Goal: Task Accomplishment & Management: Complete application form

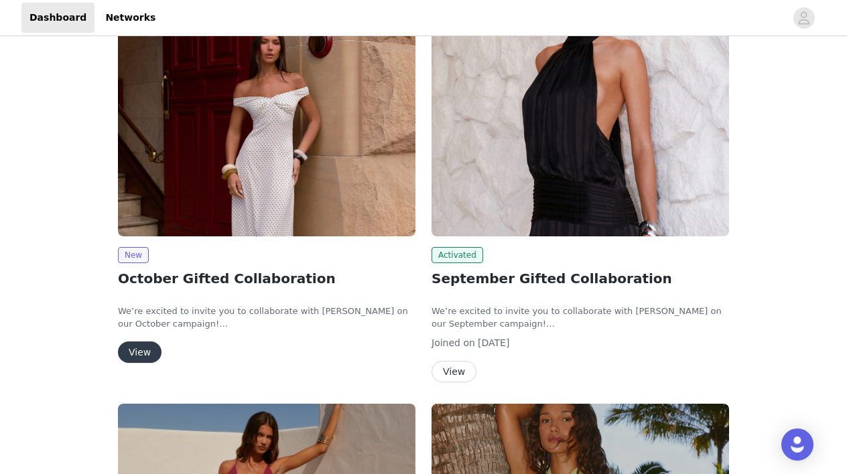
scroll to position [42, 0]
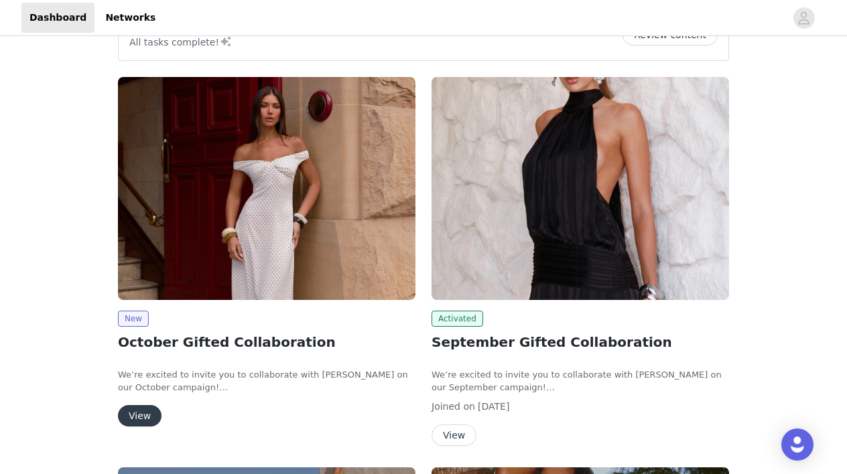
click at [141, 413] on button "View" at bounding box center [140, 415] width 44 height 21
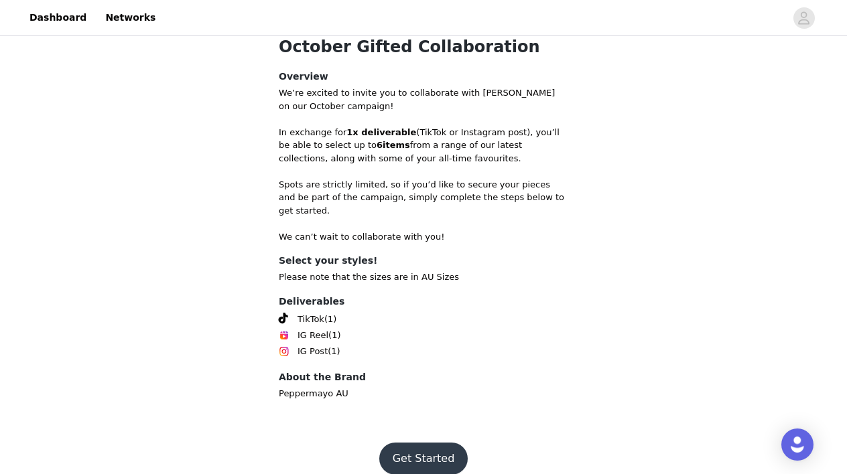
scroll to position [296, 0]
click at [412, 445] on button "Get Started" at bounding box center [423, 459] width 89 height 32
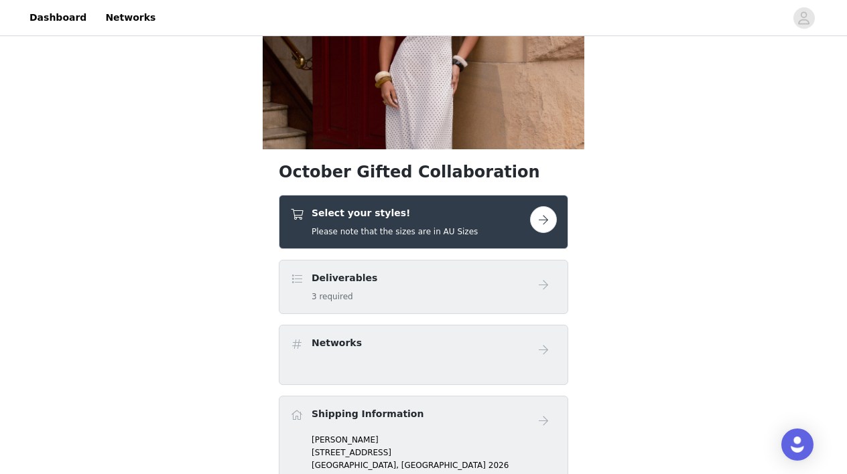
scroll to position [180, 0]
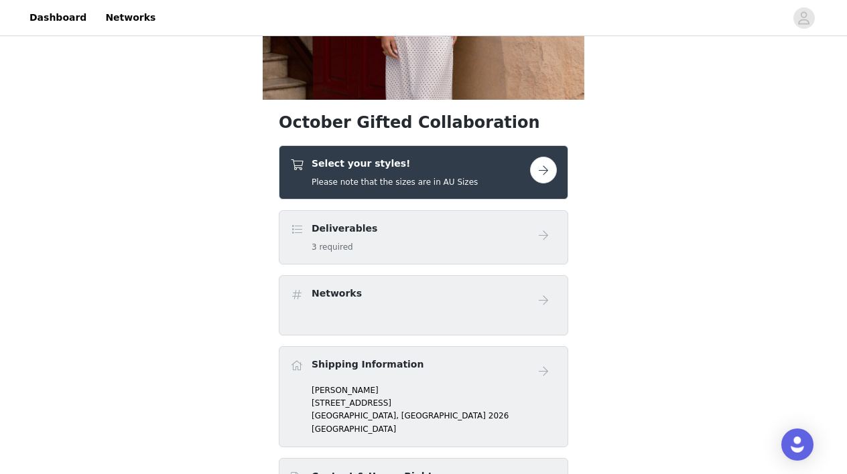
click at [541, 171] on button "button" at bounding box center [543, 170] width 27 height 27
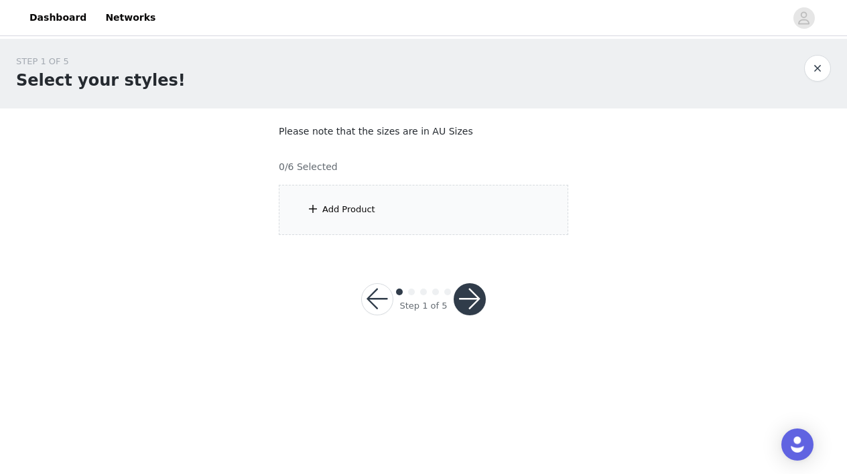
click at [334, 224] on div "Add Product" at bounding box center [423, 210] width 289 height 50
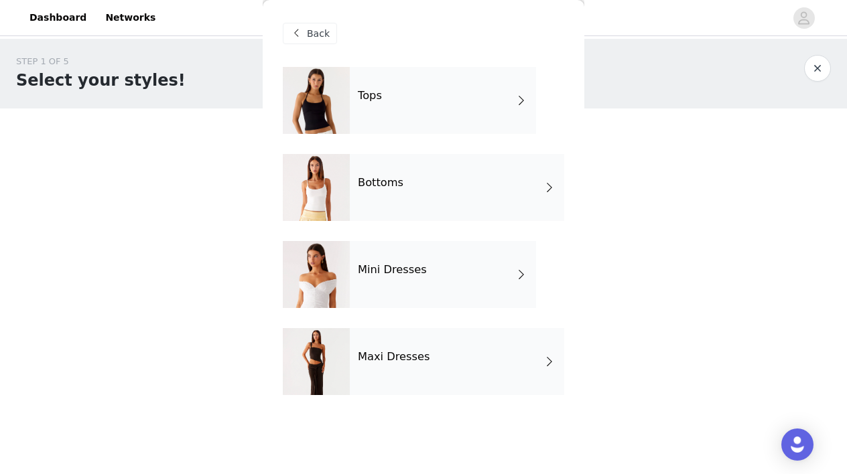
click at [454, 281] on div "Mini Dresses" at bounding box center [443, 274] width 186 height 67
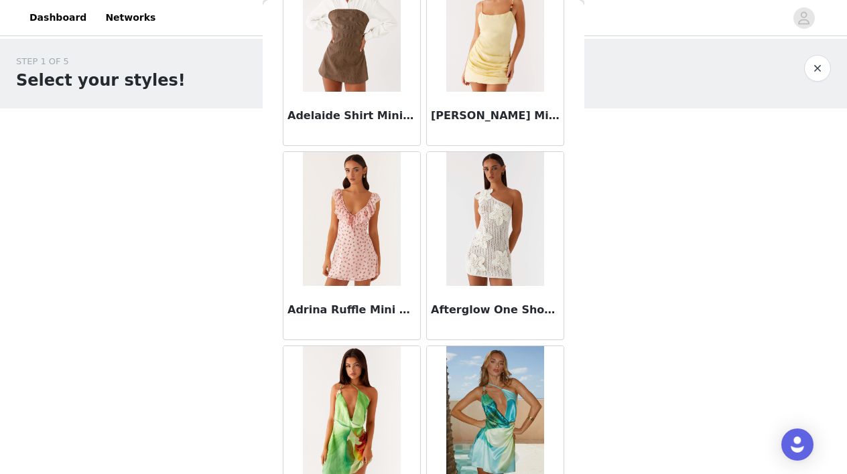
scroll to position [329, 0]
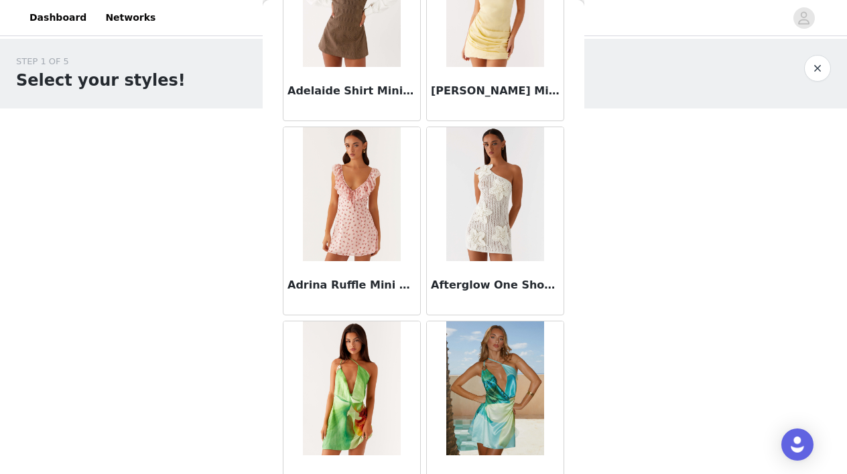
click at [496, 221] on img at bounding box center [494, 194] width 97 height 134
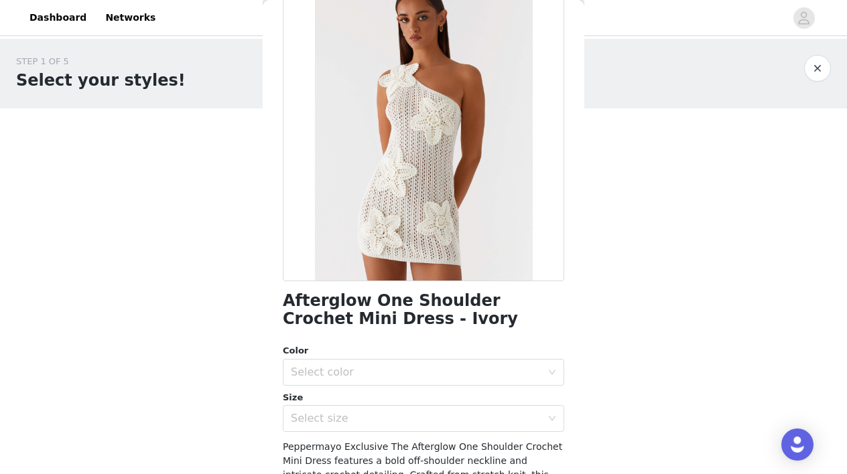
scroll to position [90, 0]
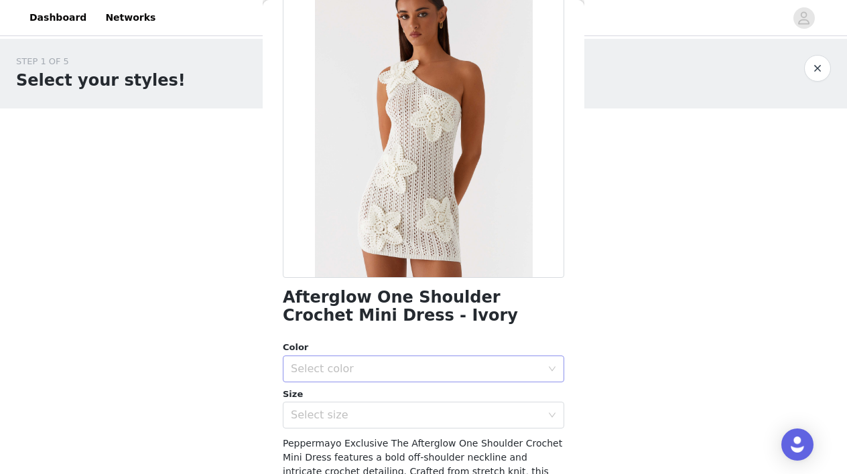
click at [435, 364] on div "Select color" at bounding box center [416, 368] width 250 height 13
click at [388, 397] on li "Ivory" at bounding box center [423, 397] width 281 height 21
click at [413, 422] on div "Select size" at bounding box center [419, 415] width 257 height 25
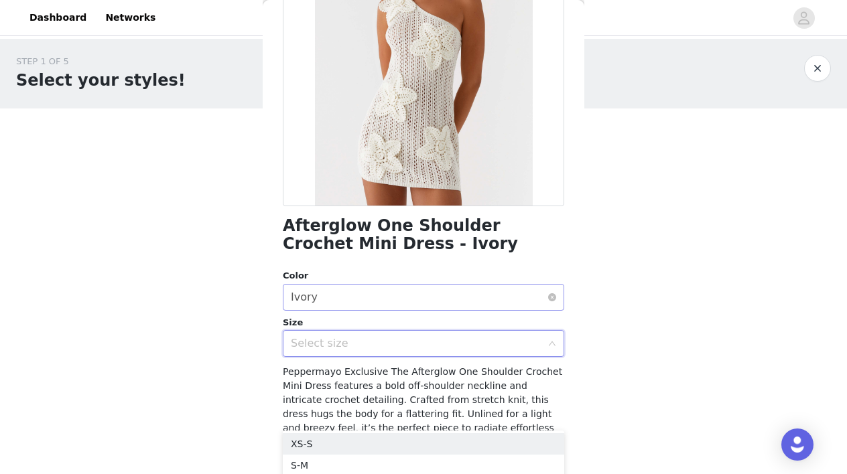
scroll to position [163, 0]
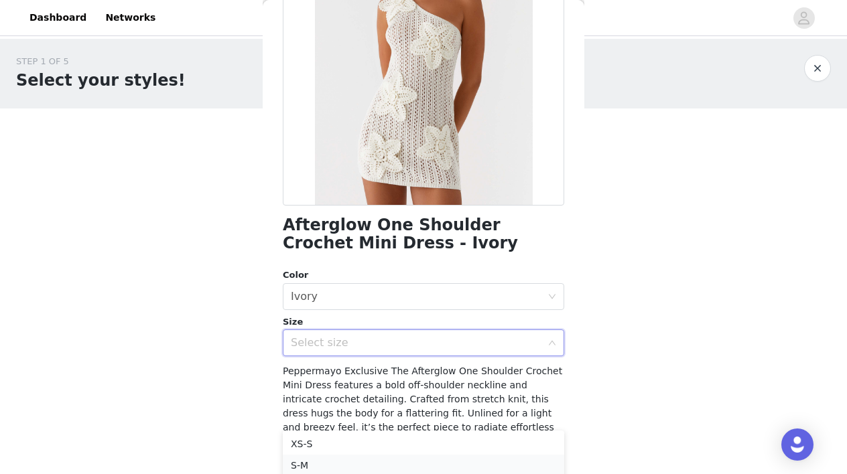
click at [349, 462] on li "S-M" at bounding box center [423, 465] width 281 height 21
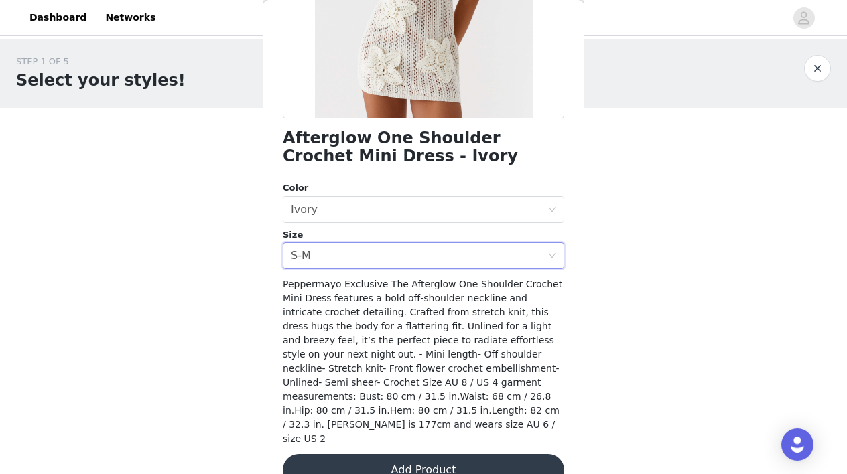
scroll to position [249, 0]
click at [419, 455] on button "Add Product" at bounding box center [423, 471] width 281 height 32
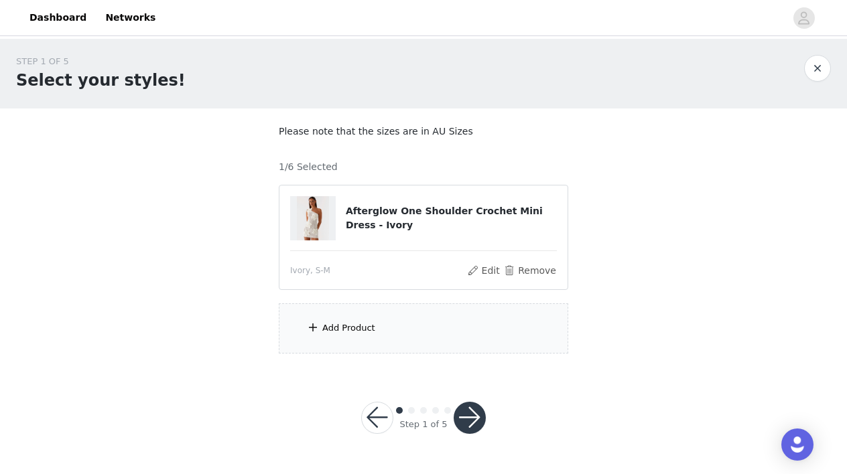
click at [377, 332] on div "Add Product" at bounding box center [423, 328] width 289 height 50
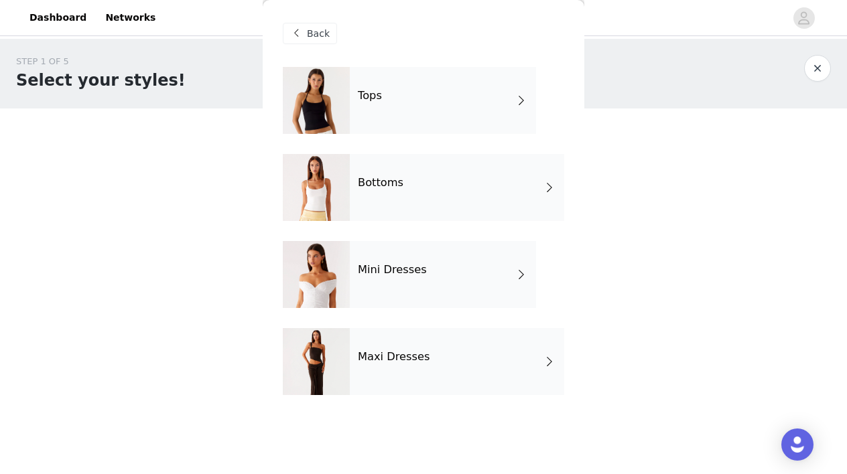
click at [492, 192] on div "Bottoms" at bounding box center [457, 187] width 214 height 67
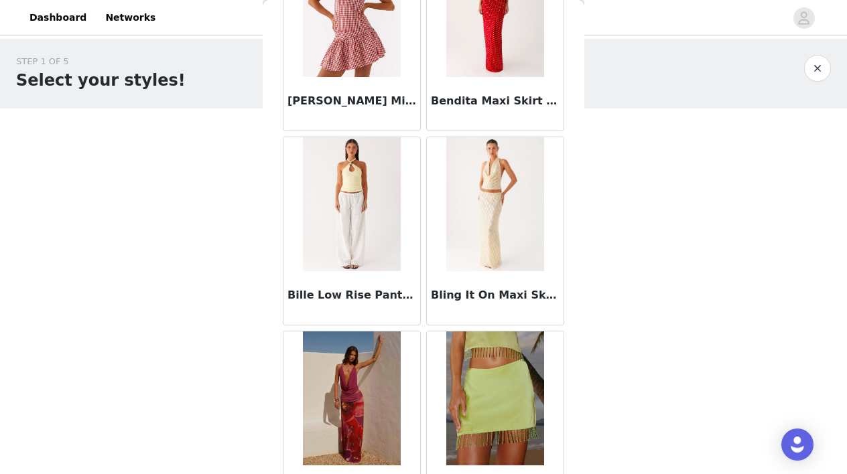
scroll to position [916, 0]
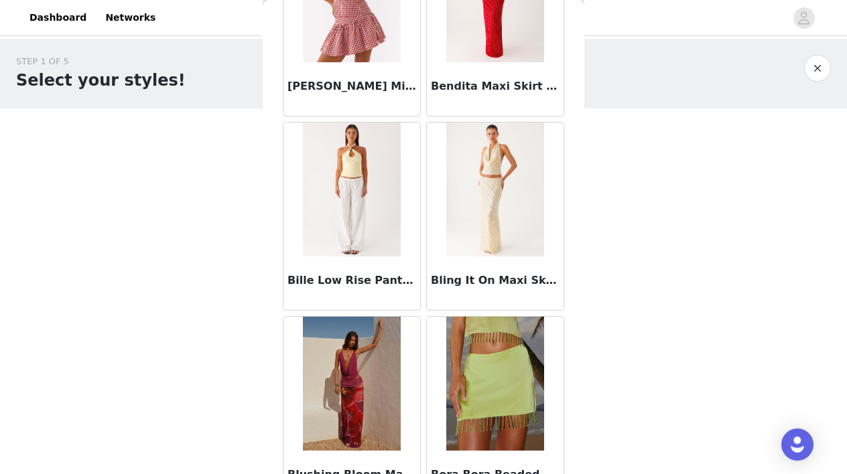
click at [360, 284] on h3 "Bille Low Rise Pants - White" at bounding box center [351, 281] width 129 height 16
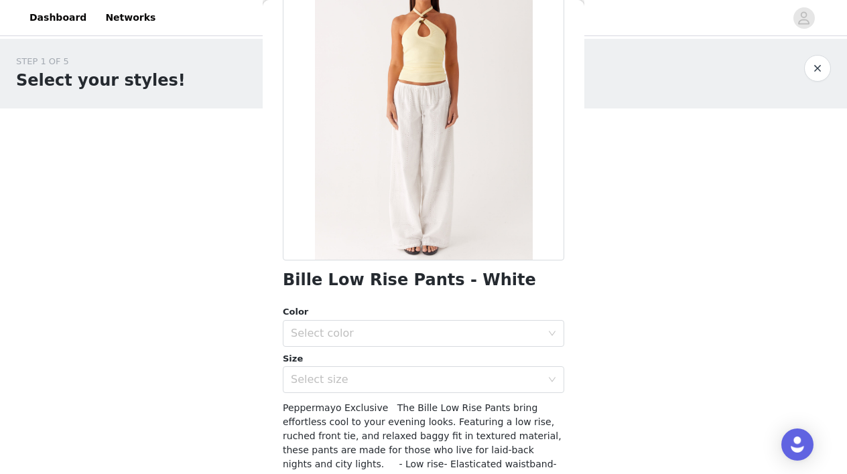
scroll to position [115, 0]
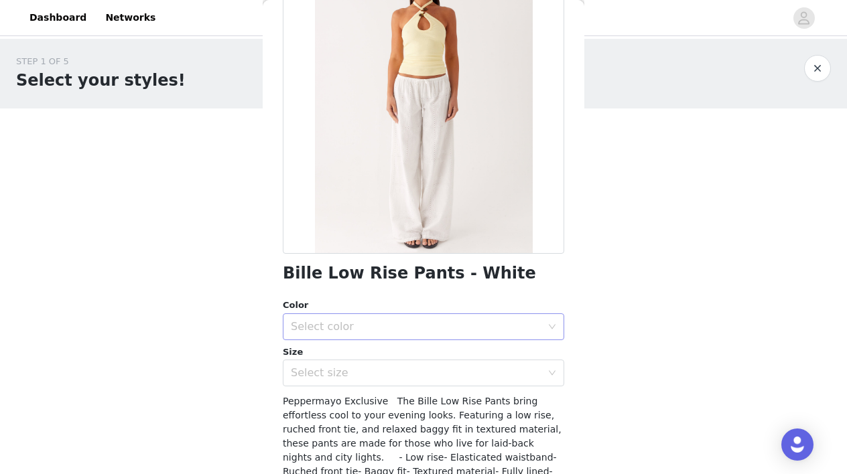
click at [437, 322] on div "Select color" at bounding box center [416, 326] width 250 height 13
click at [366, 352] on li "White" at bounding box center [423, 355] width 281 height 21
click at [376, 372] on div "Select size" at bounding box center [416, 372] width 250 height 13
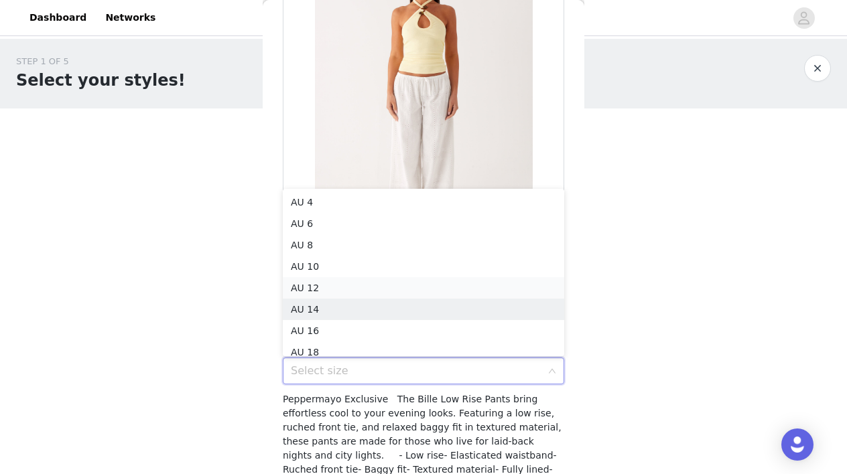
scroll to position [7, 0]
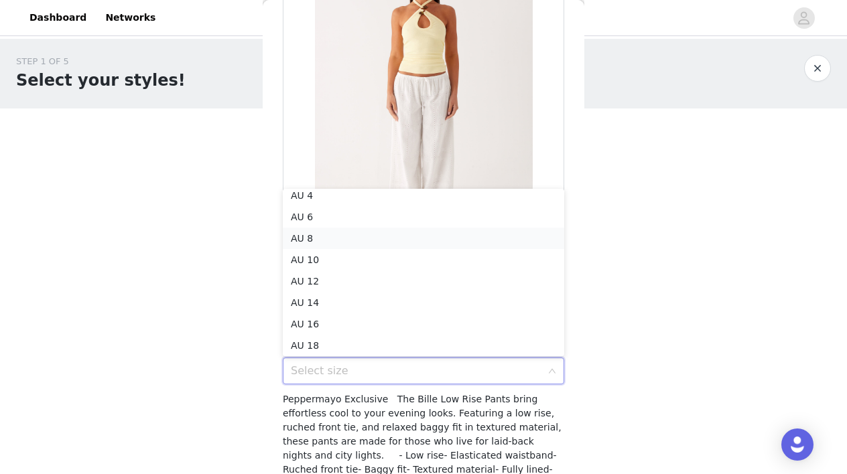
click at [322, 241] on li "AU 8" at bounding box center [423, 238] width 281 height 21
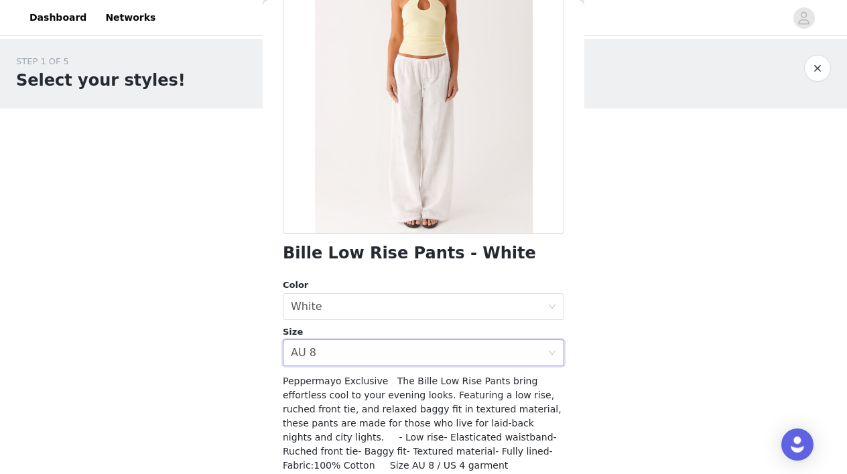
scroll to position [142, 0]
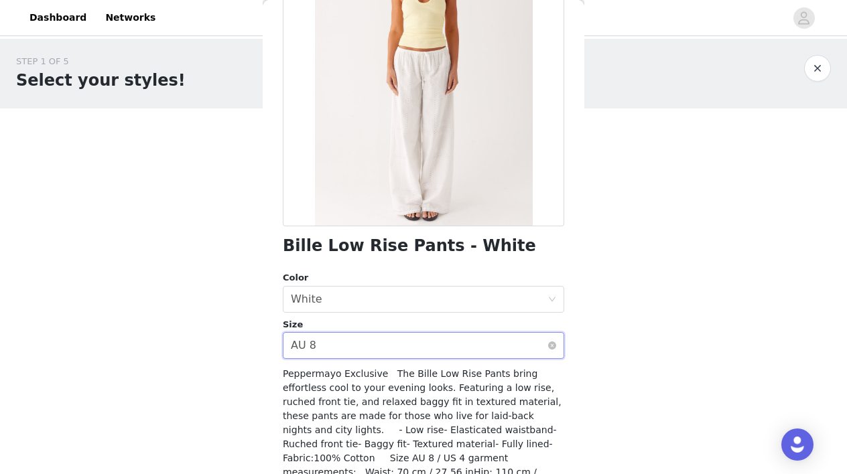
click at [372, 340] on div "Select size AU 8" at bounding box center [419, 345] width 257 height 25
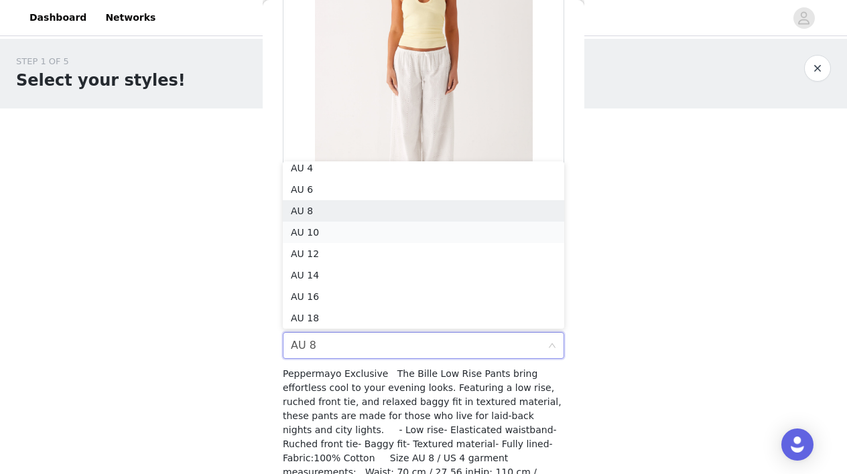
click at [333, 226] on li "AU 10" at bounding box center [423, 232] width 281 height 21
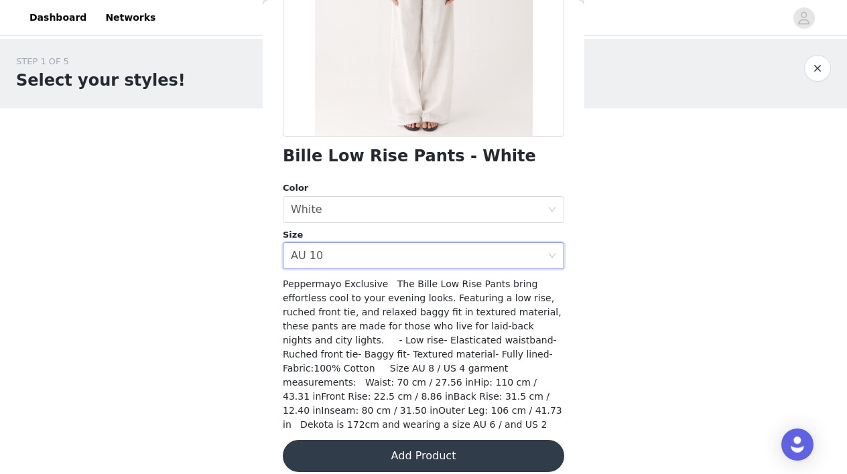
scroll to position [231, 0]
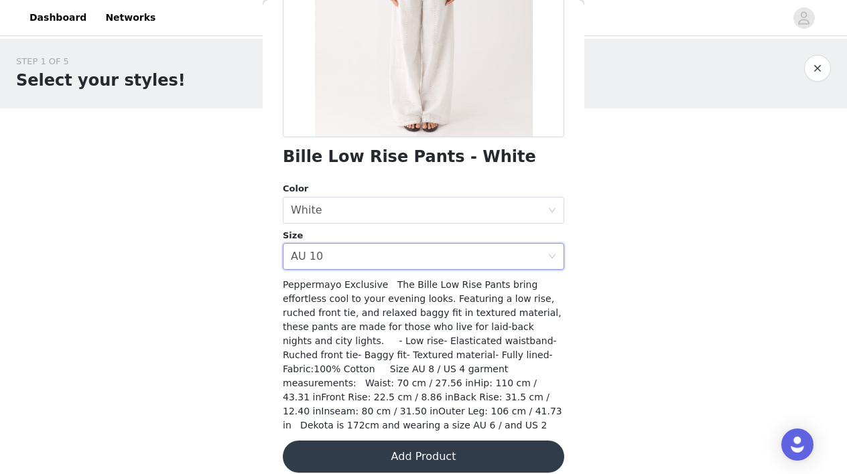
click at [449, 449] on button "Add Product" at bounding box center [423, 457] width 281 height 32
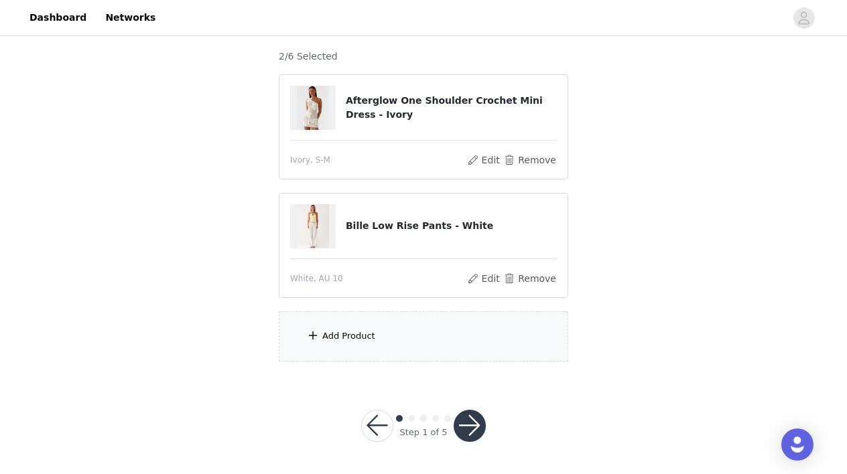
scroll to position [110, 0]
click at [376, 348] on div "Add Product" at bounding box center [423, 337] width 289 height 50
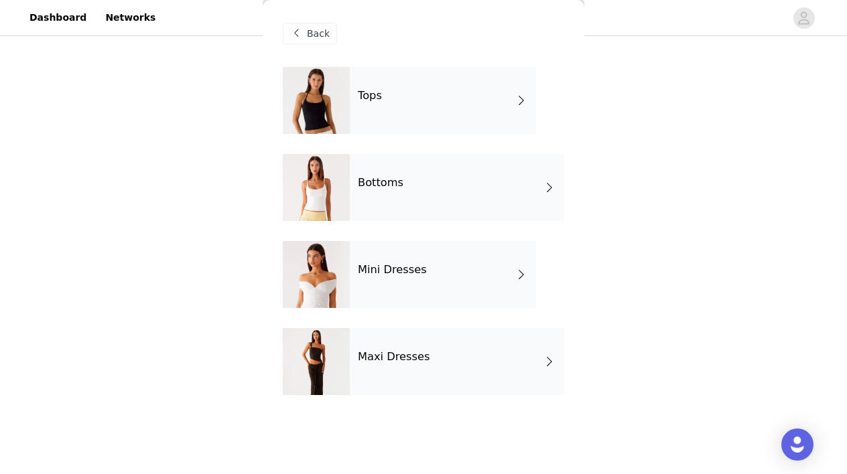
click at [397, 111] on div "Tops" at bounding box center [443, 100] width 186 height 67
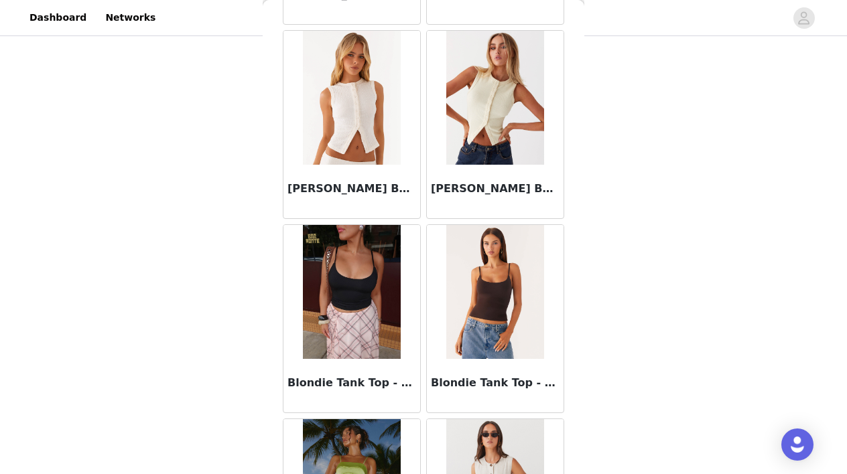
scroll to position [1011, 0]
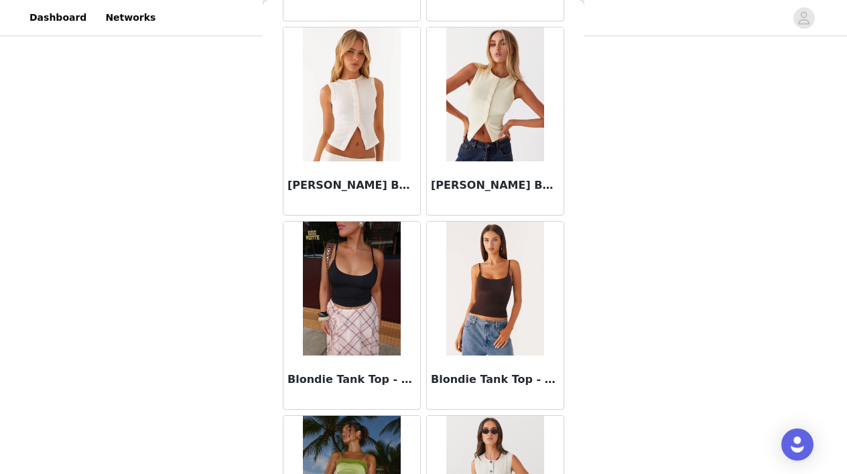
click at [501, 346] on img at bounding box center [494, 289] width 97 height 134
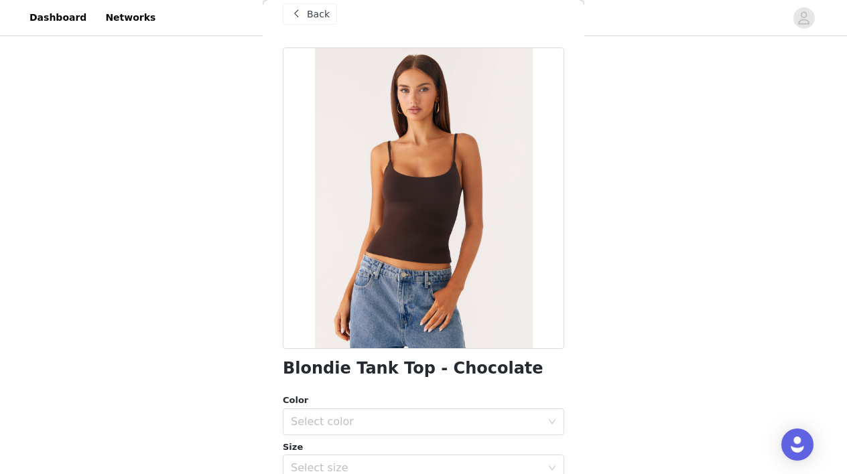
scroll to position [22, 0]
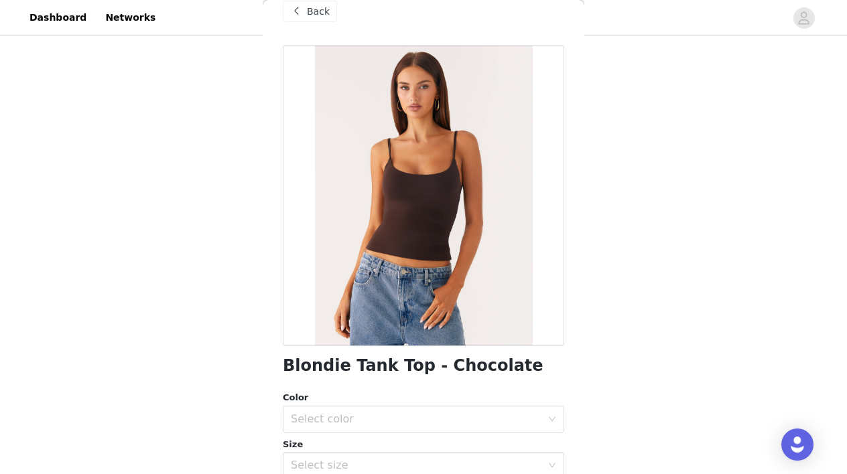
click at [301, 8] on span at bounding box center [296, 11] width 16 height 16
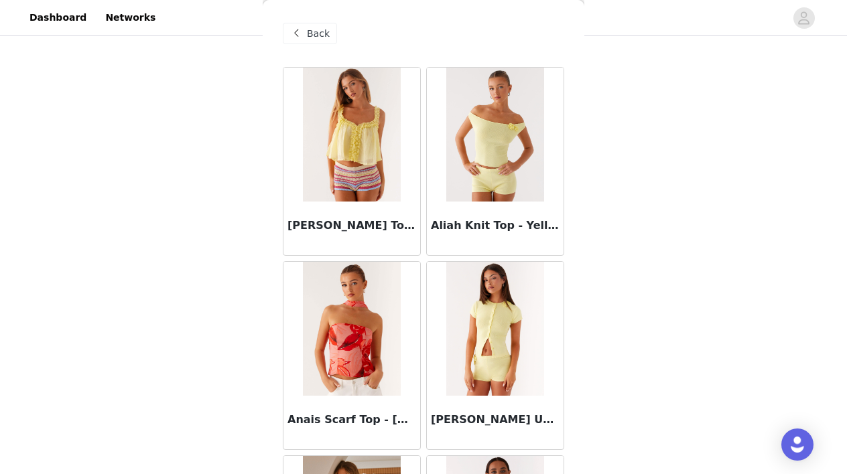
scroll to position [0, 0]
click at [315, 33] on span "Back" at bounding box center [318, 34] width 23 height 14
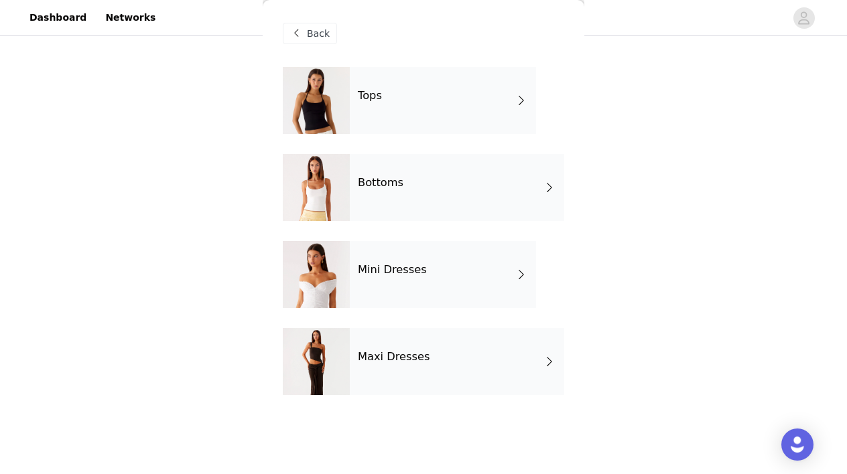
click at [390, 200] on div "Bottoms" at bounding box center [457, 187] width 214 height 67
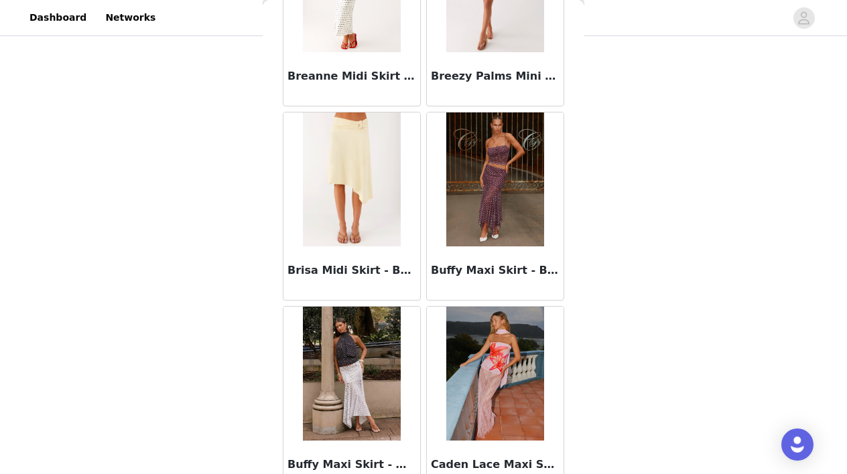
scroll to position [1516, 0]
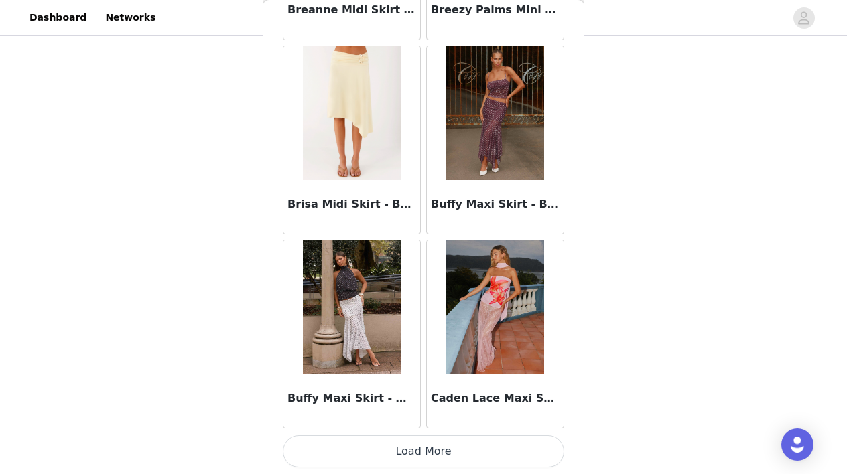
click at [437, 458] on button "Load More" at bounding box center [423, 451] width 281 height 32
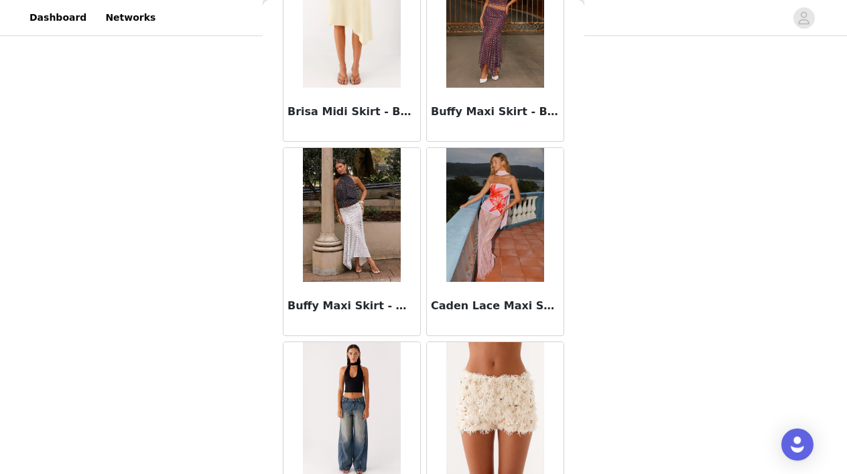
scroll to position [1684, 0]
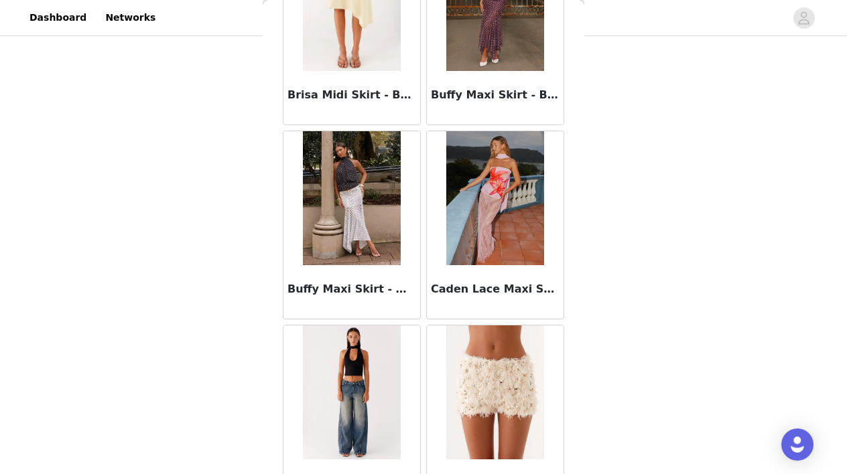
click at [501, 257] on img at bounding box center [494, 198] width 97 height 134
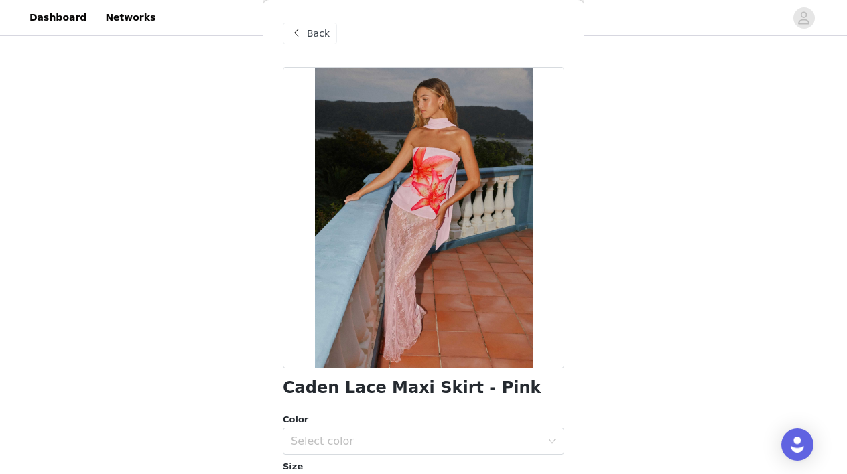
scroll to position [17, 0]
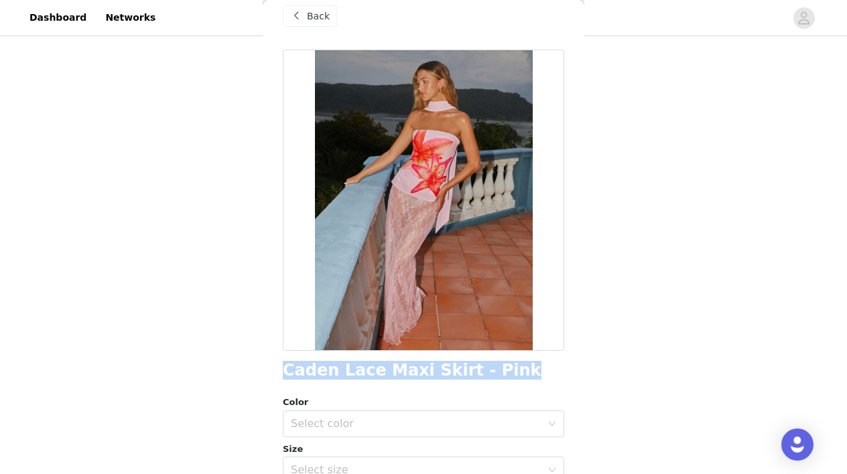
drag, startPoint x: 283, startPoint y: 369, endPoint x: 513, endPoint y: 365, distance: 229.8
click at [513, 365] on div "Caden Lace Maxi Skirt - Pink" at bounding box center [423, 371] width 281 height 18
copy h1 "Caden Lace Maxi Skirt - Pink"
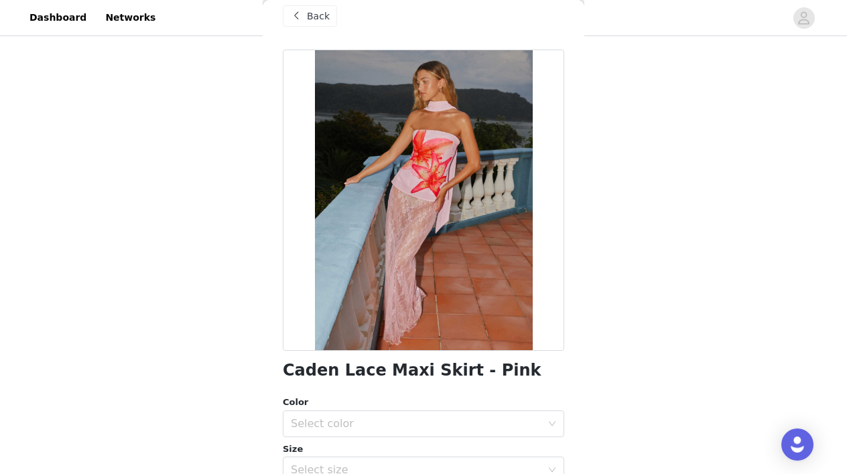
click at [301, 23] on span at bounding box center [296, 16] width 16 height 16
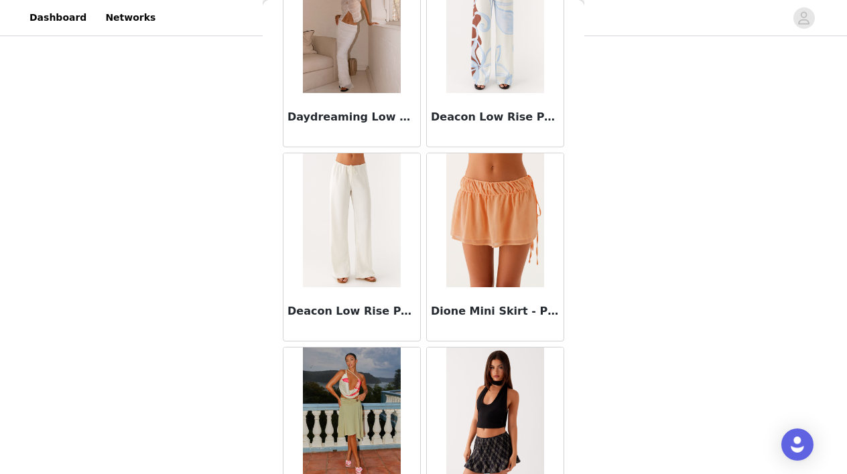
scroll to position [3435, 0]
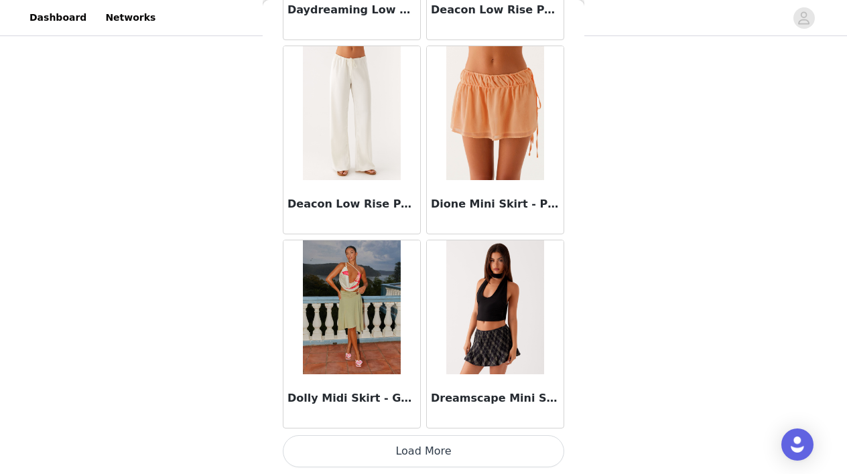
click at [443, 459] on button "Load More" at bounding box center [423, 451] width 281 height 32
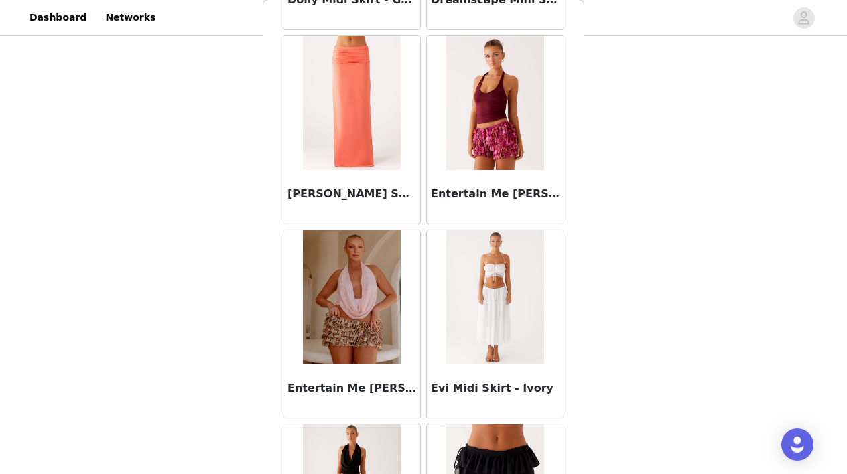
scroll to position [3927, 0]
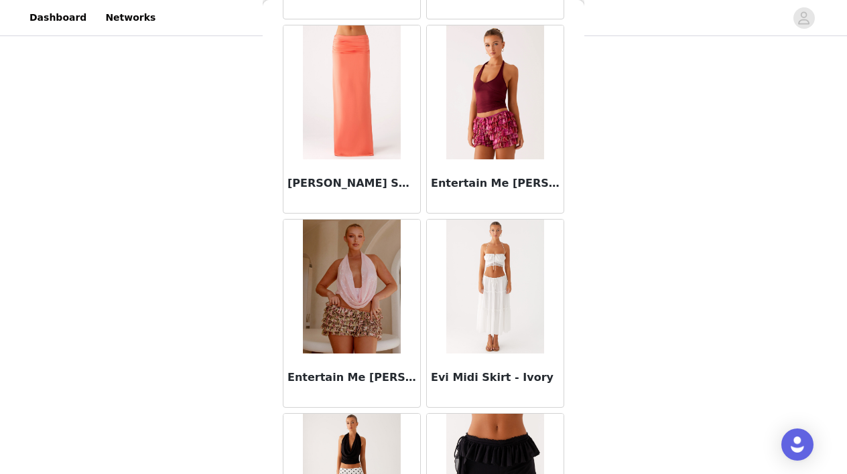
click at [356, 344] on img at bounding box center [351, 287] width 97 height 134
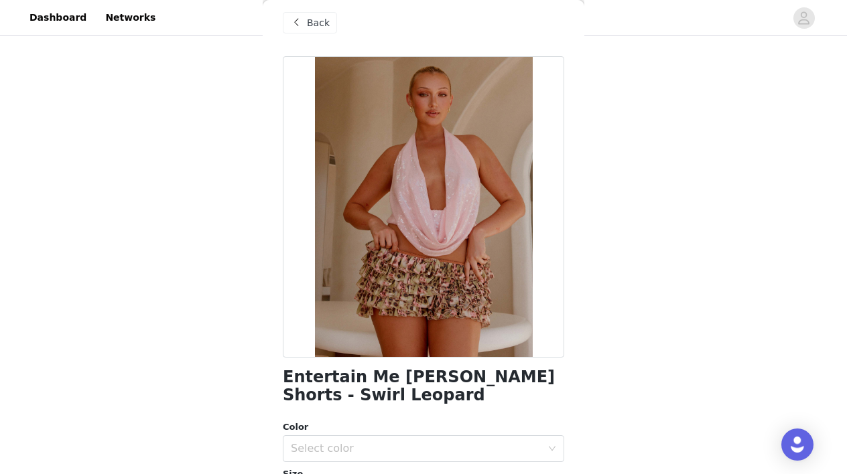
scroll to position [11, 0]
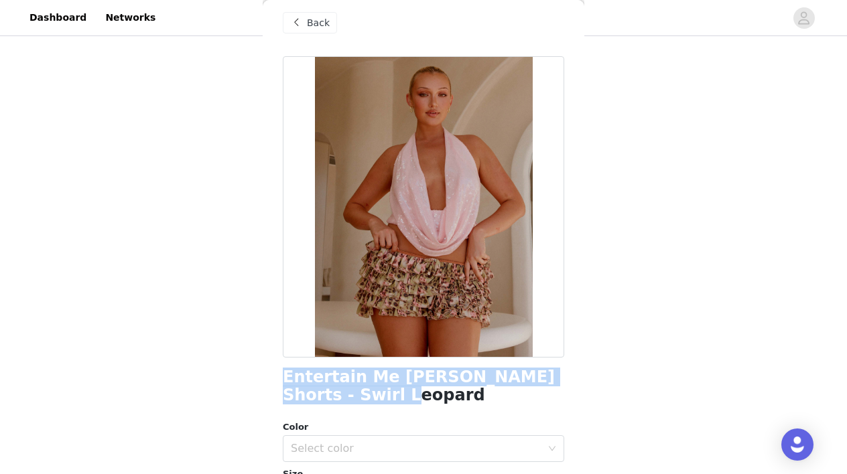
drag, startPoint x: 283, startPoint y: 376, endPoint x: 351, endPoint y: 398, distance: 71.8
click at [351, 398] on h1 "Entertain Me [PERSON_NAME] Shorts - Swirl Leopard" at bounding box center [423, 386] width 281 height 36
copy h1 "Entertain Me [PERSON_NAME] Shorts - Swirl Leopard"
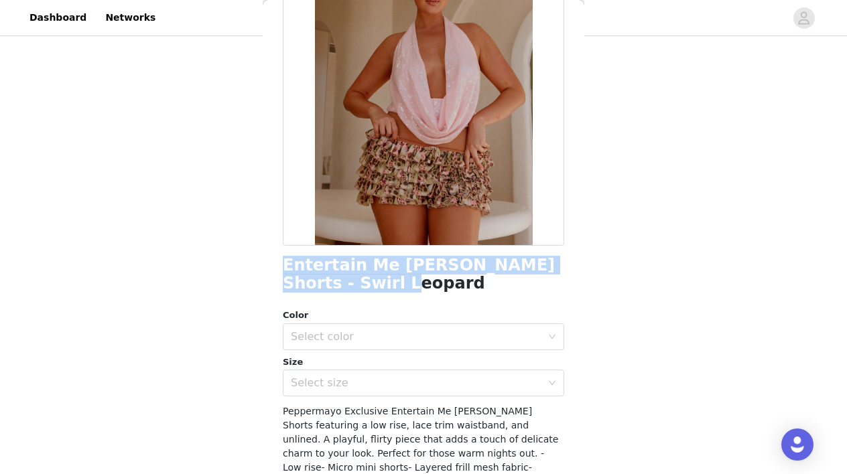
scroll to position [155, 0]
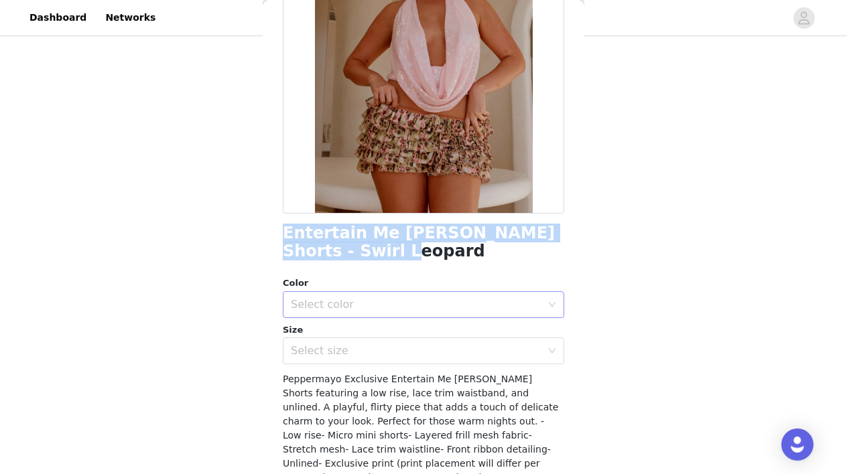
click at [502, 305] on div "Select color" at bounding box center [416, 304] width 250 height 13
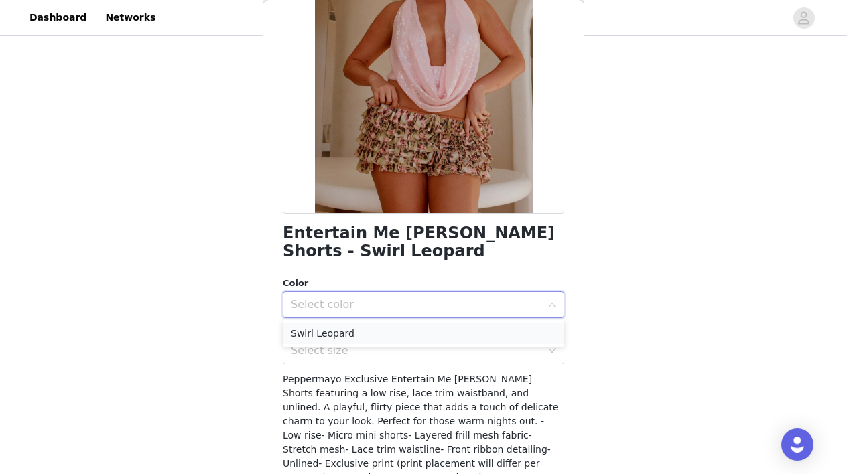
click at [371, 336] on li "Swirl Leopard" at bounding box center [423, 333] width 281 height 21
click at [382, 352] on div "Select size" at bounding box center [416, 350] width 250 height 13
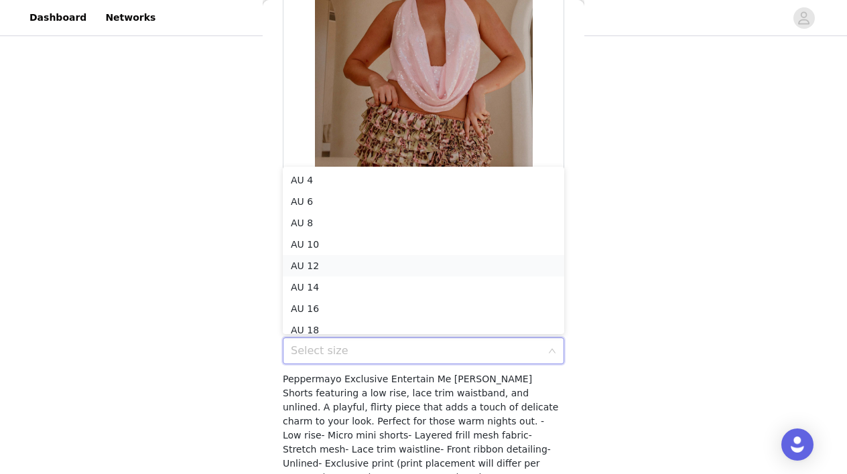
scroll to position [7, 0]
click at [341, 235] on li "AU 10" at bounding box center [423, 237] width 281 height 21
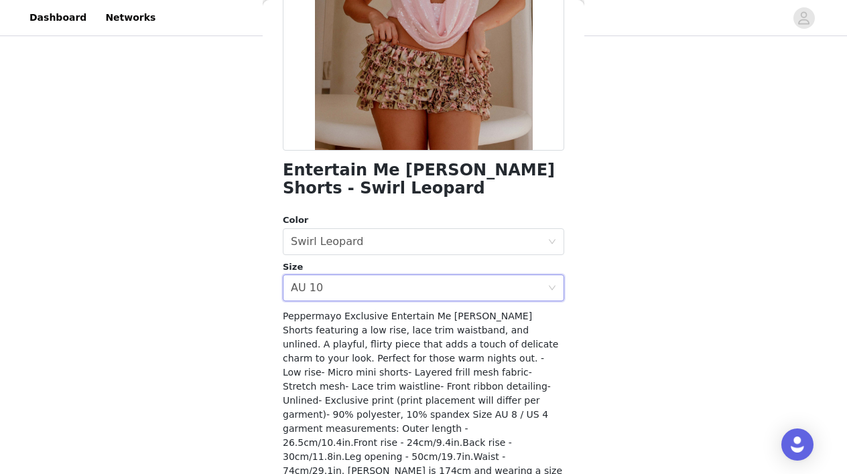
scroll to position [263, 0]
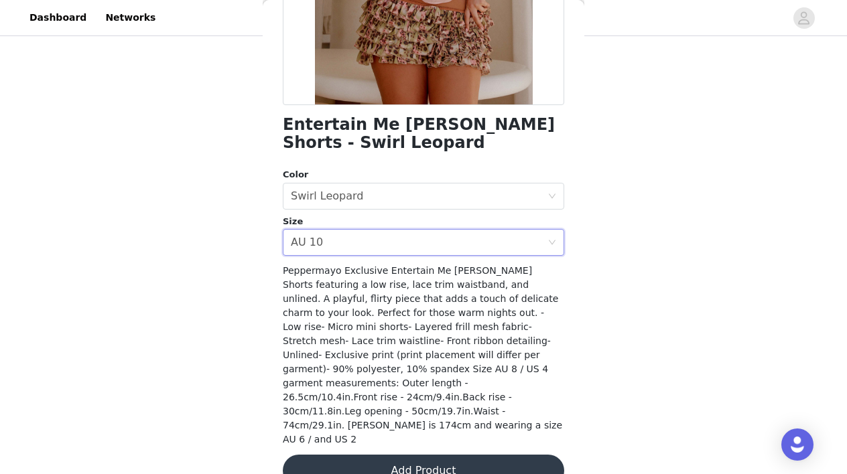
click at [466, 455] on button "Add Product" at bounding box center [423, 471] width 281 height 32
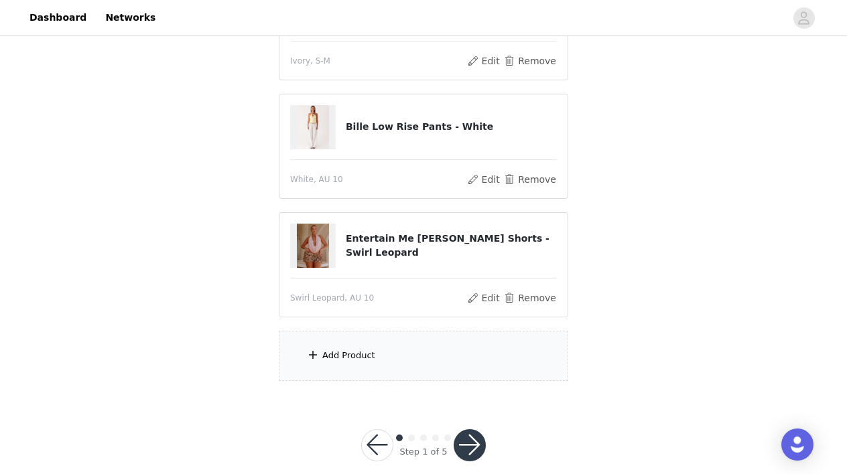
scroll to position [228, 0]
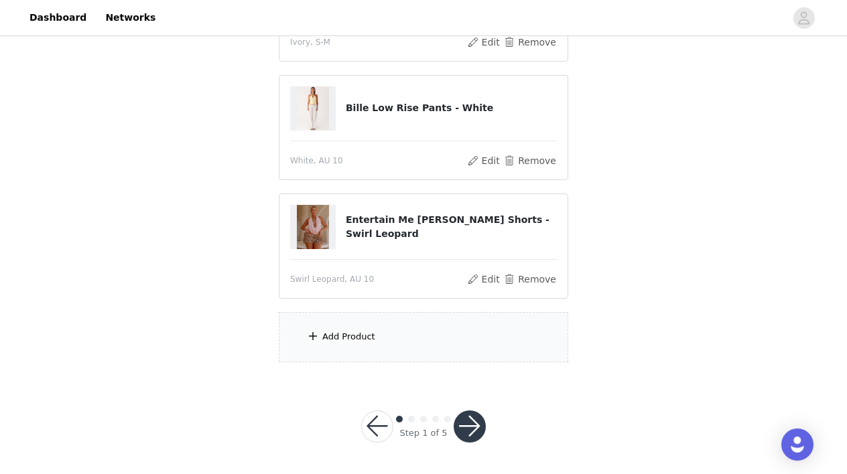
click at [396, 344] on div "Add Product" at bounding box center [423, 337] width 289 height 50
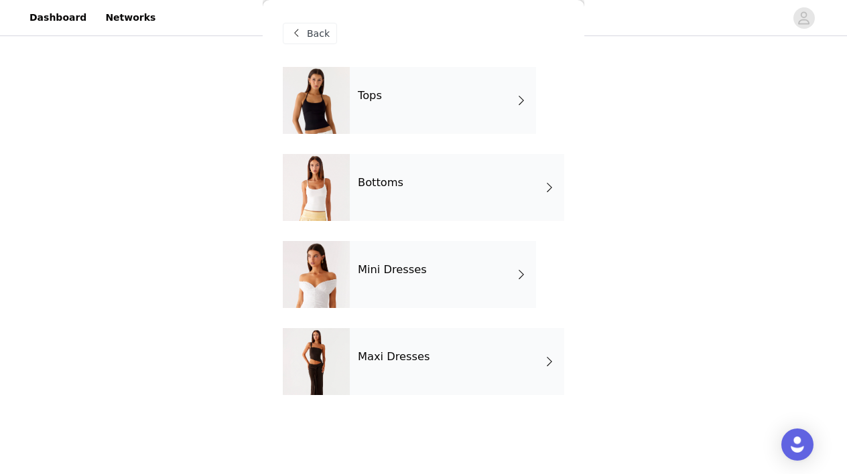
click at [424, 104] on div "Tops" at bounding box center [443, 100] width 186 height 67
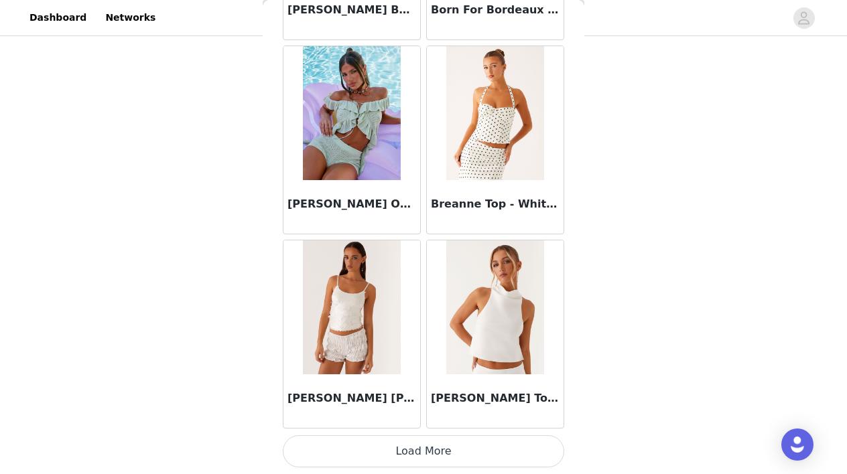
click at [443, 447] on button "Load More" at bounding box center [423, 451] width 281 height 32
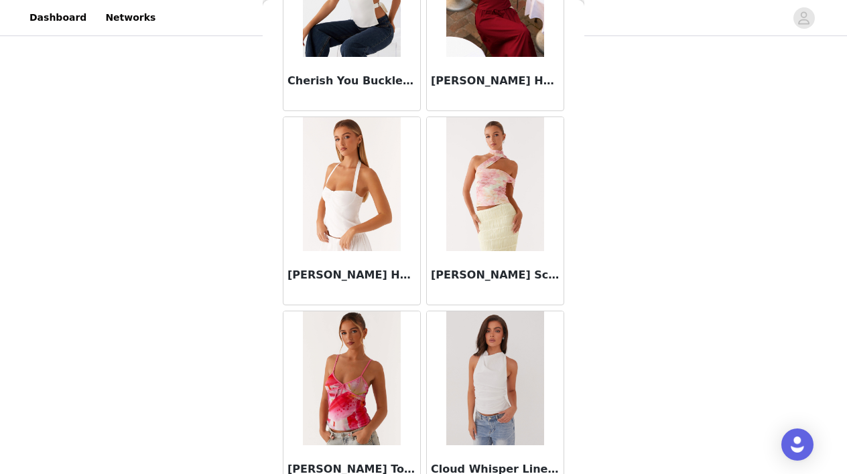
scroll to position [2867, 0]
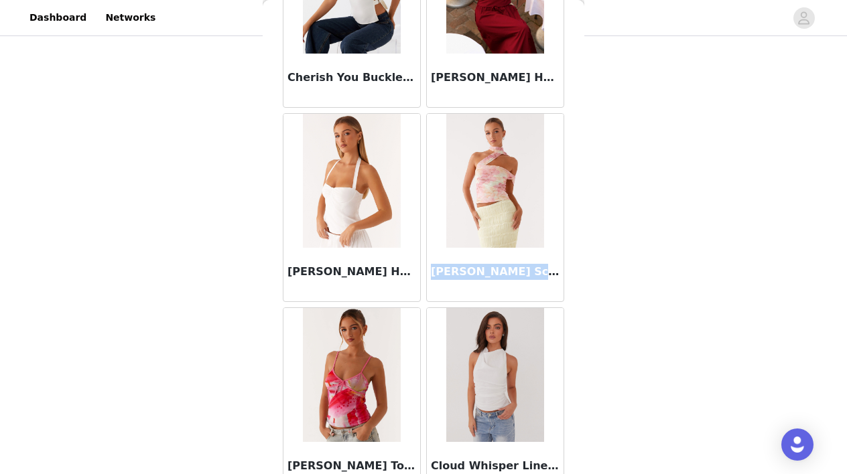
drag, startPoint x: 432, startPoint y: 271, endPoint x: 553, endPoint y: 271, distance: 121.2
click at [553, 271] on h3 "[PERSON_NAME] Scarf Top - Floral Print" at bounding box center [495, 272] width 129 height 16
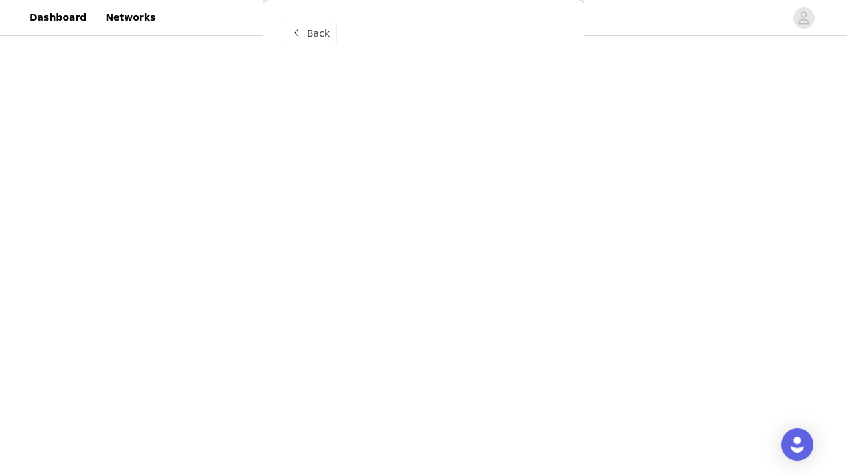
scroll to position [0, 0]
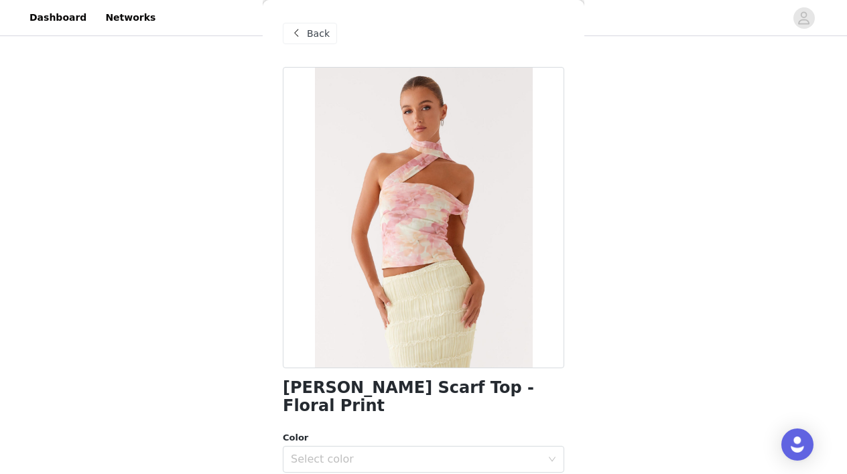
click at [312, 35] on span "Back" at bounding box center [318, 34] width 23 height 14
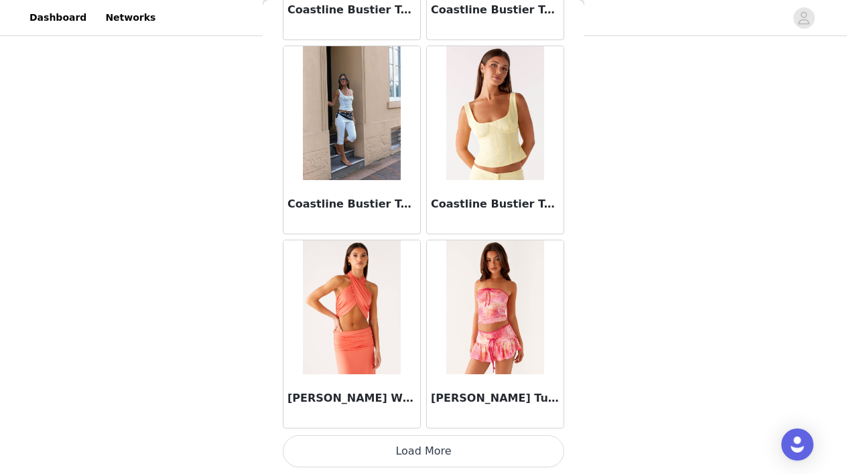
scroll to position [228, 0]
click at [441, 447] on button "Load More" at bounding box center [423, 451] width 281 height 32
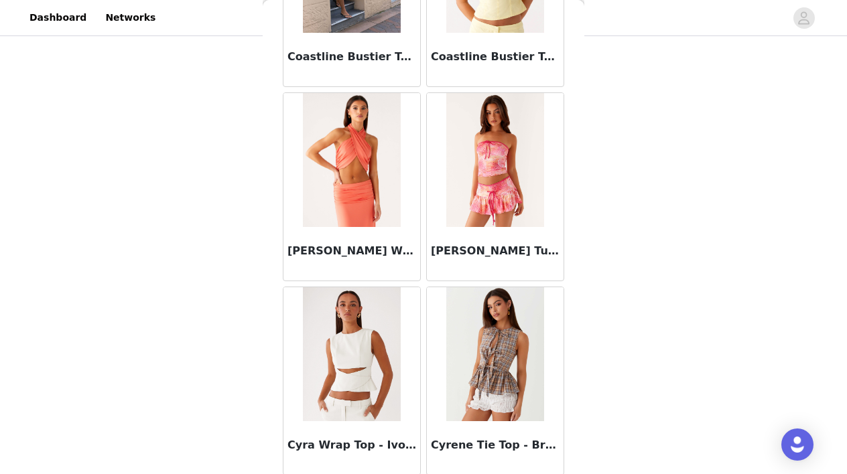
scroll to position [3674, 0]
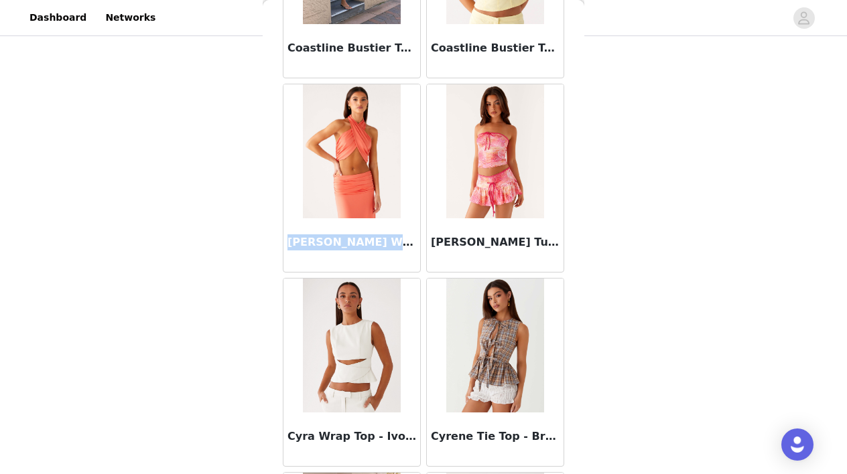
drag, startPoint x: 289, startPoint y: 242, endPoint x: 411, endPoint y: 247, distance: 122.0
click at [411, 247] on h3 "[PERSON_NAME] Wrap Top - Coral" at bounding box center [351, 242] width 129 height 16
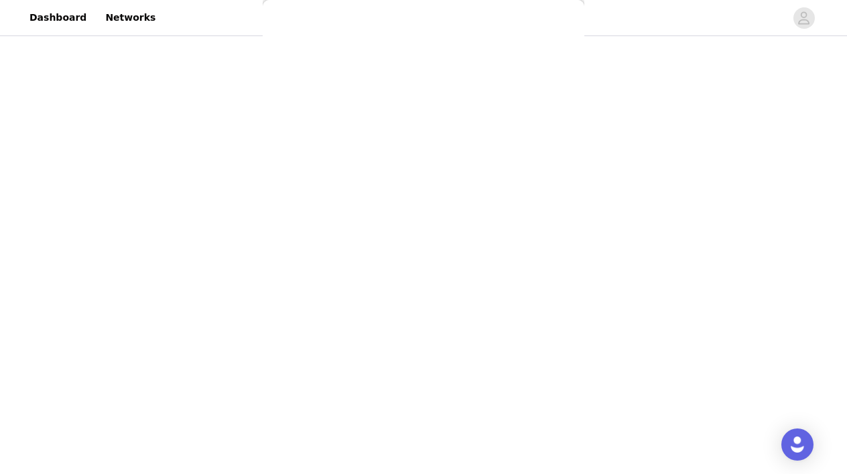
scroll to position [0, 0]
copy h3 "[PERSON_NAME] Wrap Top - Coral"
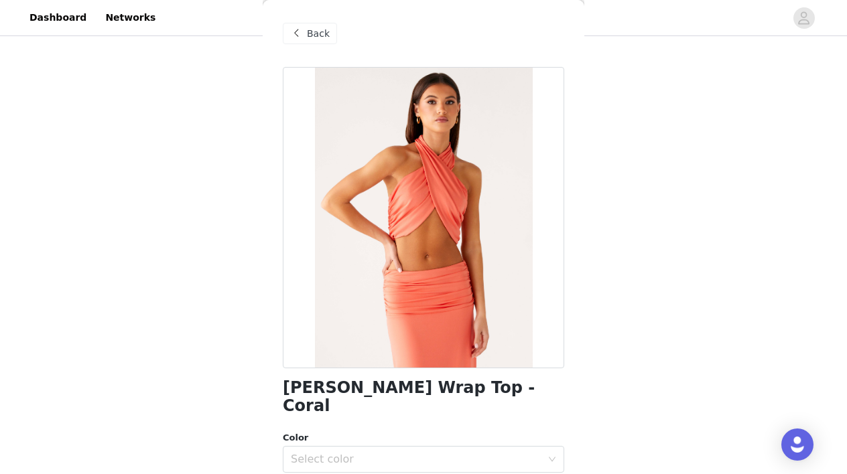
click at [301, 35] on span at bounding box center [296, 33] width 16 height 16
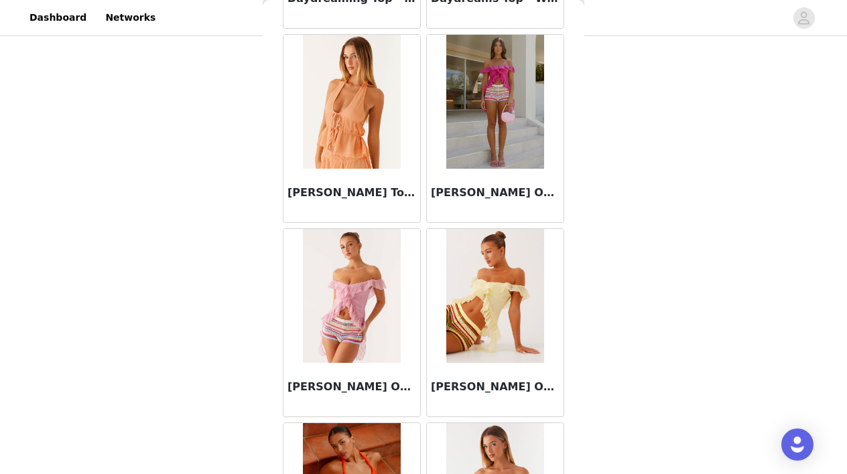
scroll to position [4307, 0]
click at [354, 337] on img at bounding box center [351, 295] width 97 height 134
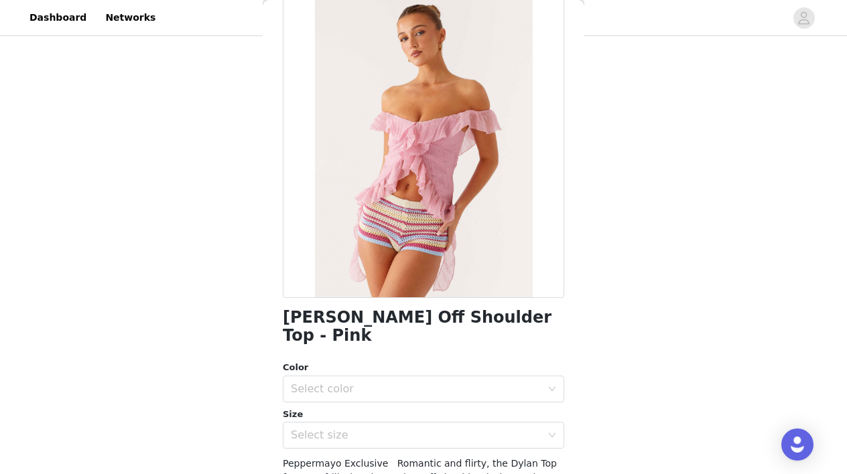
scroll to position [72, 0]
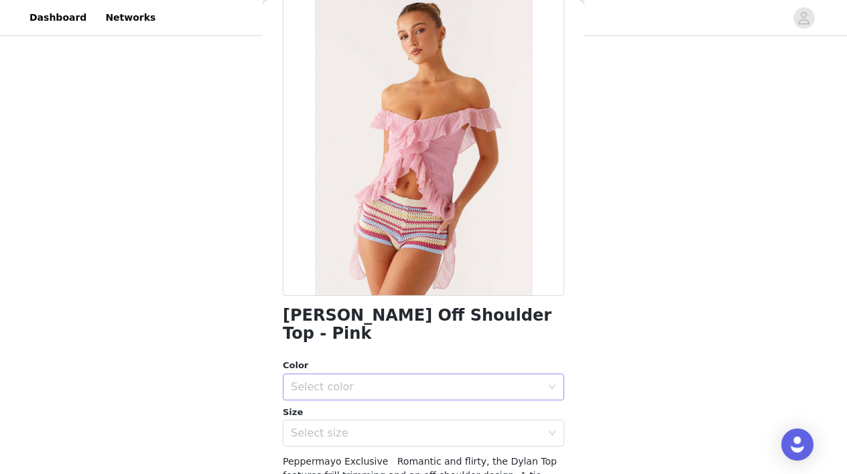
click at [427, 380] on div "Select color" at bounding box center [416, 386] width 250 height 13
click at [366, 394] on li "Pink" at bounding box center [423, 397] width 281 height 21
click at [387, 427] on div "Select size" at bounding box center [416, 433] width 250 height 13
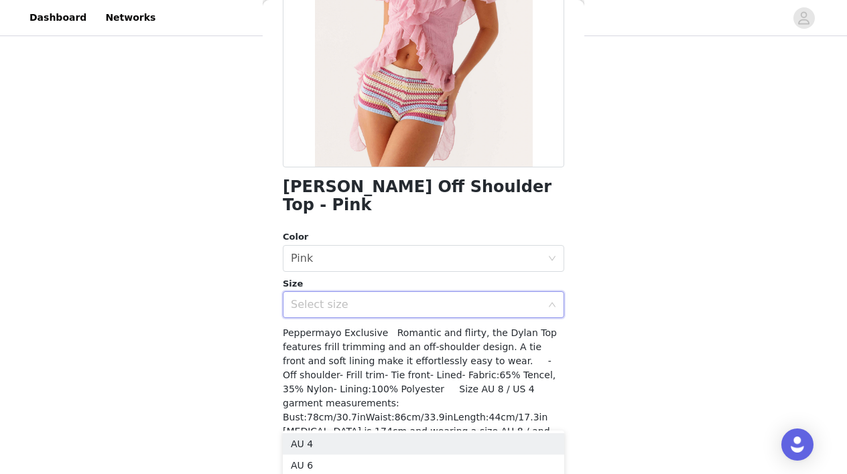
scroll to position [203, 0]
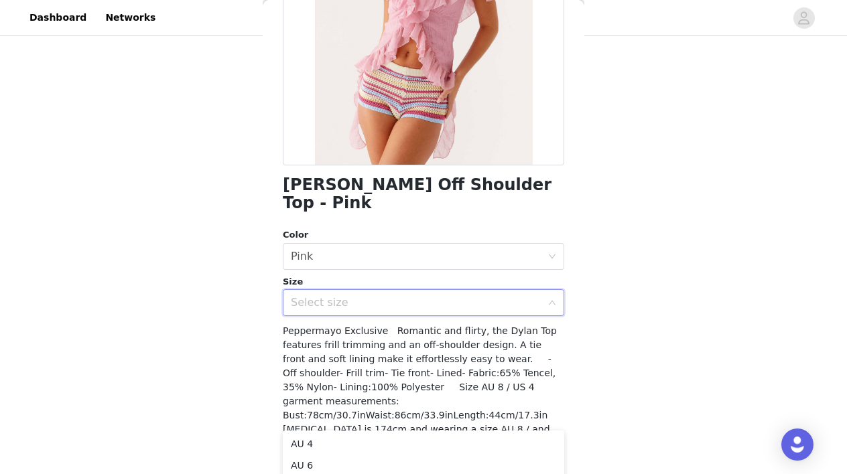
click at [388, 335] on span "Peppermayo Exclusive Romantic and flirty, the Dylan Top features frill trimming…" at bounding box center [421, 387] width 277 height 123
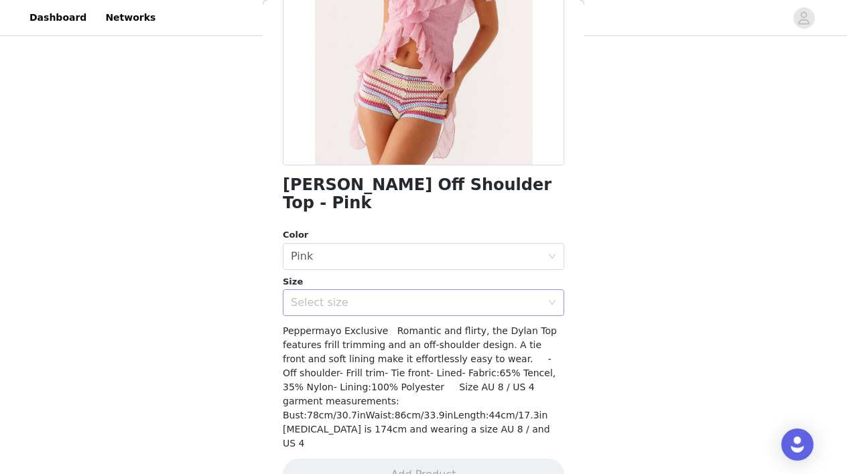
click at [439, 296] on div "Select size" at bounding box center [416, 302] width 250 height 13
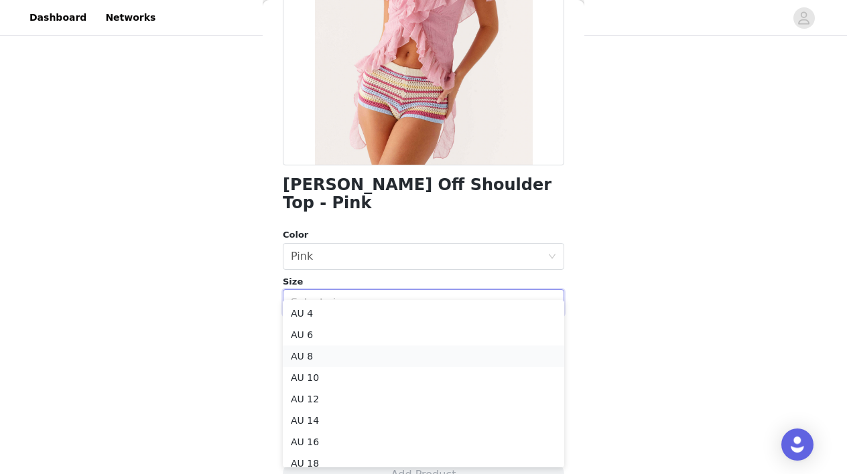
click at [346, 354] on li "AU 8" at bounding box center [423, 356] width 281 height 21
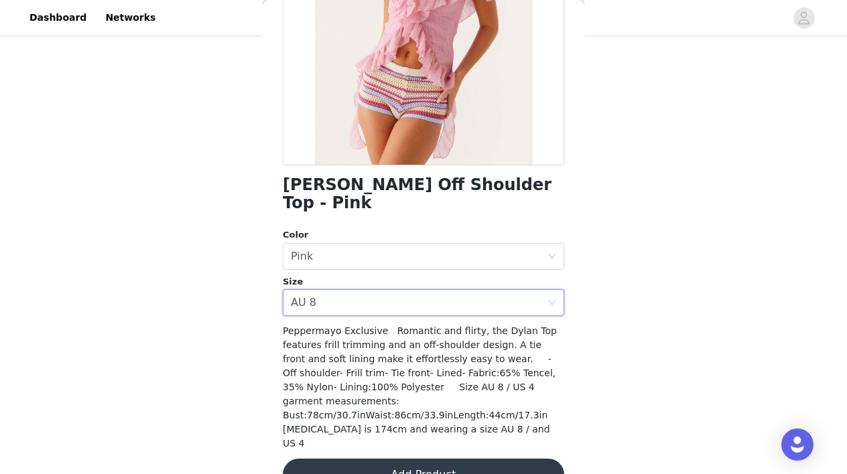
click at [415, 459] on button "Add Product" at bounding box center [423, 475] width 281 height 32
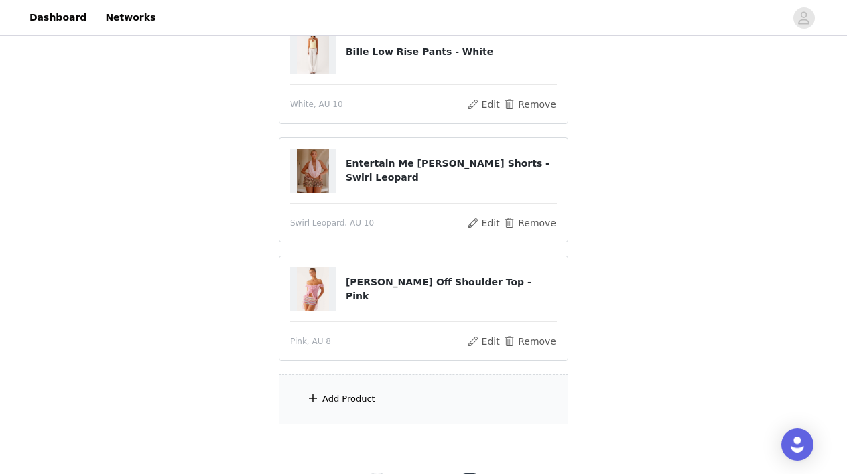
scroll to position [309, 0]
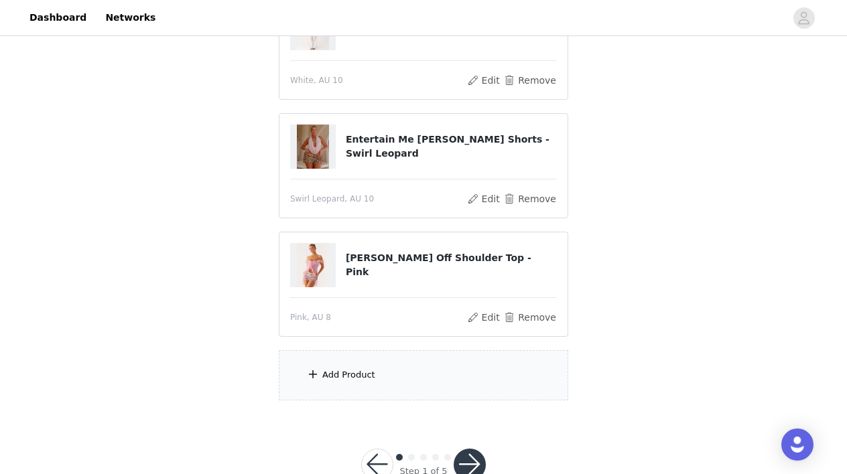
click at [347, 379] on div "Add Product" at bounding box center [348, 374] width 53 height 13
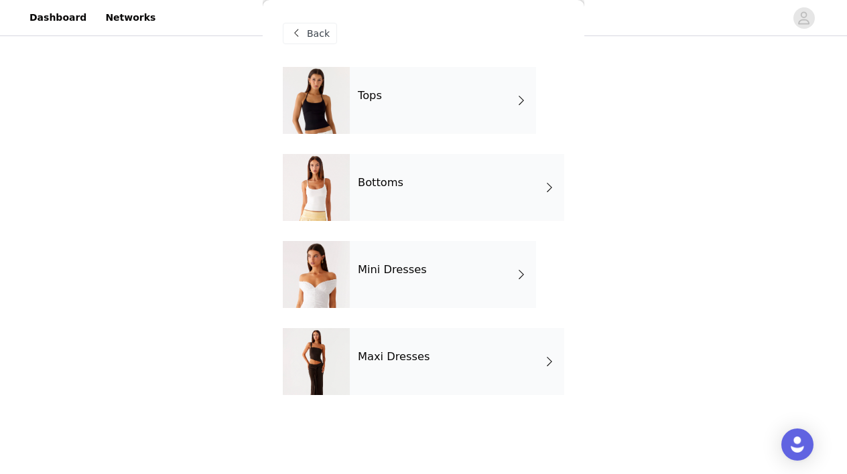
click at [441, 277] on div "Mini Dresses" at bounding box center [443, 274] width 186 height 67
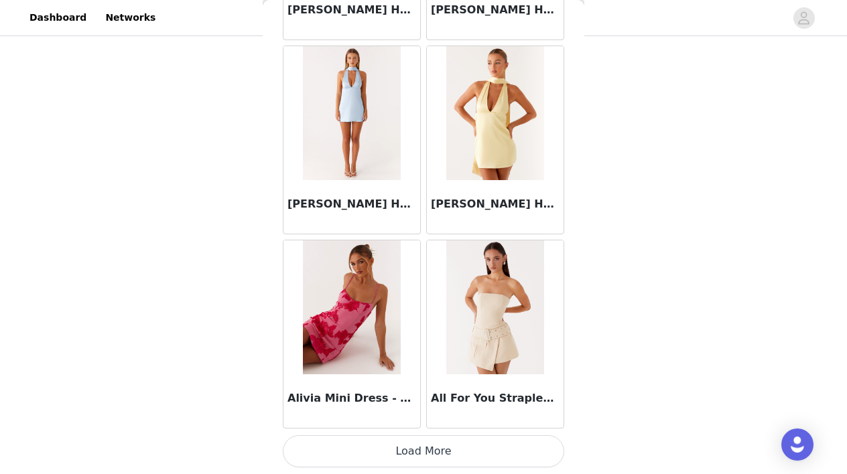
scroll to position [347, 0]
click at [437, 457] on button "Load More" at bounding box center [423, 451] width 281 height 32
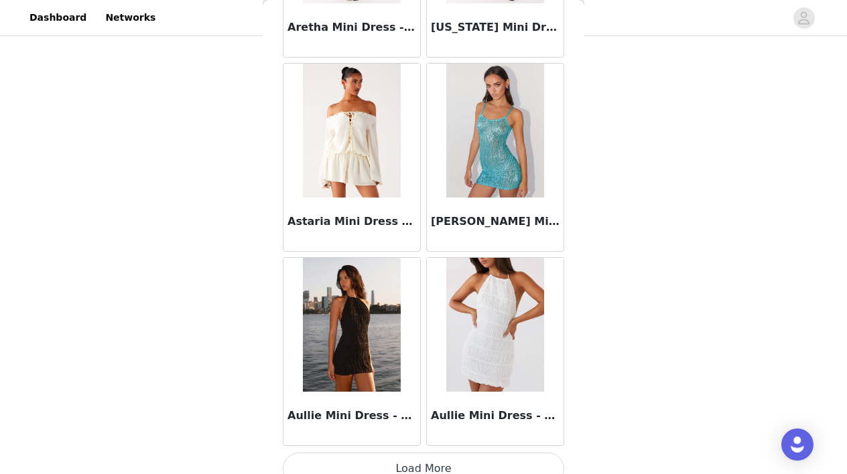
scroll to position [3502, 0]
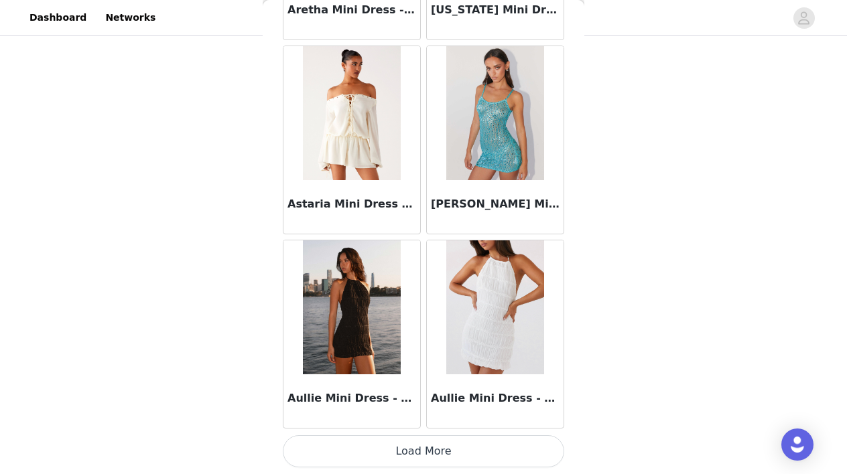
click at [428, 457] on button "Load More" at bounding box center [423, 451] width 281 height 32
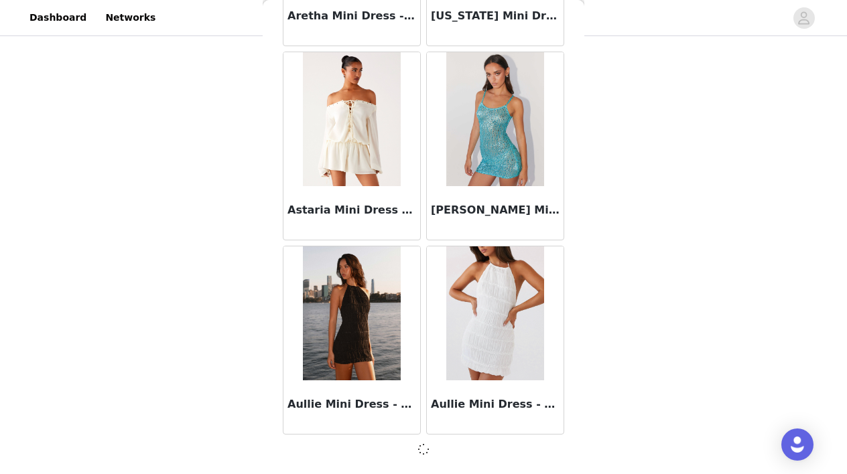
scroll to position [3512, 0]
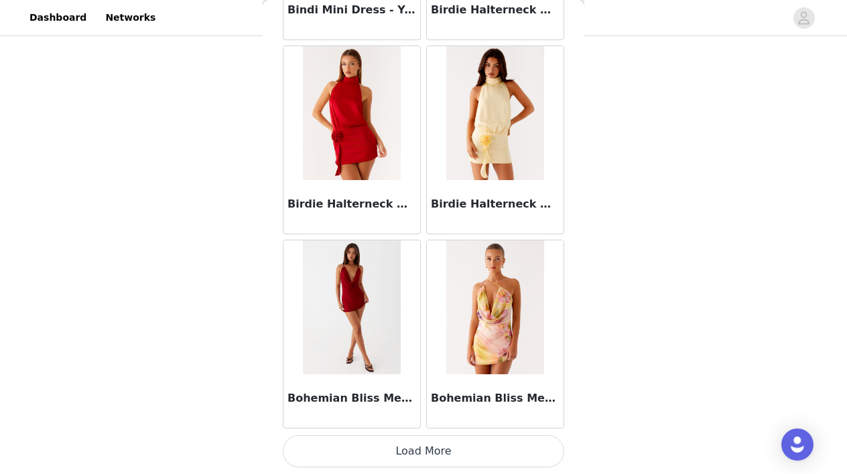
click at [461, 451] on button "Load More" at bounding box center [423, 451] width 281 height 32
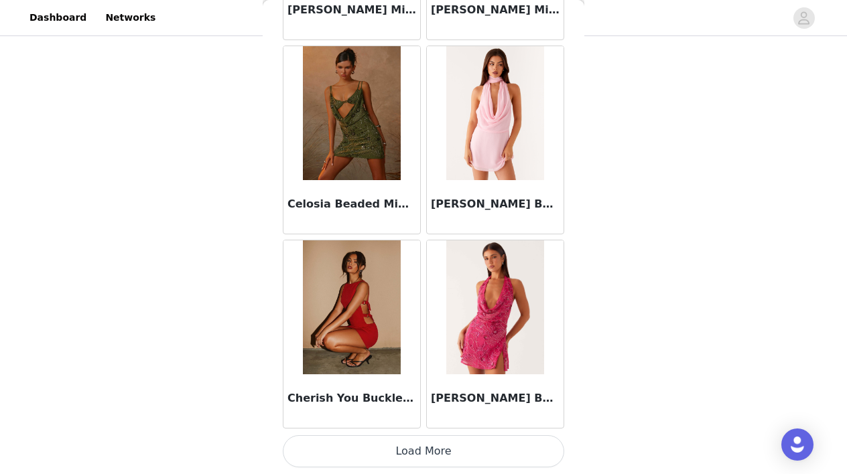
scroll to position [347, 0]
click at [453, 448] on button "Load More" at bounding box center [423, 451] width 281 height 32
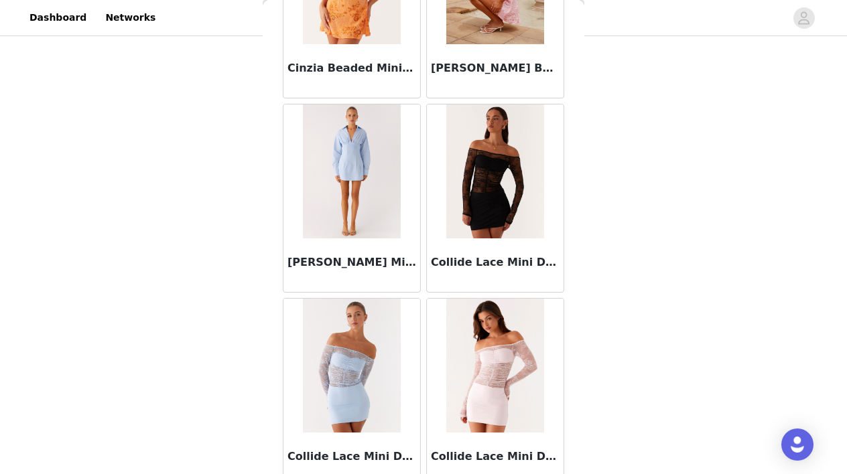
scroll to position [7944, 0]
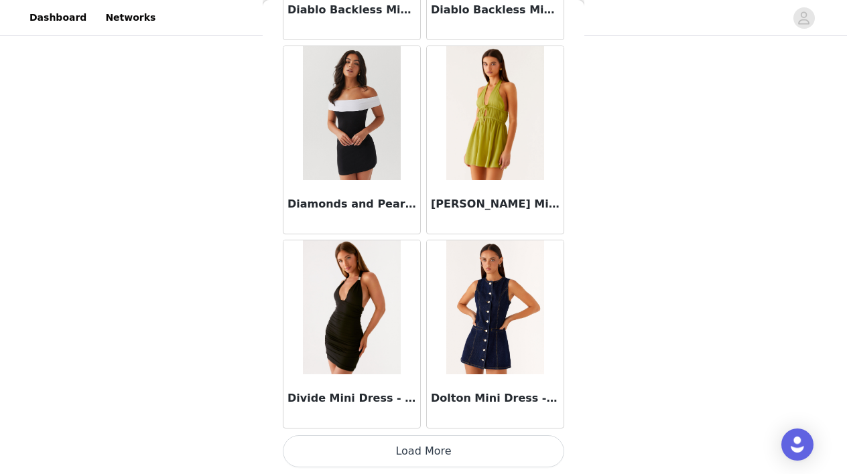
click at [433, 448] on button "Load More" at bounding box center [423, 451] width 281 height 32
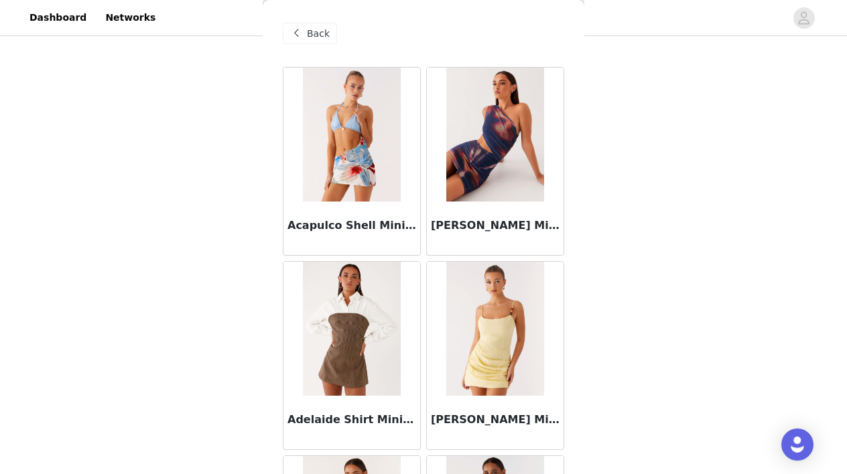
scroll to position [0, 0]
click at [306, 29] on div "Back" at bounding box center [310, 33] width 54 height 21
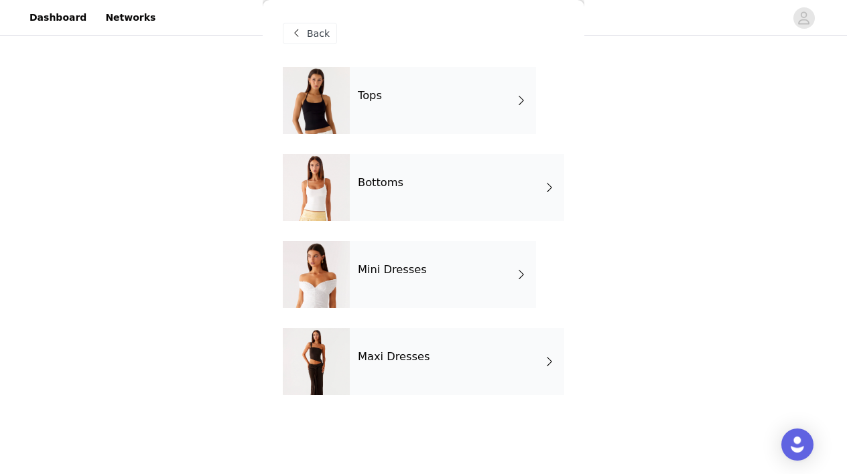
click at [438, 368] on div "Maxi Dresses" at bounding box center [457, 361] width 214 height 67
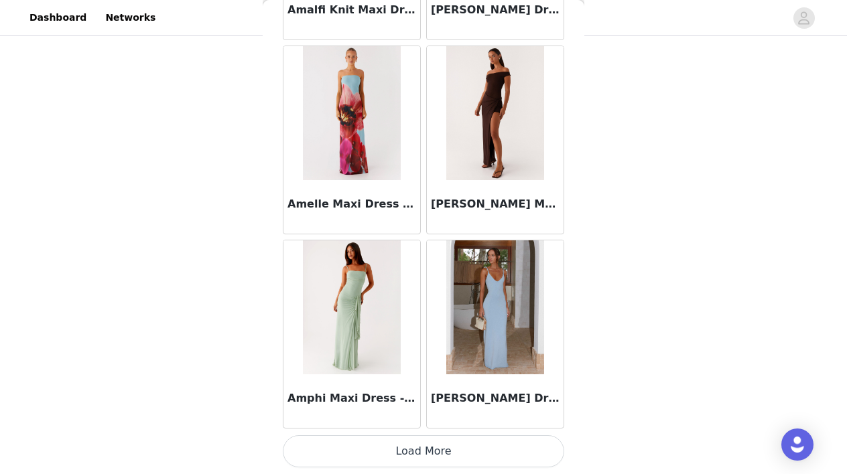
scroll to position [347, 0]
click at [433, 446] on button "Load More" at bounding box center [423, 451] width 281 height 32
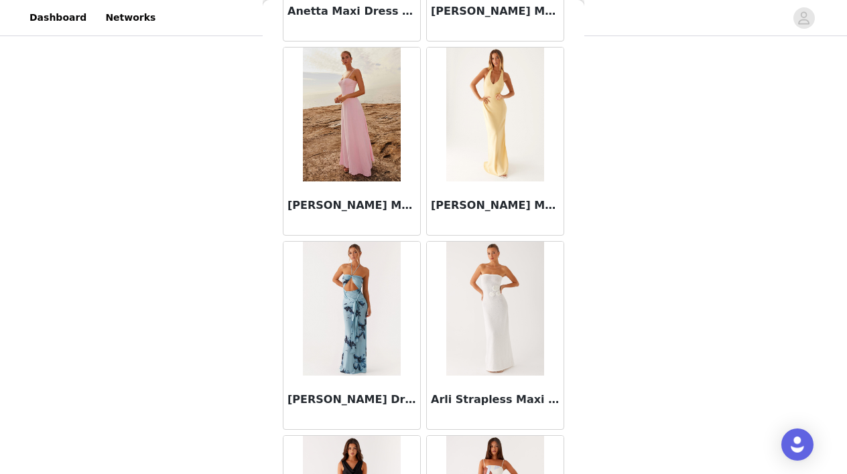
scroll to position [3154, 0]
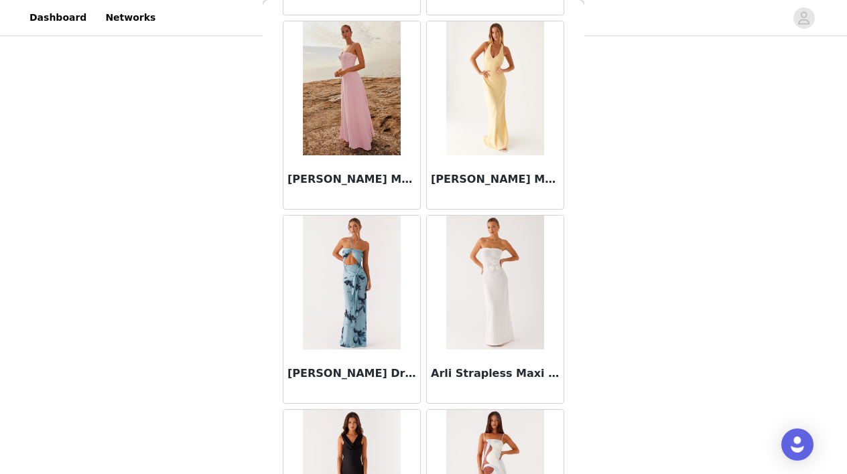
click at [491, 130] on img at bounding box center [494, 88] width 97 height 134
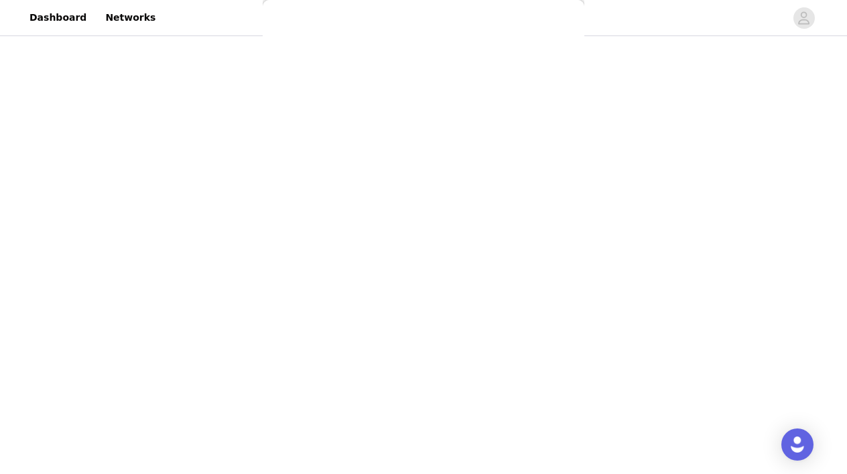
scroll to position [0, 0]
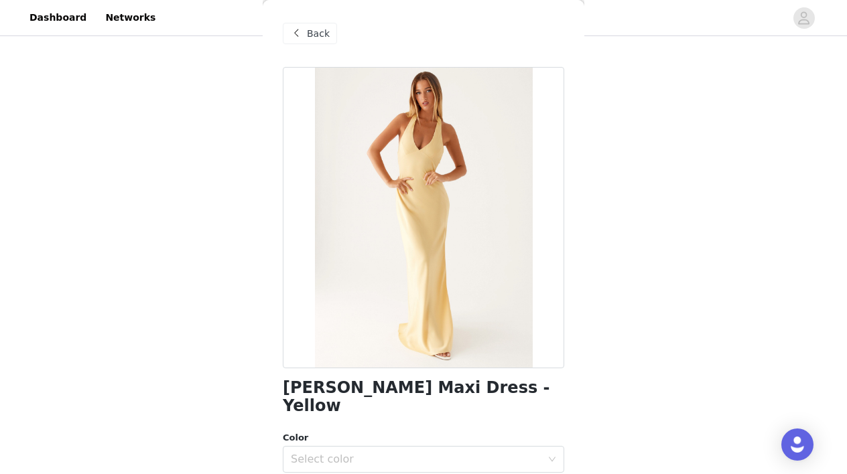
click at [312, 32] on span "Back" at bounding box center [318, 34] width 23 height 14
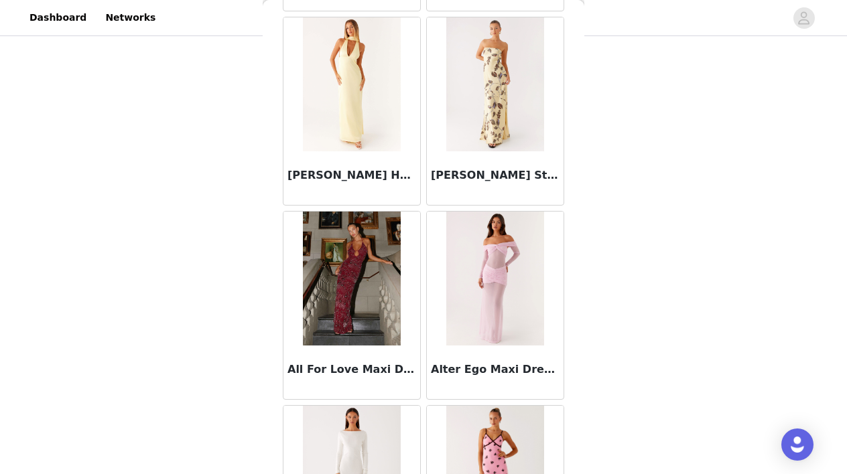
scroll to position [1012, 0]
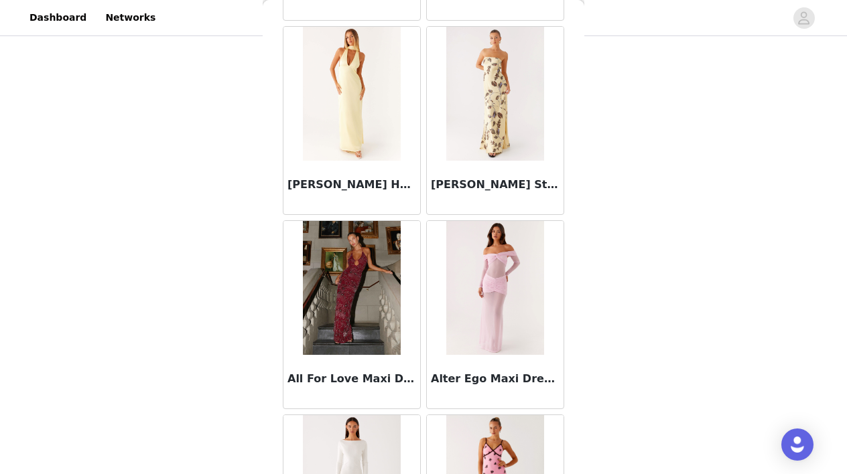
click at [482, 127] on img at bounding box center [494, 94] width 97 height 134
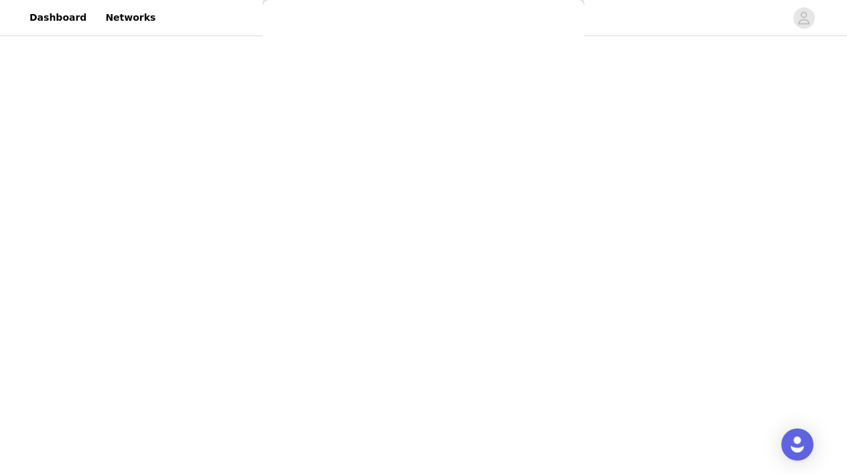
scroll to position [0, 0]
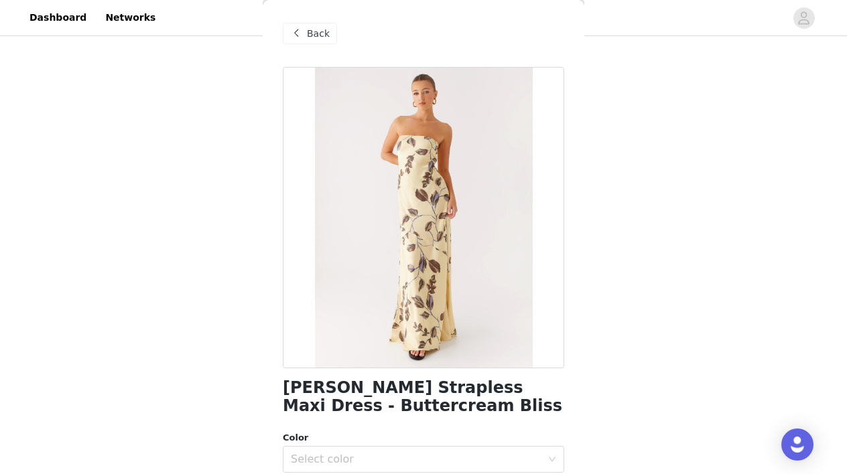
click at [302, 26] on span at bounding box center [296, 33] width 16 height 16
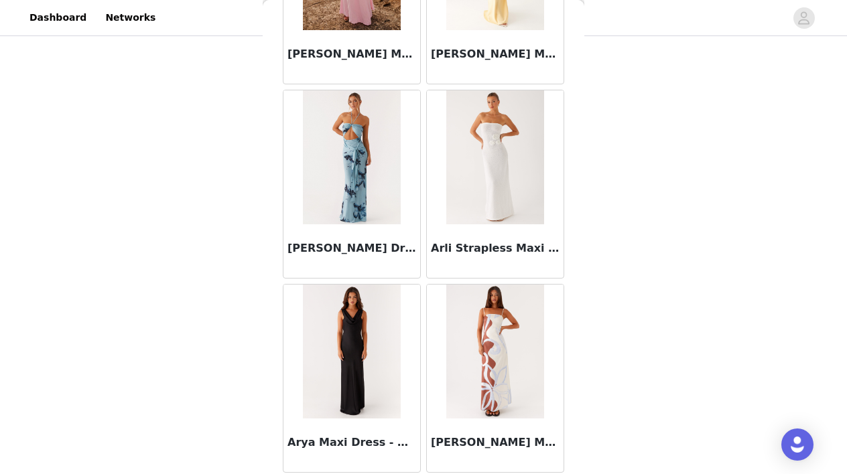
scroll to position [3280, 0]
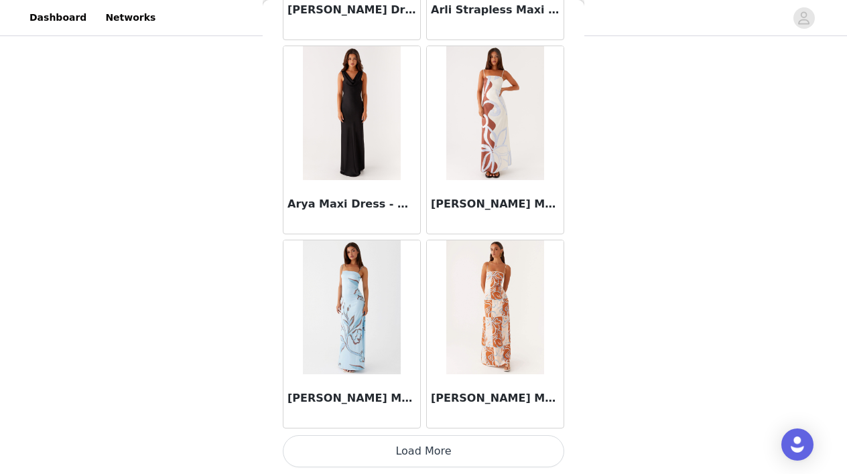
click at [449, 452] on button "Load More" at bounding box center [423, 451] width 281 height 32
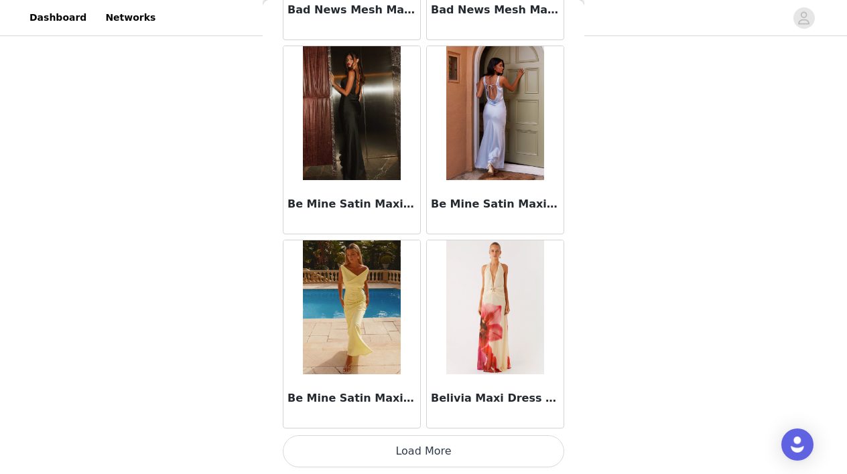
scroll to position [347, 0]
click at [409, 445] on button "Load More" at bounding box center [423, 451] width 281 height 32
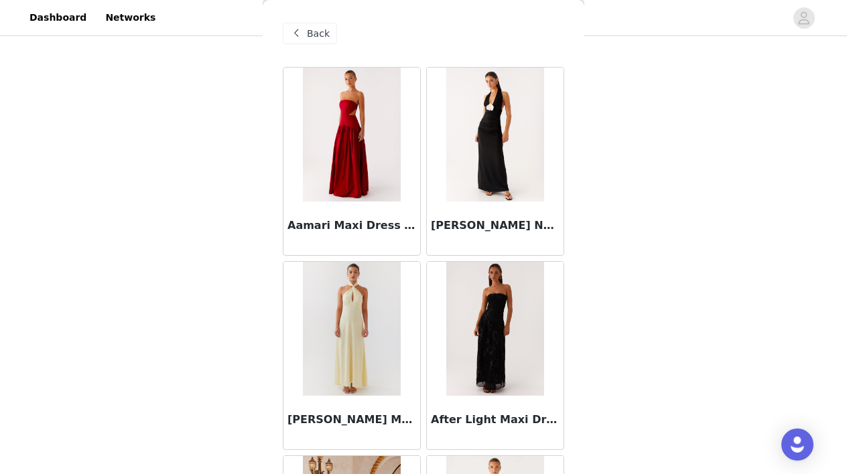
scroll to position [0, 0]
click at [315, 38] on span "Back" at bounding box center [318, 34] width 23 height 14
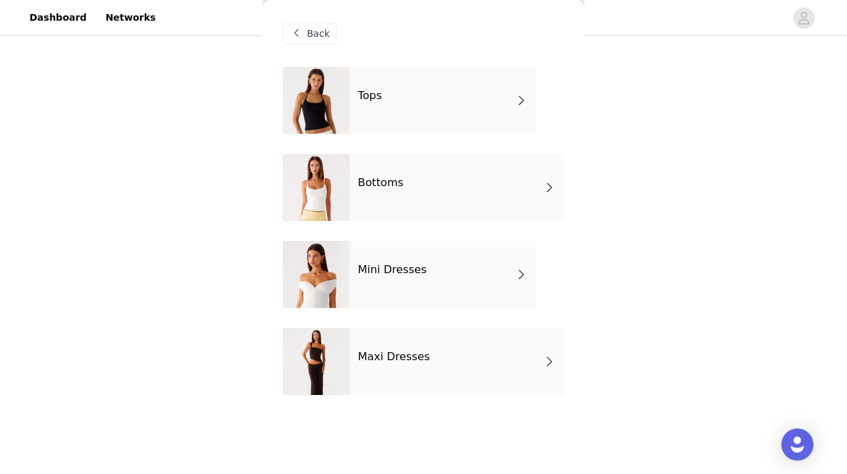
click at [435, 194] on div "Bottoms" at bounding box center [457, 187] width 214 height 67
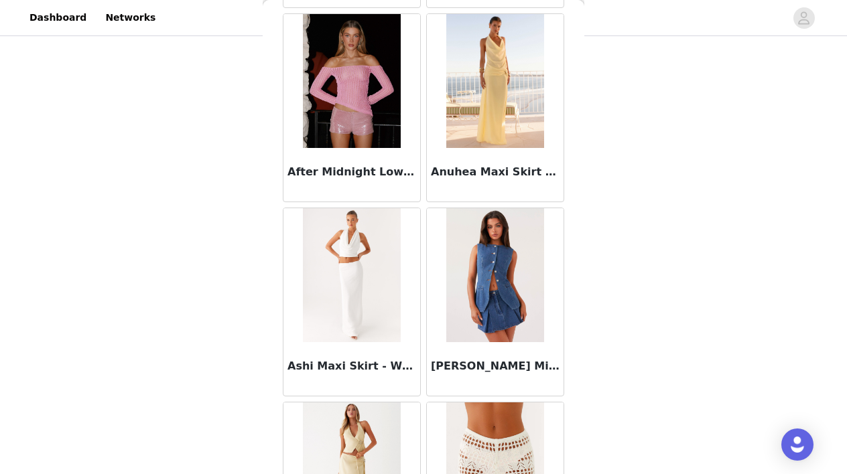
scroll to position [275, 0]
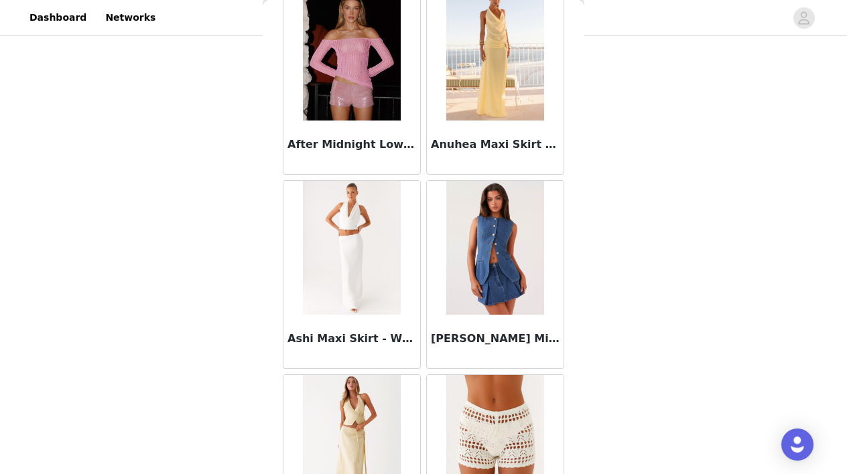
click at [496, 301] on img at bounding box center [494, 248] width 97 height 134
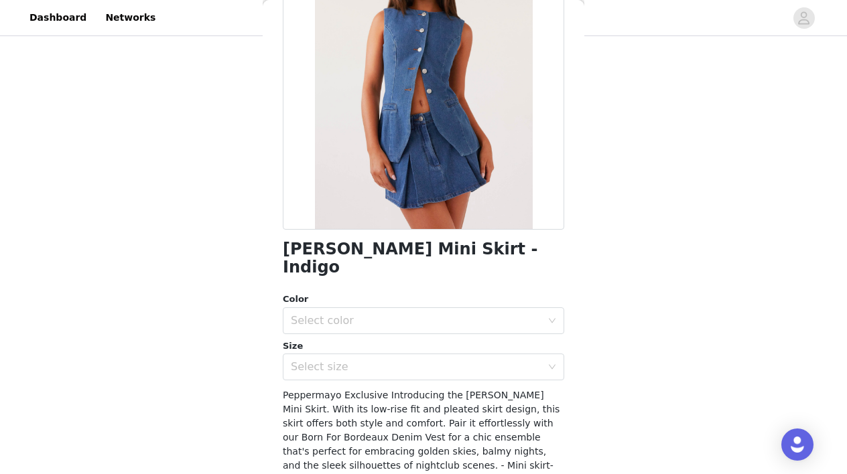
scroll to position [144, 0]
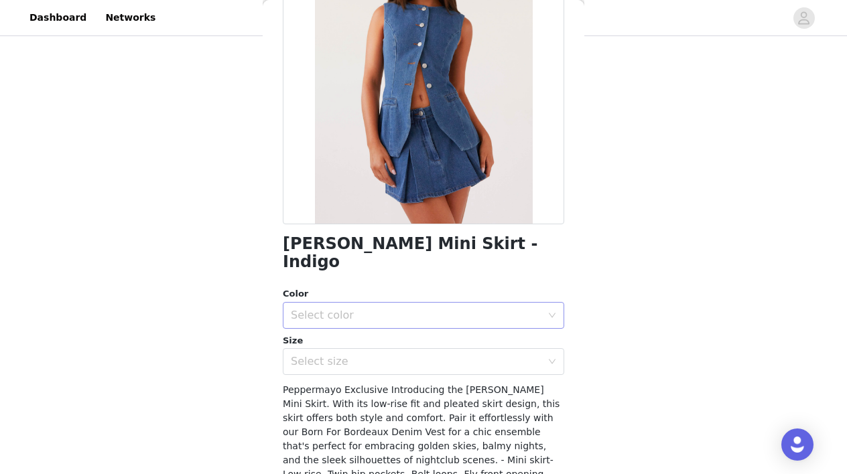
click at [375, 309] on div "Select color" at bounding box center [416, 315] width 250 height 13
click at [378, 320] on li "Indigo" at bounding box center [423, 325] width 281 height 21
click at [390, 355] on div "Select size" at bounding box center [416, 361] width 250 height 13
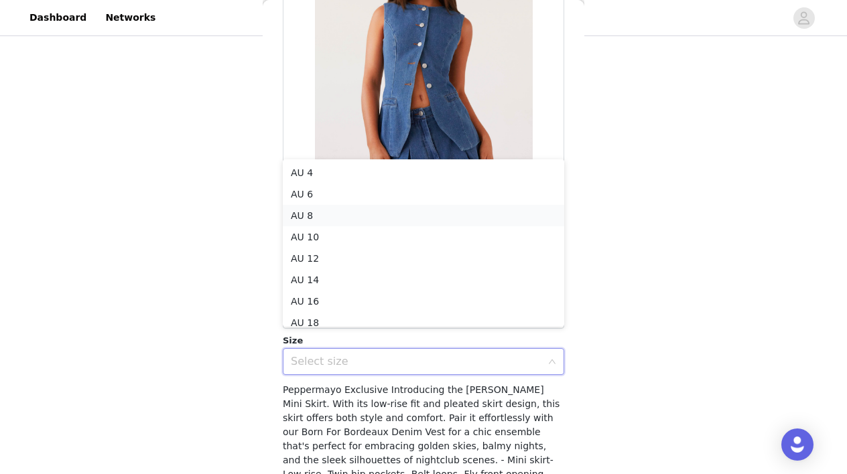
click at [364, 212] on li "AU 8" at bounding box center [423, 215] width 281 height 21
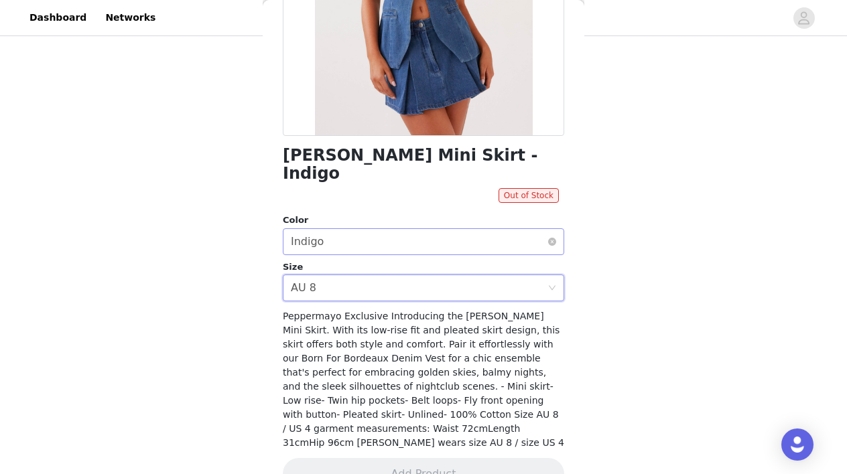
scroll to position [232, 0]
click at [452, 276] on div "Select size AU 8" at bounding box center [419, 288] width 257 height 25
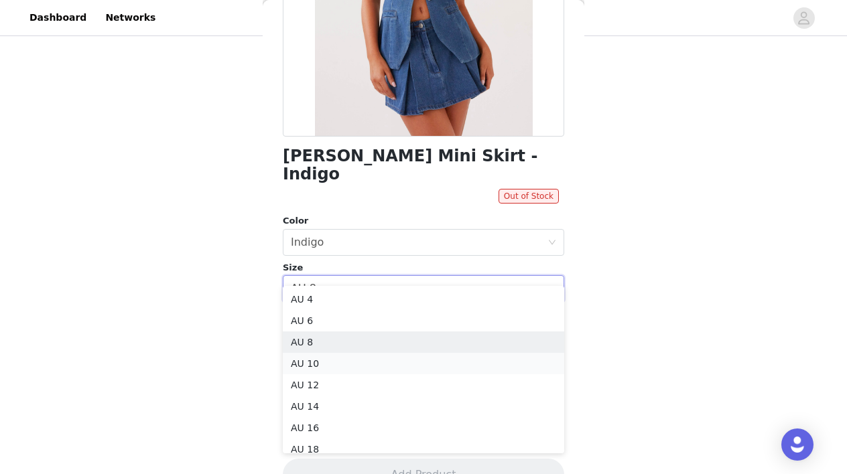
click at [412, 362] on li "AU 10" at bounding box center [423, 363] width 281 height 21
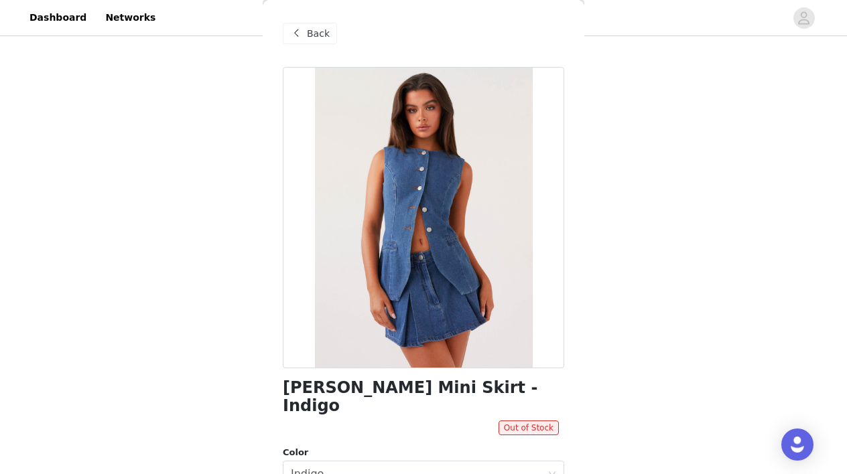
scroll to position [0, 0]
click at [315, 29] on span "Back" at bounding box center [318, 34] width 23 height 14
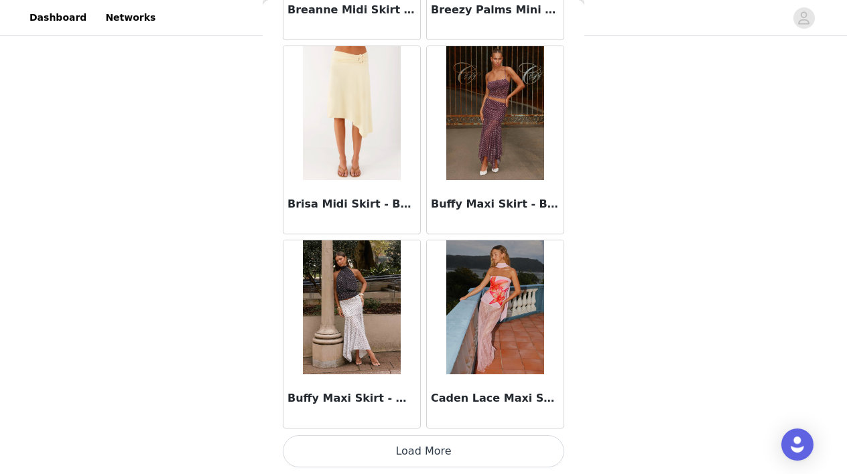
scroll to position [347, 0]
click at [446, 454] on button "Load More" at bounding box center [423, 451] width 281 height 32
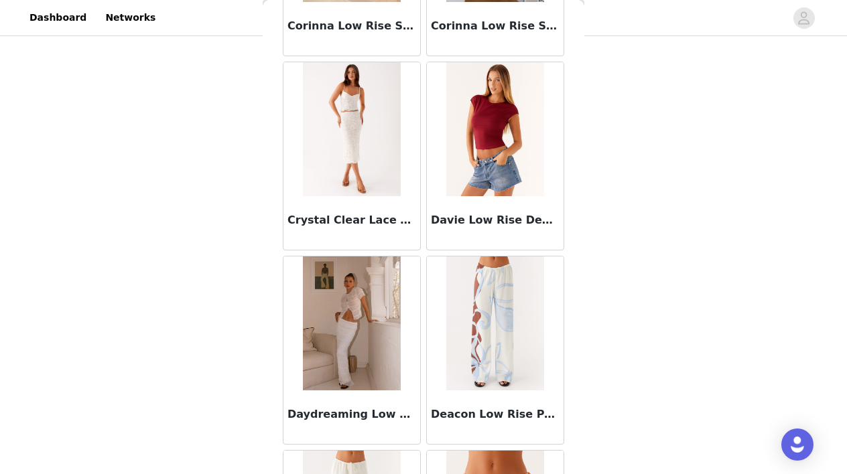
scroll to position [3118, 0]
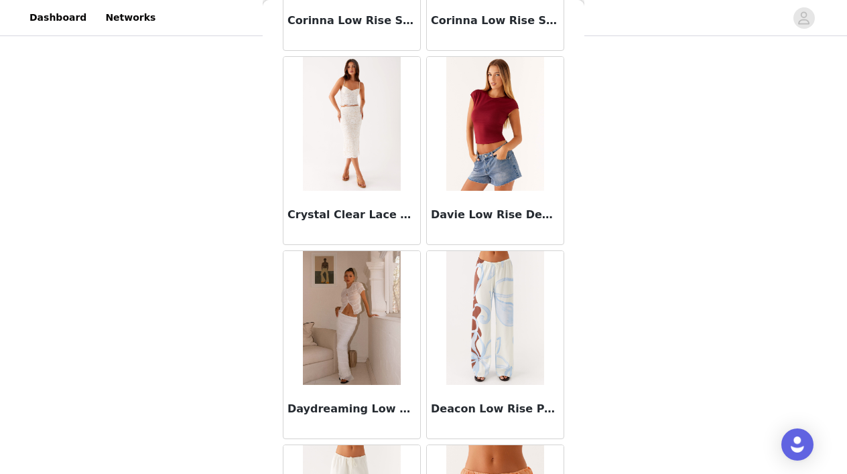
click at [484, 163] on img at bounding box center [494, 124] width 97 height 134
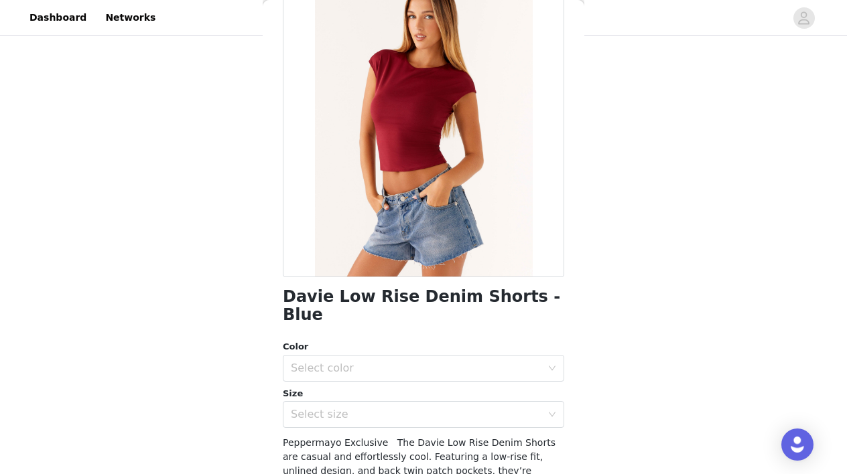
scroll to position [132, 0]
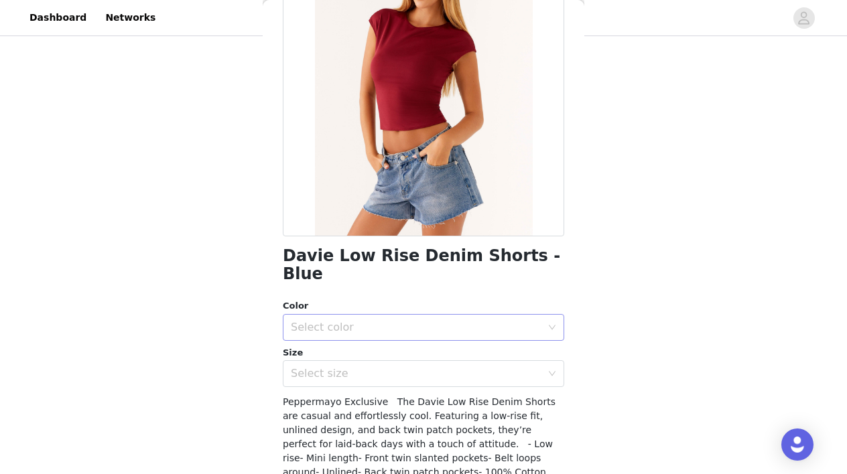
click at [466, 321] on div "Select color" at bounding box center [416, 327] width 250 height 13
click at [402, 335] on li "Blue" at bounding box center [423, 338] width 281 height 21
click at [491, 367] on div "Select size" at bounding box center [416, 373] width 250 height 13
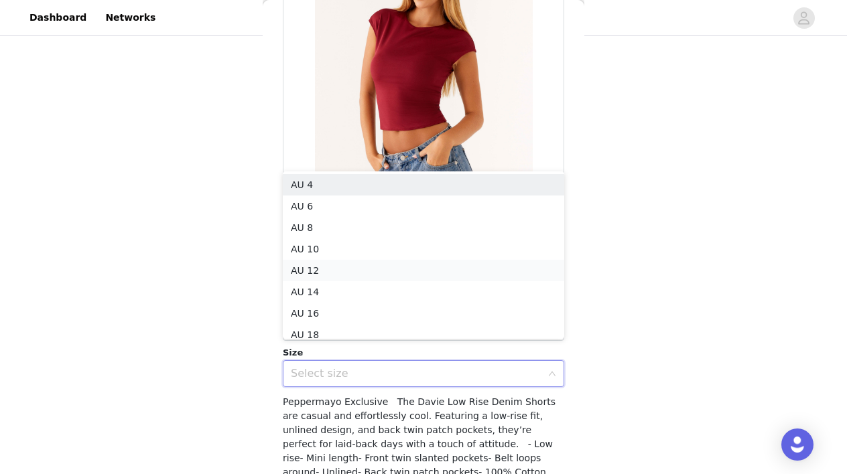
scroll to position [7, 0]
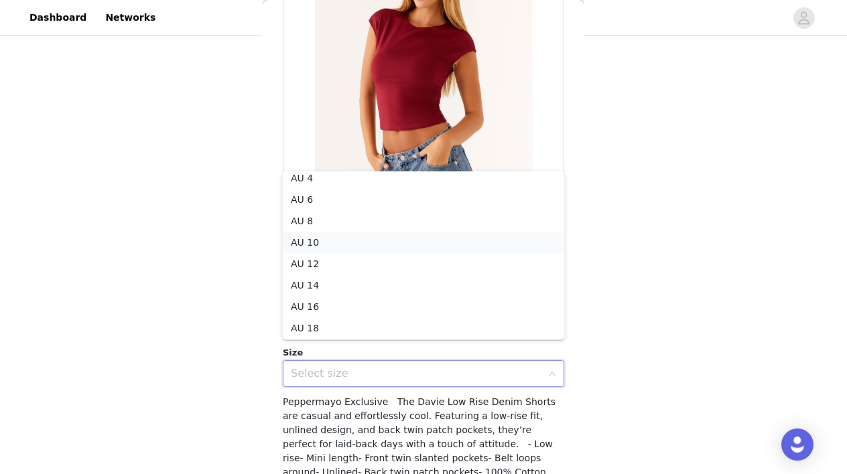
click at [411, 232] on li "AU 10" at bounding box center [423, 242] width 281 height 21
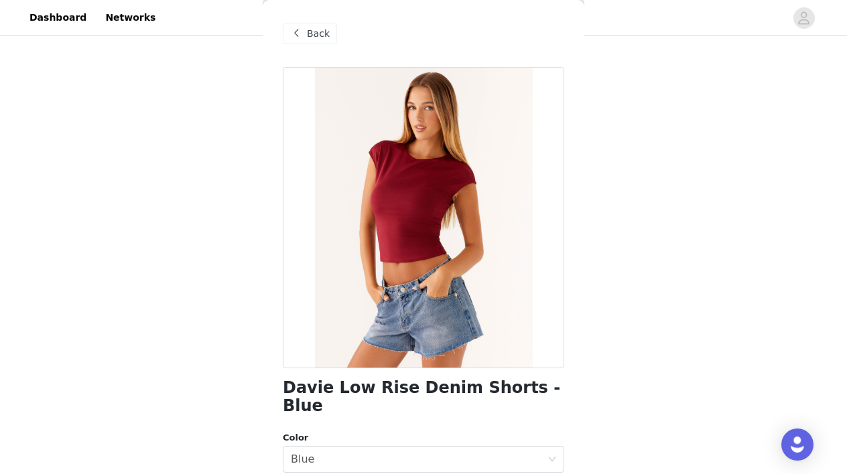
scroll to position [0, 0]
click at [303, 41] on span at bounding box center [296, 33] width 16 height 16
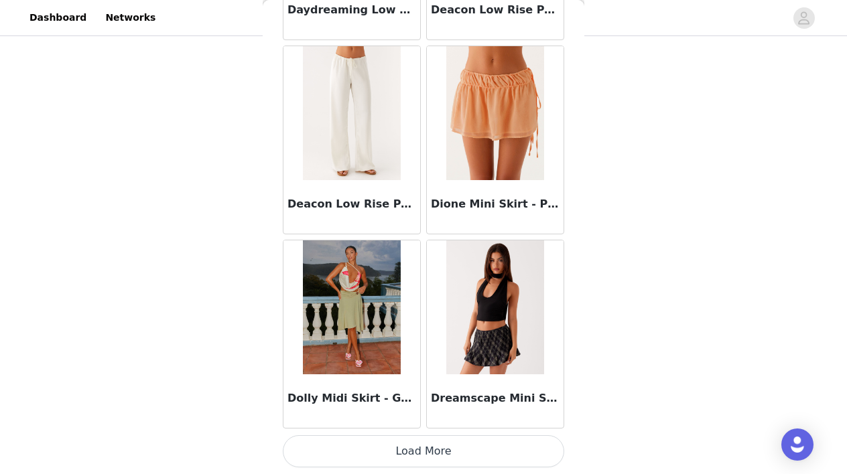
click at [409, 450] on button "Load More" at bounding box center [423, 451] width 281 height 32
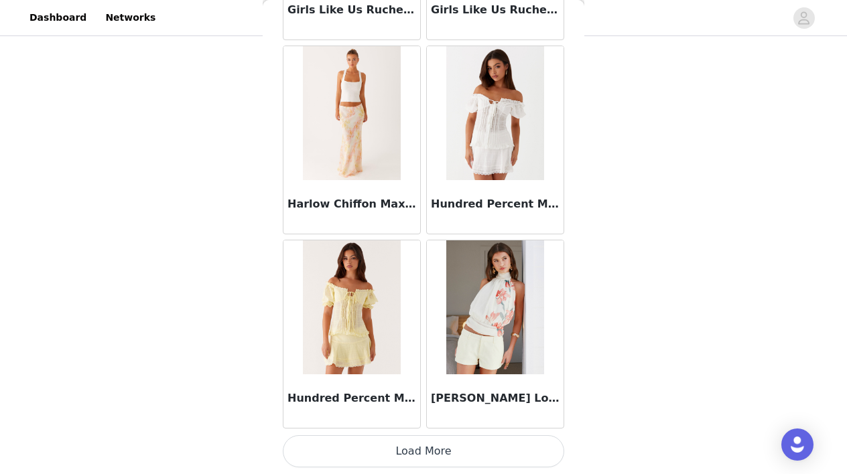
scroll to position [347, 0]
click at [431, 456] on button "Load More" at bounding box center [423, 451] width 281 height 32
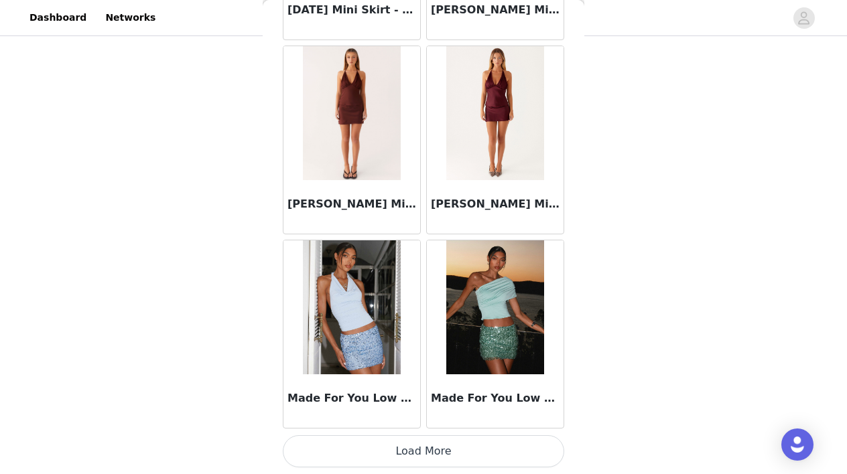
click at [439, 446] on button "Load More" at bounding box center [423, 451] width 281 height 32
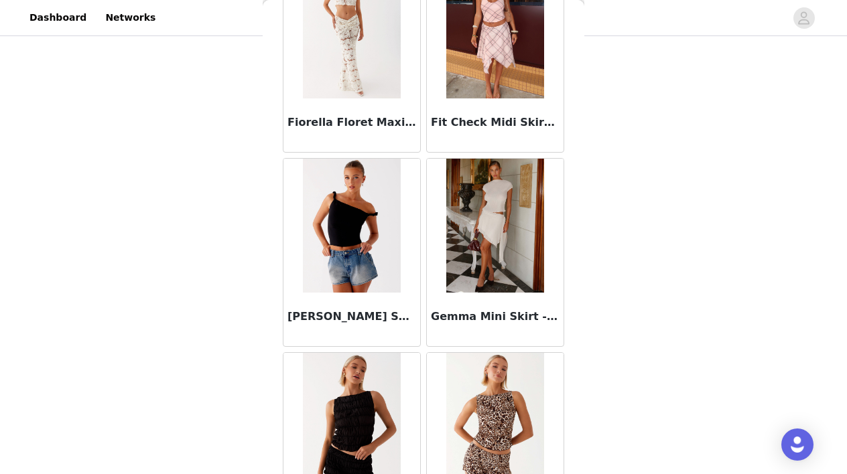
scroll to position [4758, 0]
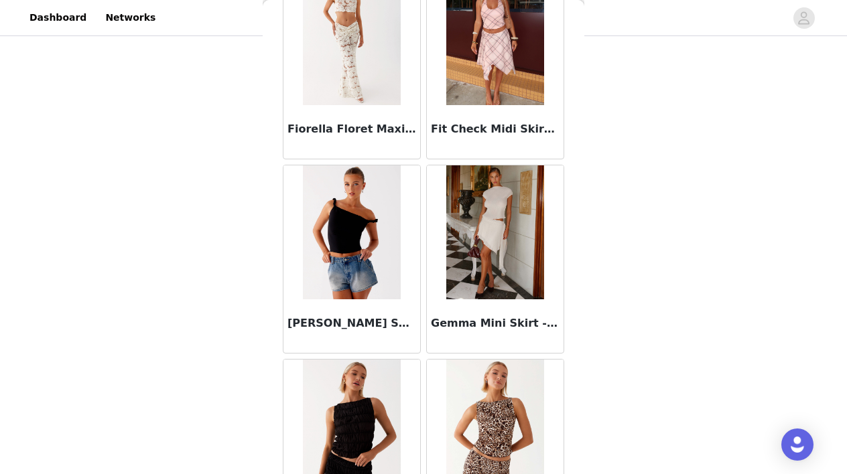
click at [355, 247] on img at bounding box center [351, 232] width 97 height 134
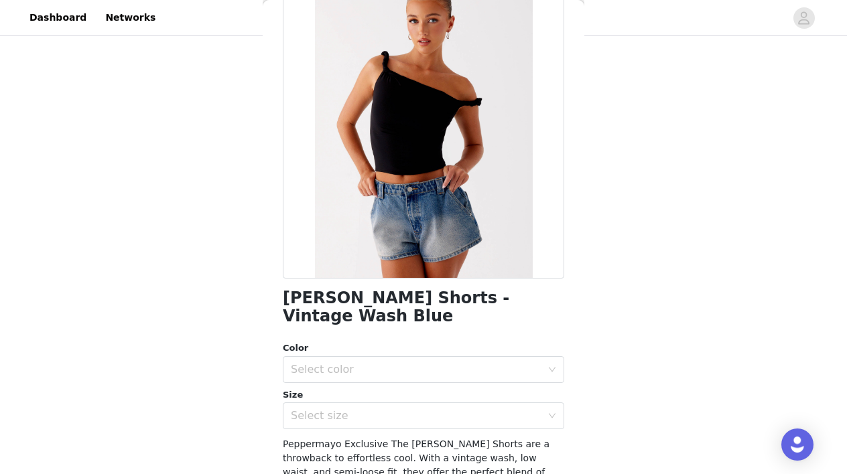
scroll to position [94, 0]
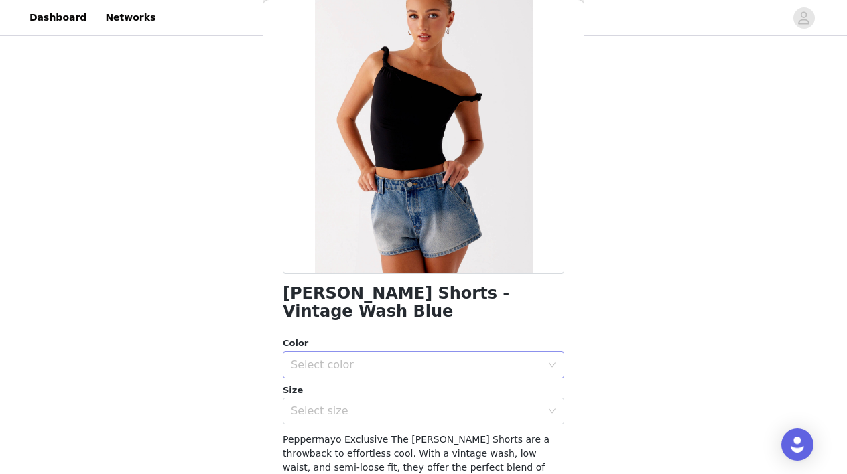
click at [501, 366] on div "Select color" at bounding box center [416, 364] width 250 height 13
click at [382, 394] on li "Vintage Wash Blue" at bounding box center [423, 393] width 281 height 21
click at [374, 405] on div "Select size" at bounding box center [416, 411] width 250 height 13
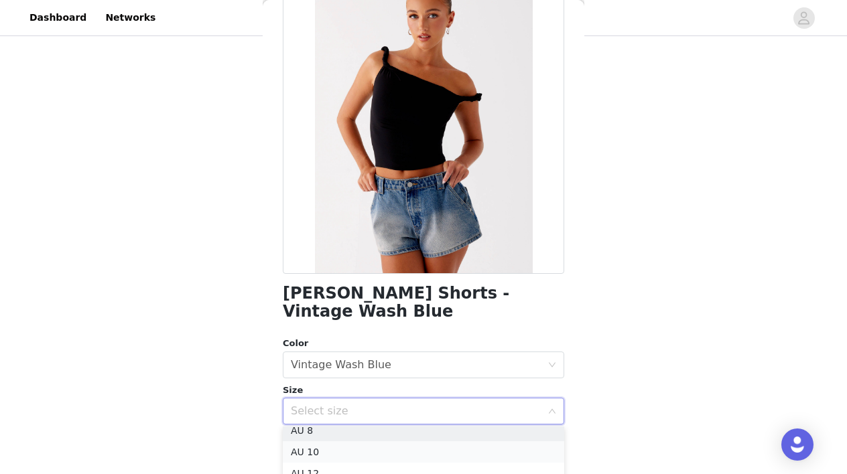
scroll to position [46, 0]
click at [342, 436] on li "AU 8" at bounding box center [423, 437] width 281 height 21
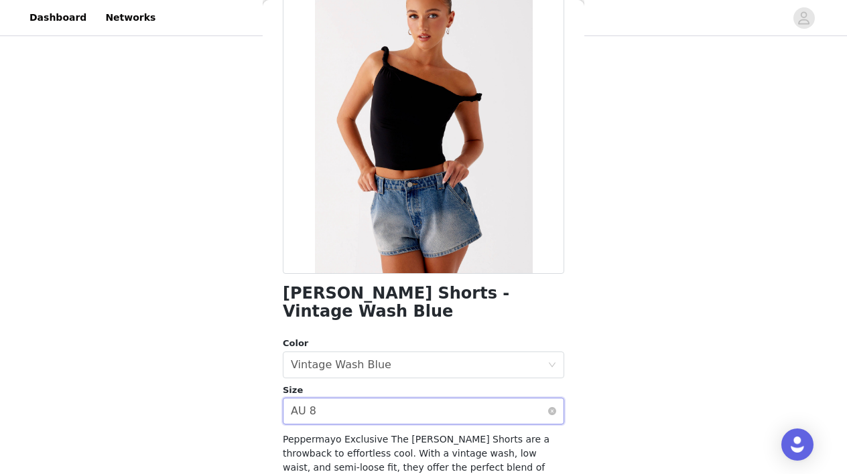
click at [376, 412] on div "Select size AU 8" at bounding box center [419, 411] width 257 height 25
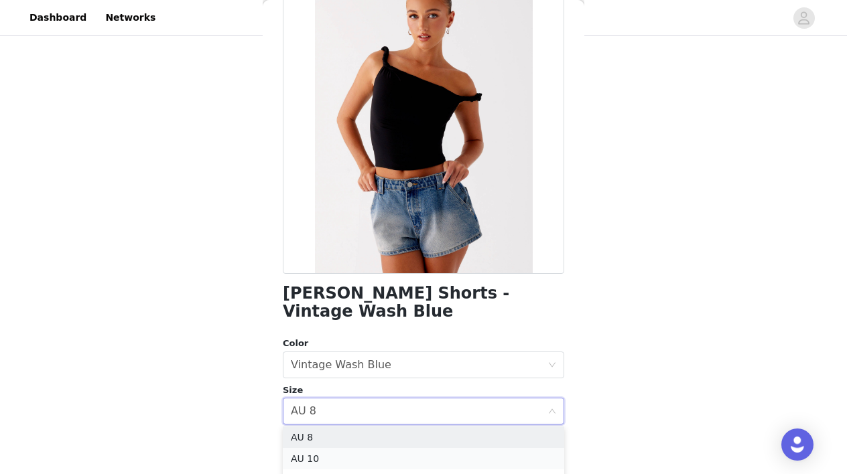
click at [342, 453] on li "AU 10" at bounding box center [423, 458] width 281 height 21
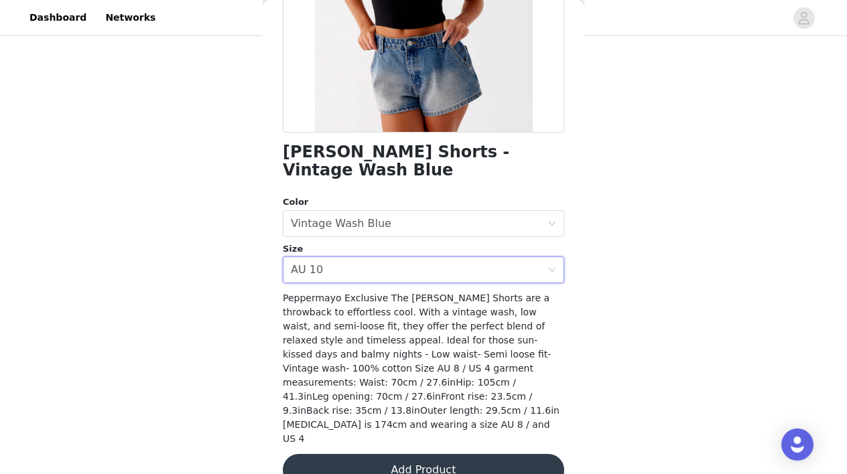
scroll to position [235, 0]
click at [406, 455] on button "Add Product" at bounding box center [423, 471] width 281 height 32
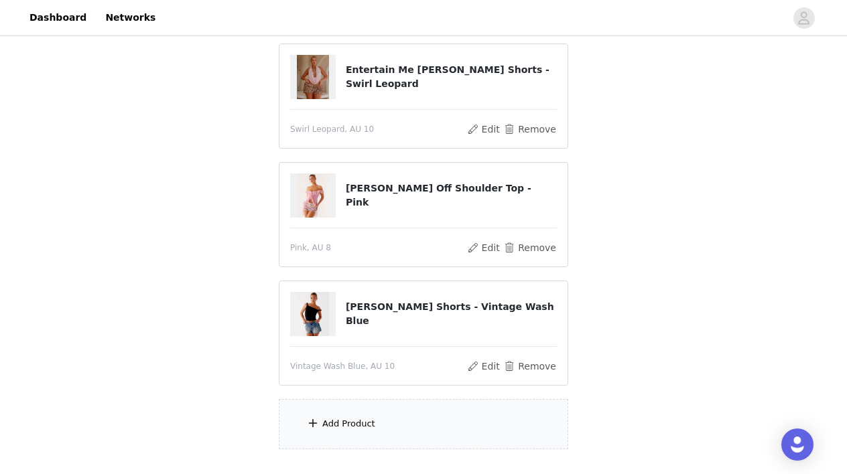
scroll to position [383, 0]
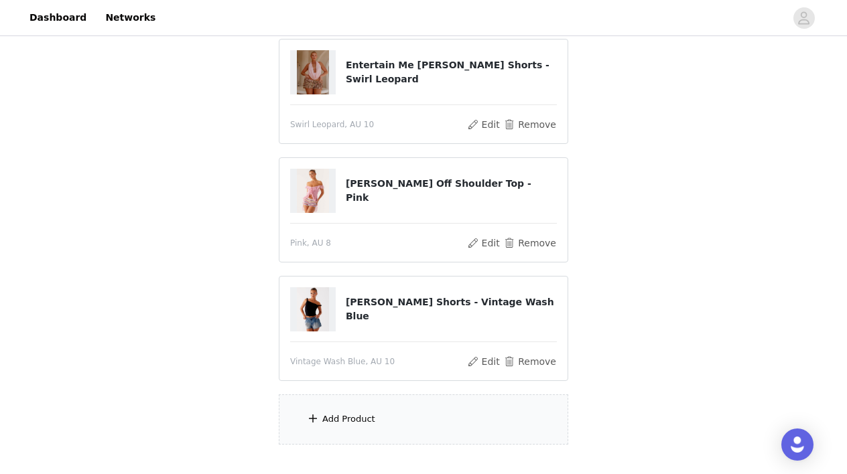
click at [347, 423] on div "Add Product" at bounding box center [348, 419] width 53 height 13
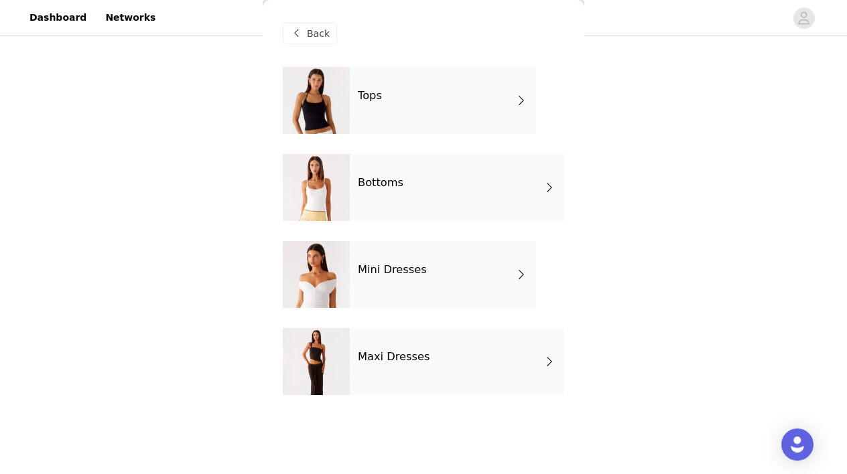
click at [413, 106] on div "Tops" at bounding box center [443, 100] width 186 height 67
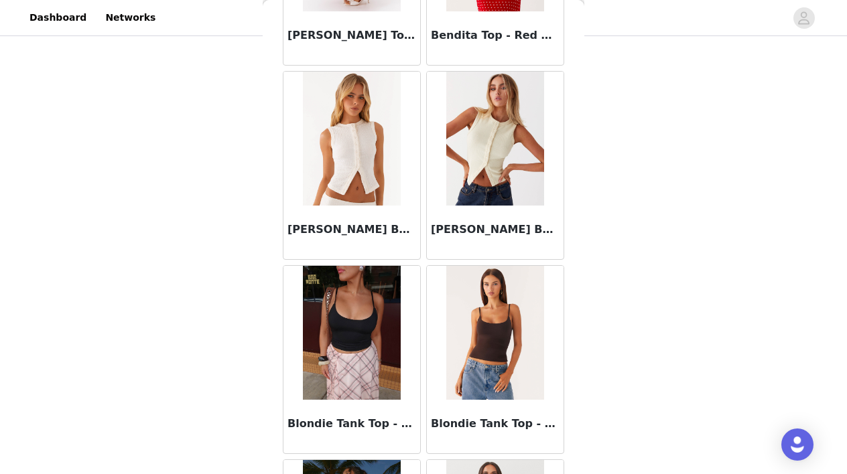
scroll to position [968, 0]
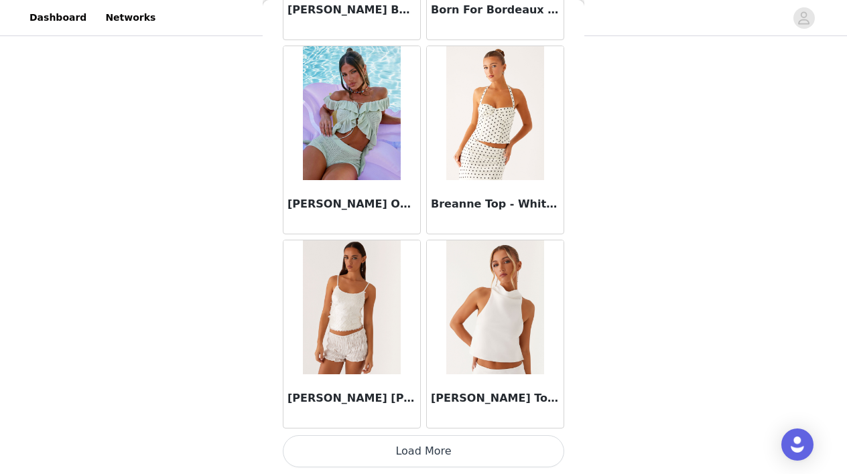
click at [450, 450] on button "Load More" at bounding box center [423, 451] width 281 height 32
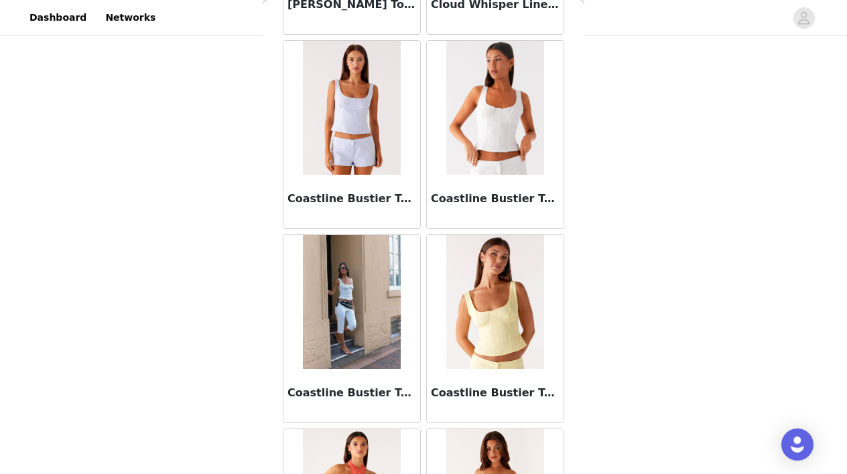
scroll to position [3343, 0]
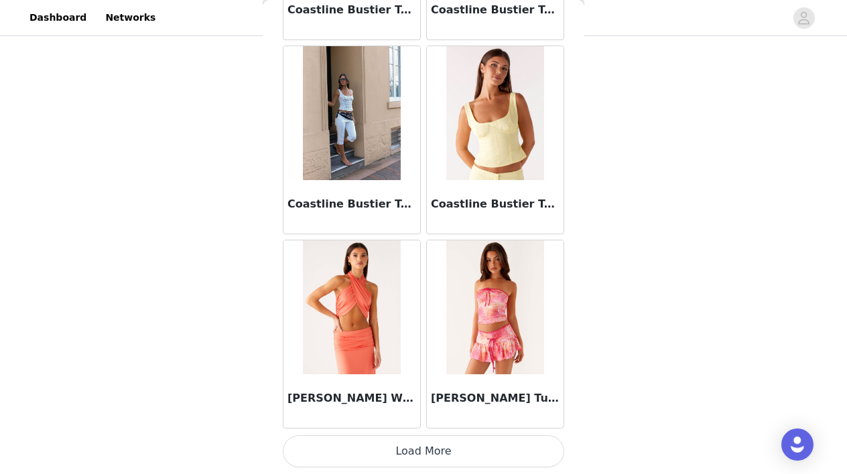
click at [457, 459] on button "Load More" at bounding box center [423, 451] width 281 height 32
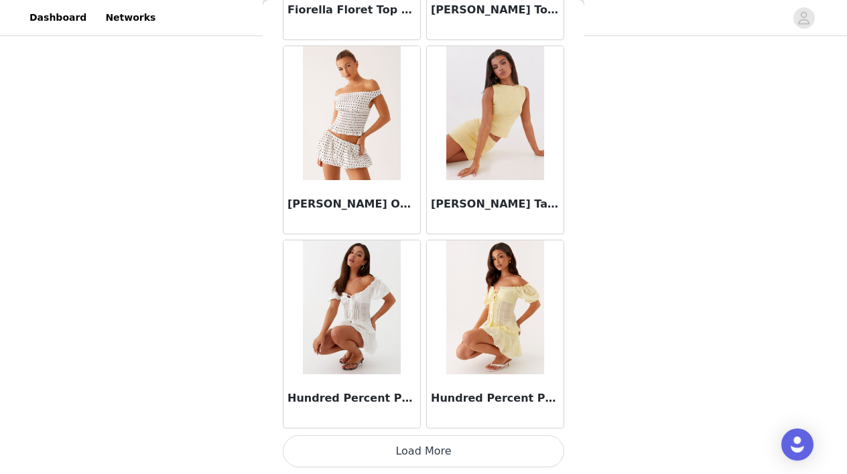
scroll to position [5460, 0]
click at [430, 455] on button "Load More" at bounding box center [423, 451] width 281 height 32
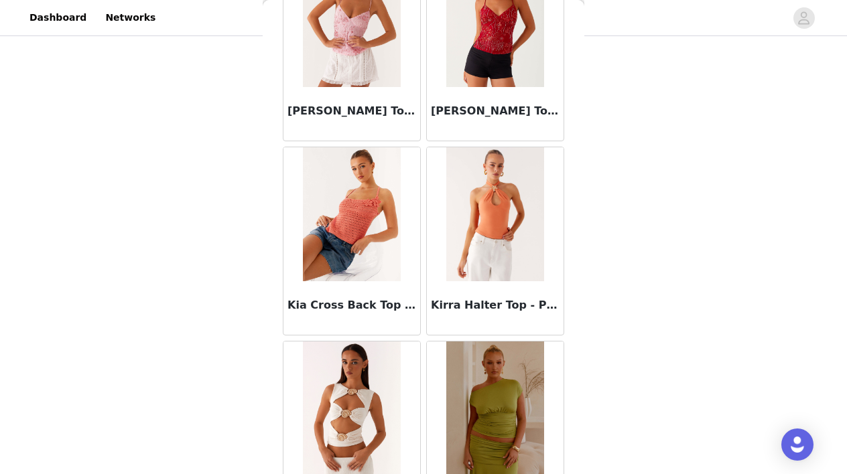
scroll to position [465, 0]
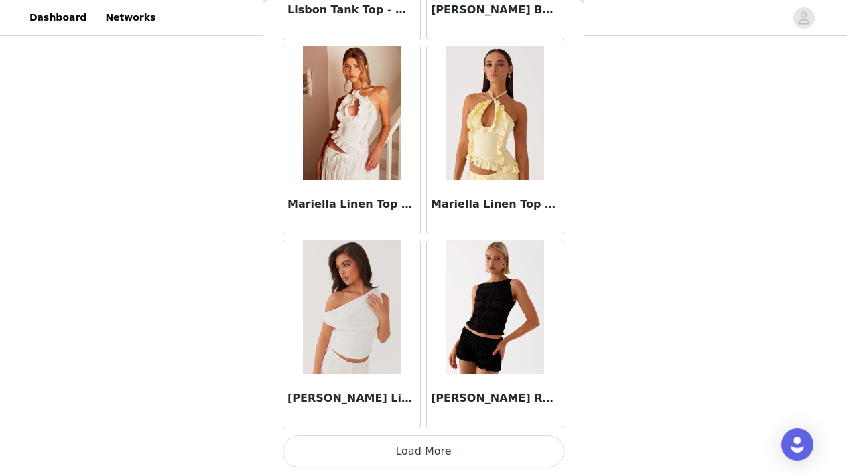
click at [451, 450] on button "Load More" at bounding box center [423, 451] width 281 height 32
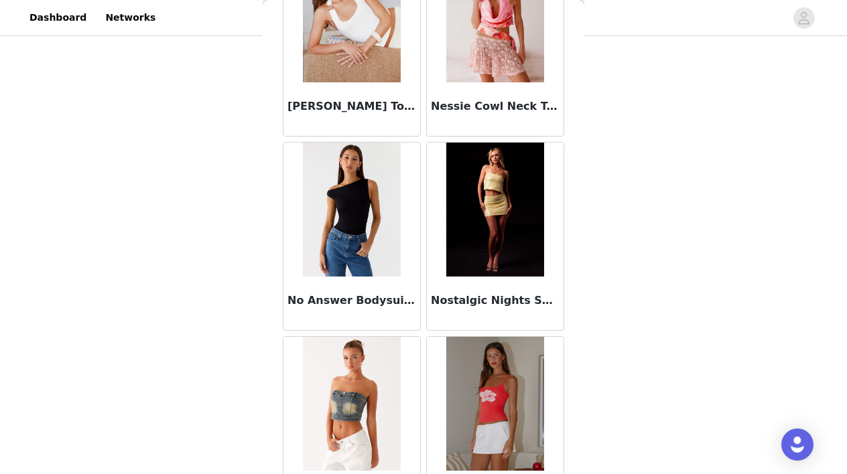
scroll to position [8878, 0]
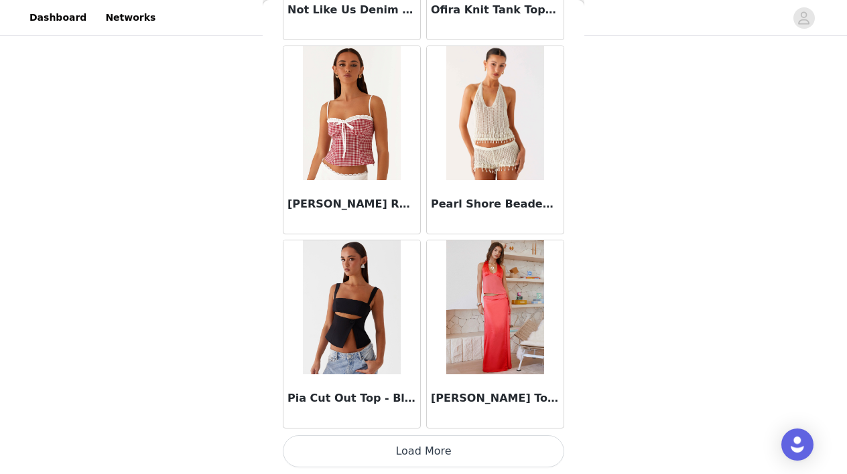
click at [440, 453] on button "Load More" at bounding box center [423, 451] width 281 height 32
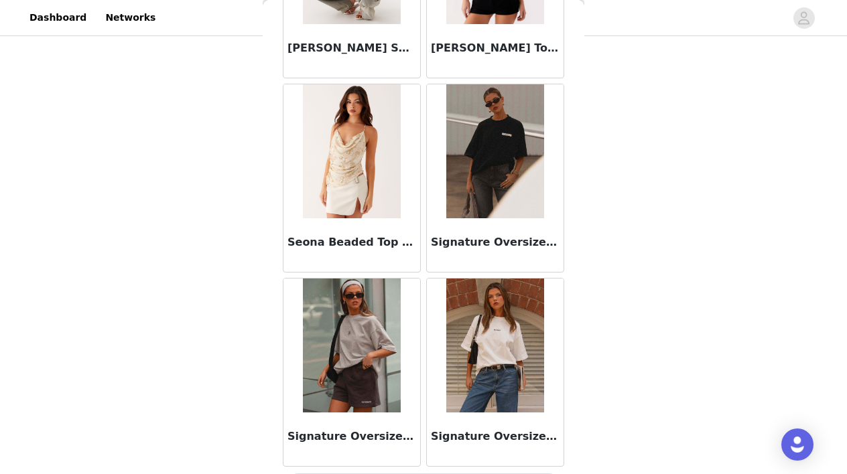
scroll to position [11277, 0]
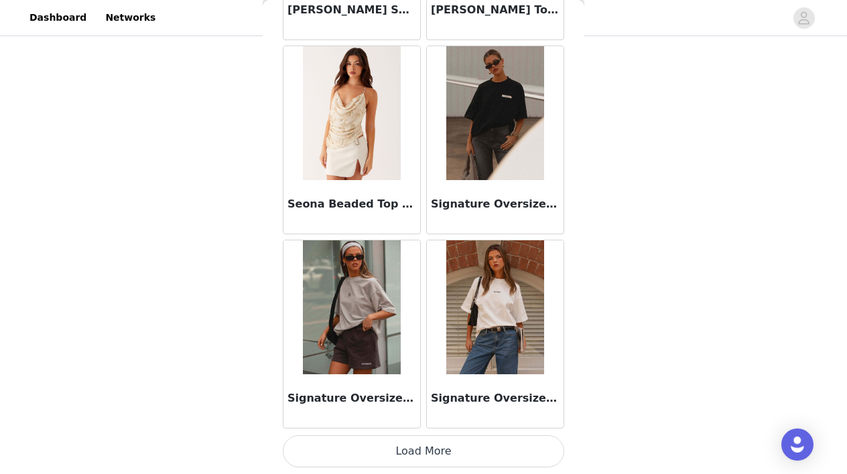
click at [423, 450] on button "Load More" at bounding box center [423, 451] width 281 height 32
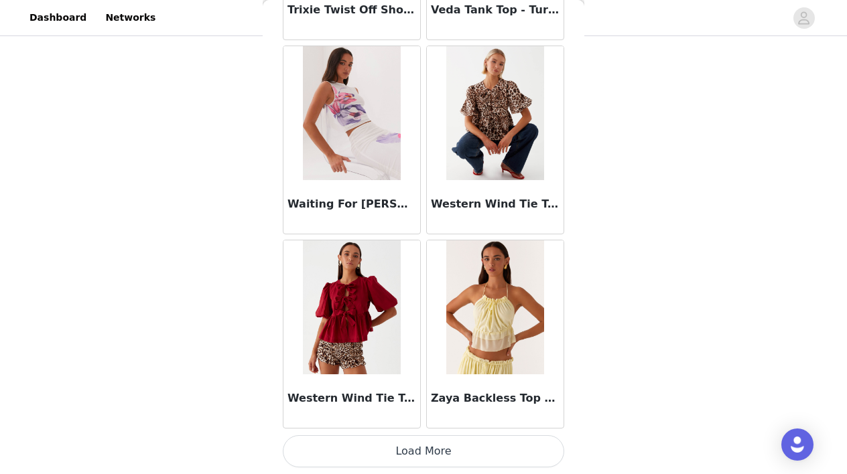
scroll to position [465, 0]
click at [439, 459] on button "Load More" at bounding box center [423, 451] width 281 height 32
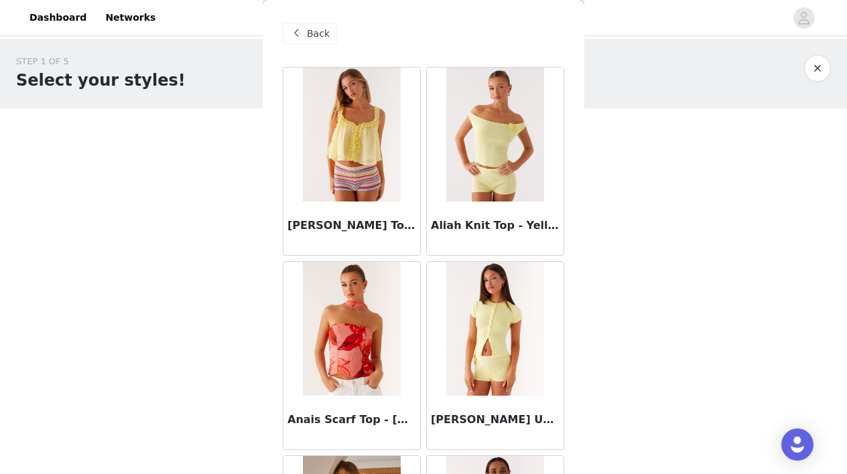
scroll to position [0, 0]
click at [305, 38] on div "Back" at bounding box center [310, 33] width 54 height 21
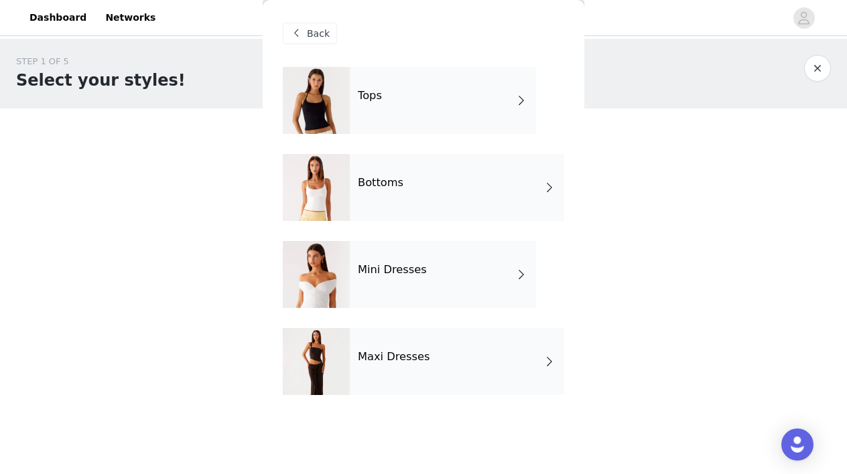
click at [437, 283] on div "Mini Dresses" at bounding box center [443, 274] width 186 height 67
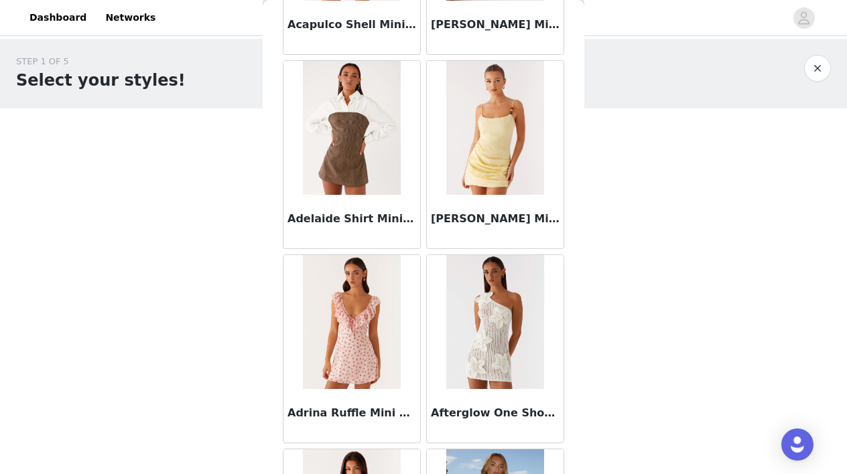
scroll to position [201, 0]
click at [480, 221] on h3 "[PERSON_NAME] Mini Dress - Yellow" at bounding box center [495, 219] width 129 height 16
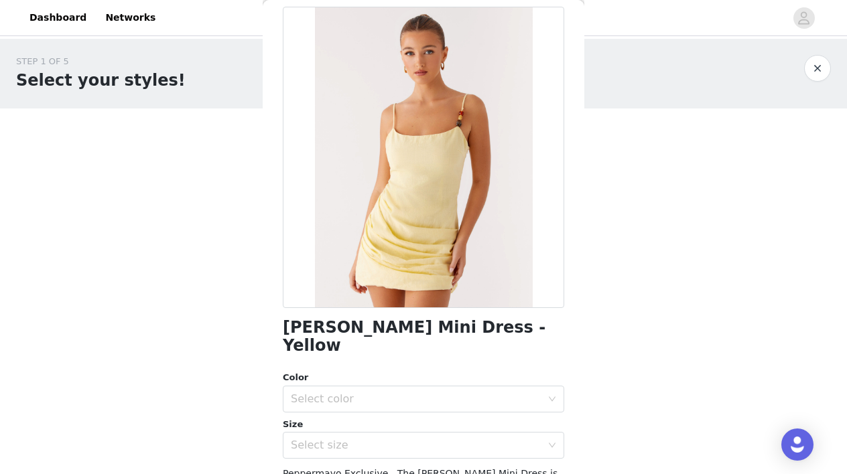
scroll to position [63, 0]
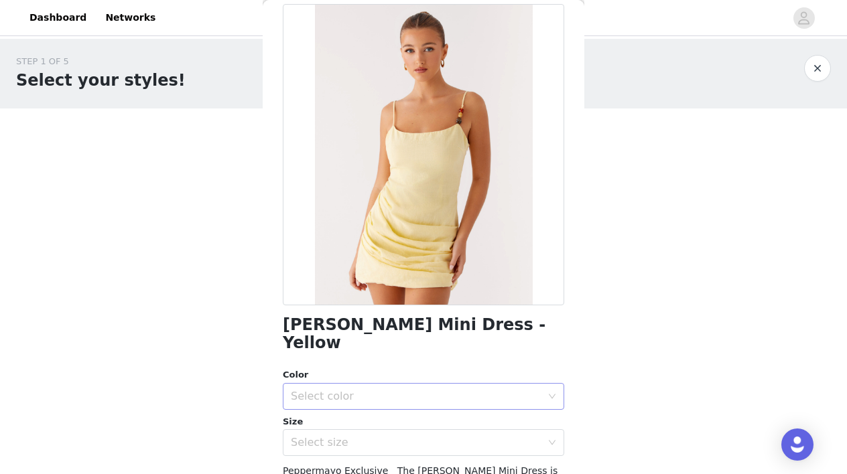
click at [392, 390] on div "Select color" at bounding box center [416, 396] width 250 height 13
click at [349, 409] on li "Yellow" at bounding box center [423, 406] width 281 height 21
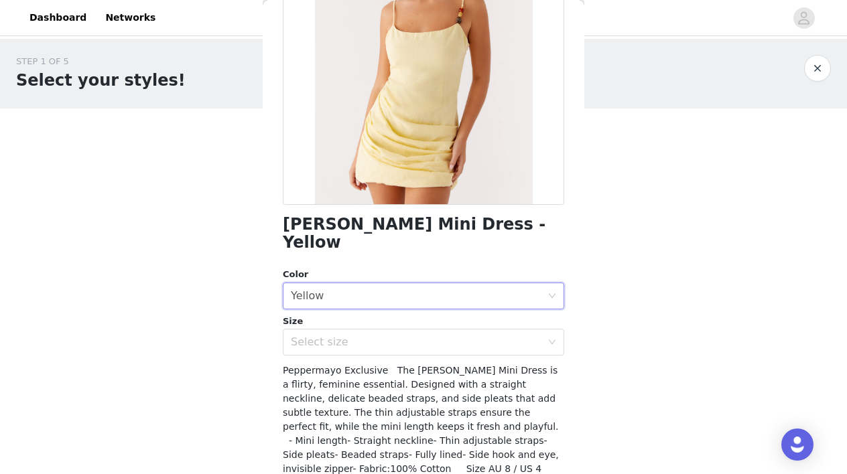
scroll to position [178, 0]
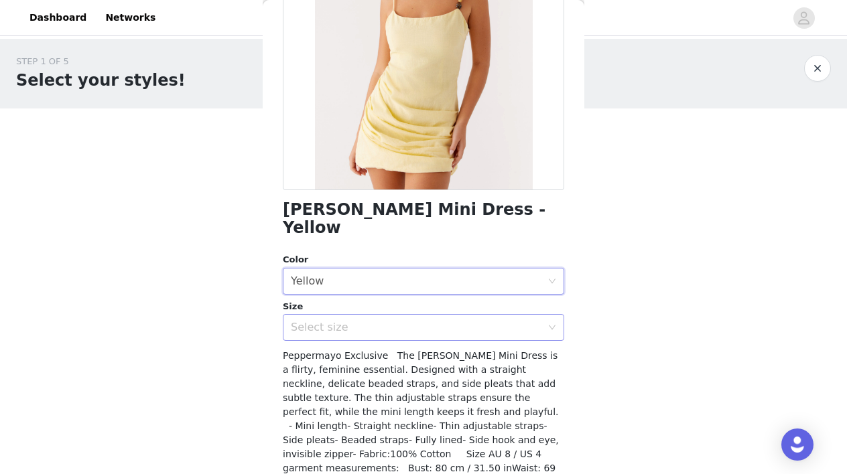
click at [381, 321] on div "Select size" at bounding box center [416, 327] width 250 height 13
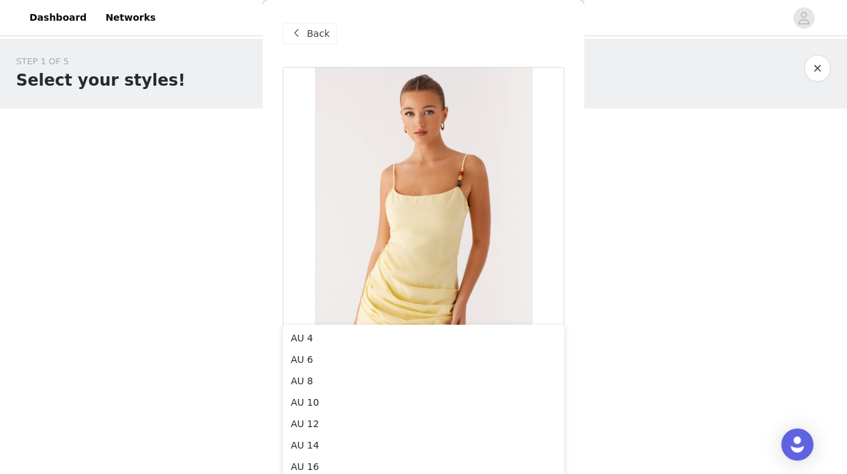
scroll to position [0, 0]
click at [307, 35] on span "Back" at bounding box center [318, 34] width 23 height 14
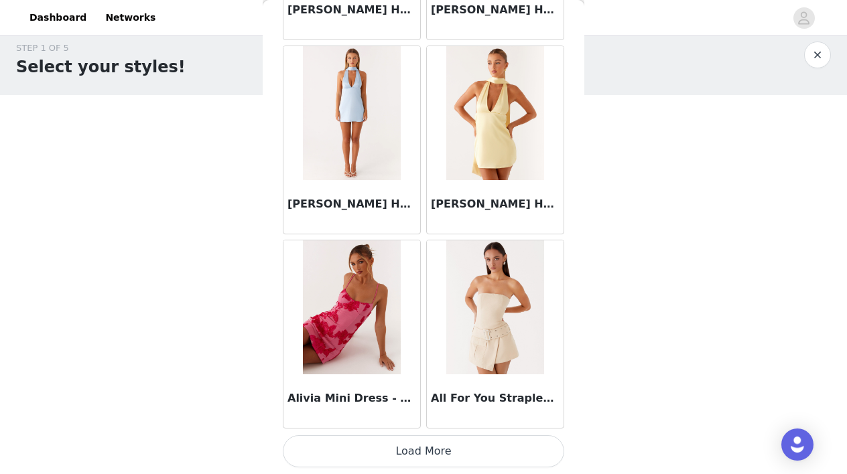
scroll to position [15, 0]
click at [464, 449] on button "Load More" at bounding box center [423, 451] width 281 height 32
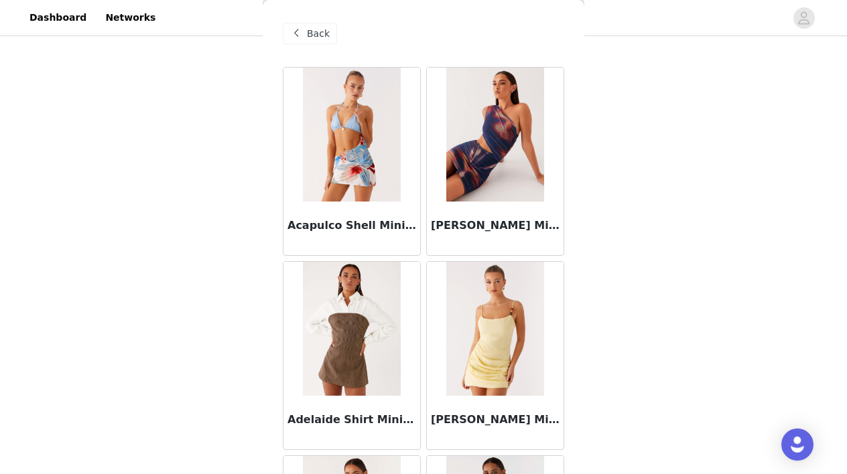
scroll to position [0, 0]
click at [314, 35] on span "Back" at bounding box center [318, 34] width 23 height 14
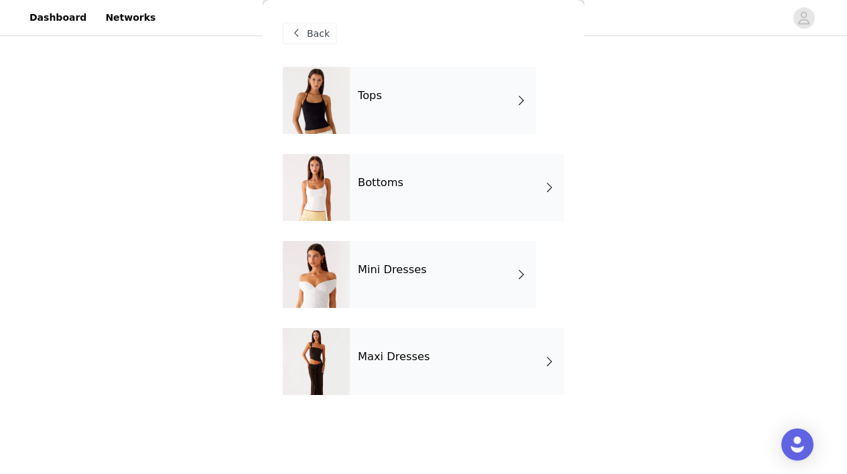
click at [419, 104] on div "Tops" at bounding box center [443, 100] width 186 height 67
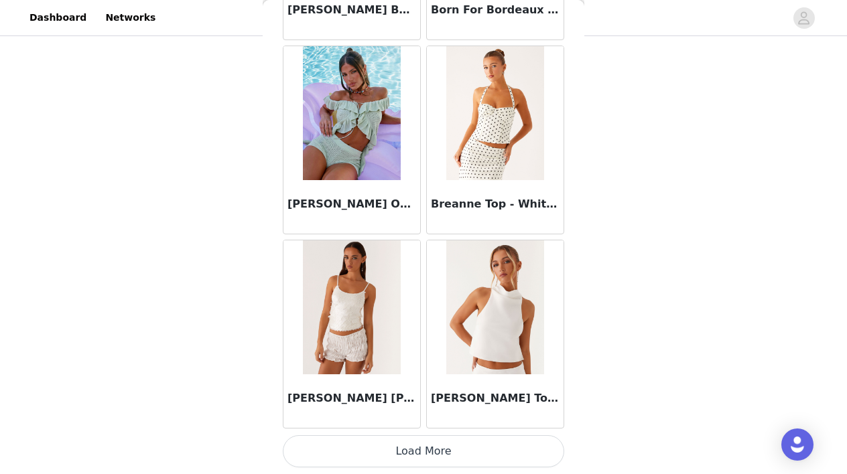
click at [446, 446] on button "Load More" at bounding box center [423, 451] width 281 height 32
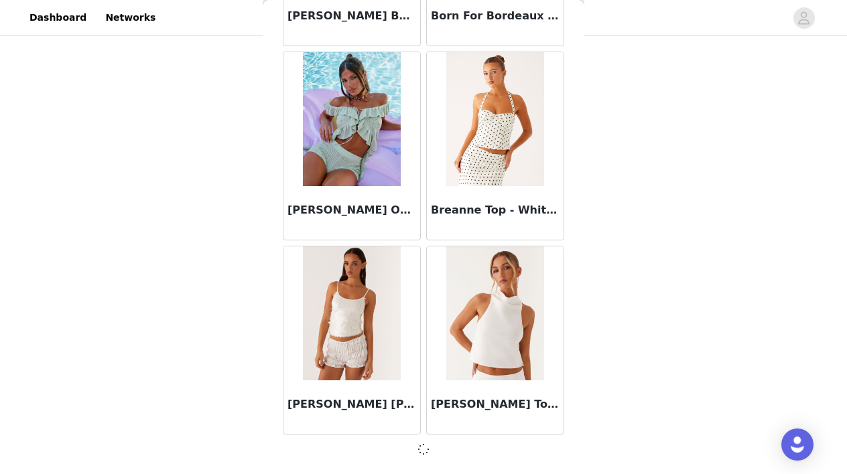
scroll to position [1569, 0]
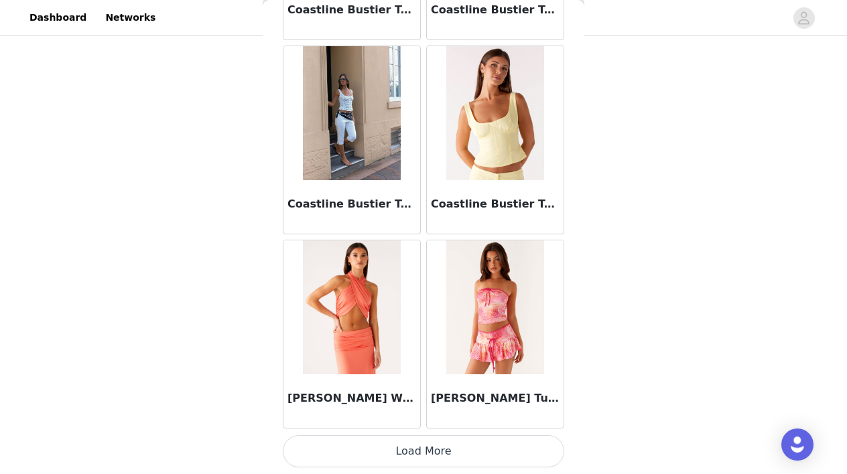
click at [448, 449] on button "Load More" at bounding box center [423, 451] width 281 height 32
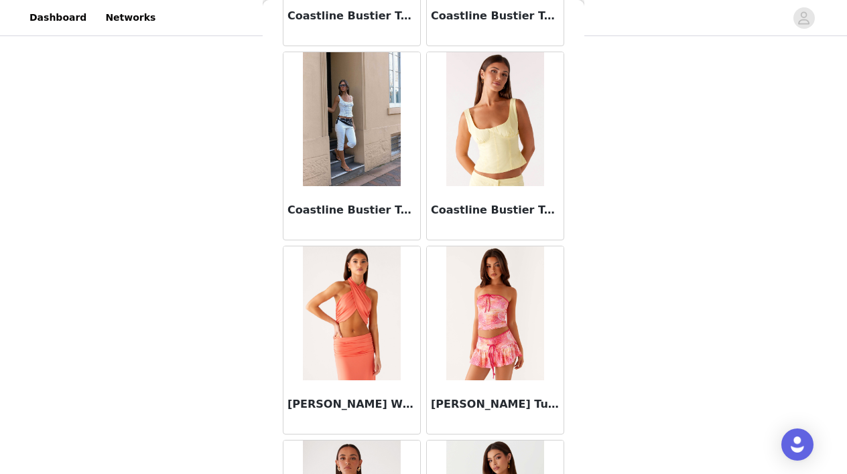
scroll to position [465, 0]
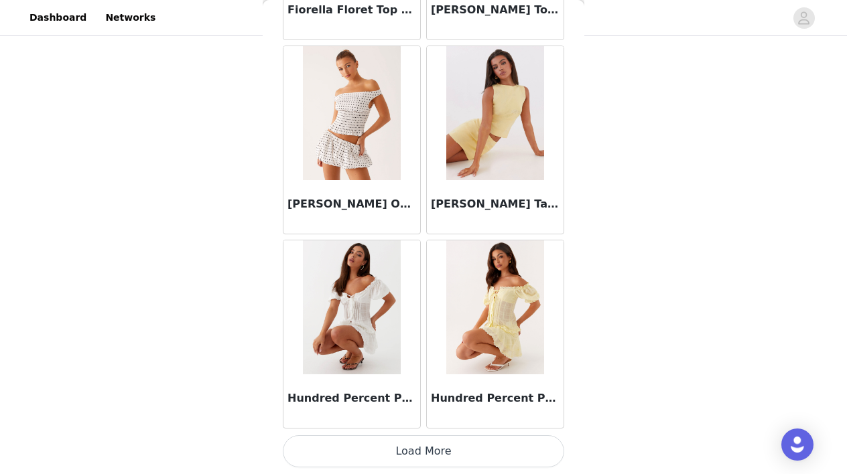
click at [422, 449] on button "Load More" at bounding box center [423, 451] width 281 height 32
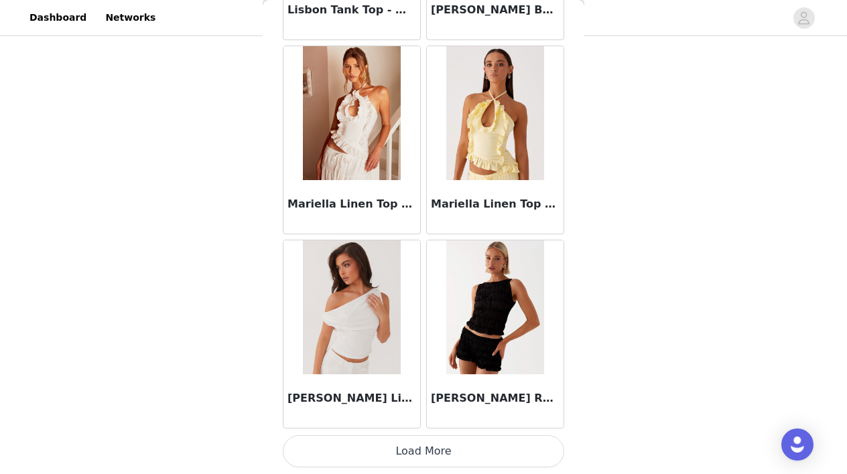
click at [437, 447] on button "Load More" at bounding box center [423, 451] width 281 height 32
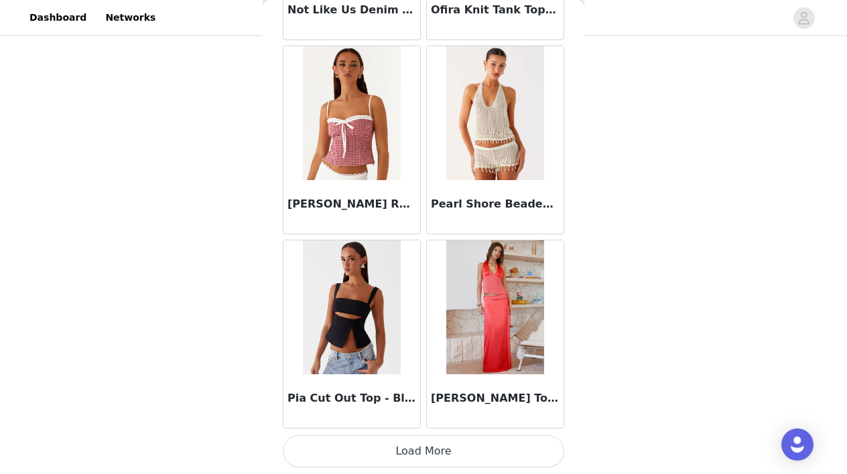
click at [435, 457] on button "Load More" at bounding box center [423, 451] width 281 height 32
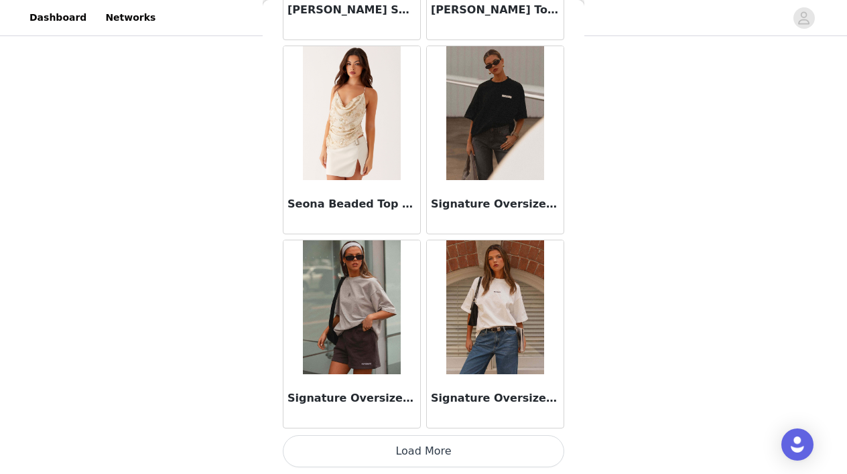
scroll to position [11287, 0]
click at [492, 136] on img at bounding box center [494, 113] width 97 height 134
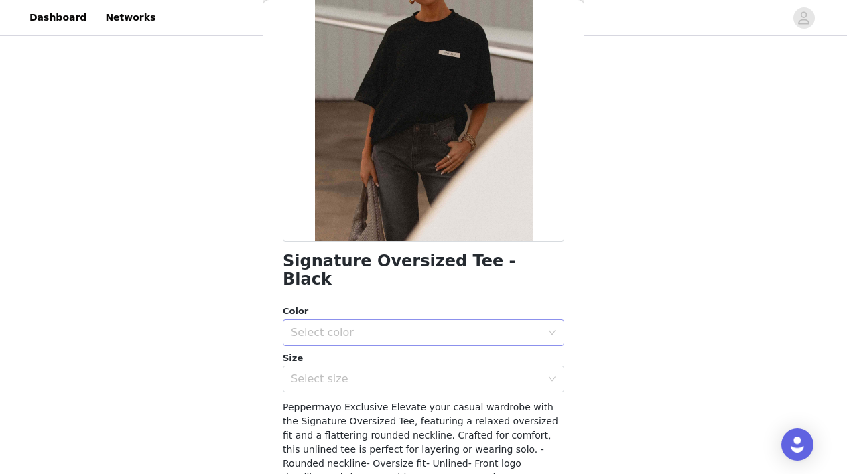
scroll to position [134, 0]
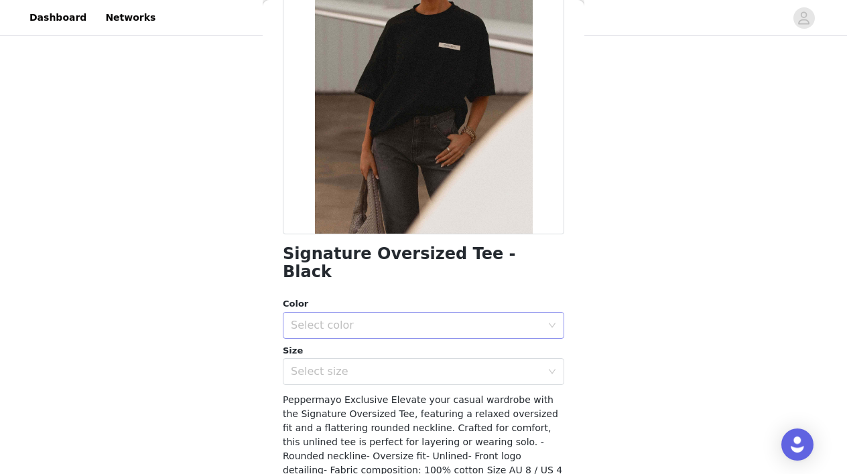
click at [476, 319] on div "Select color" at bounding box center [416, 325] width 250 height 13
click at [403, 332] on li "Black" at bounding box center [423, 336] width 281 height 21
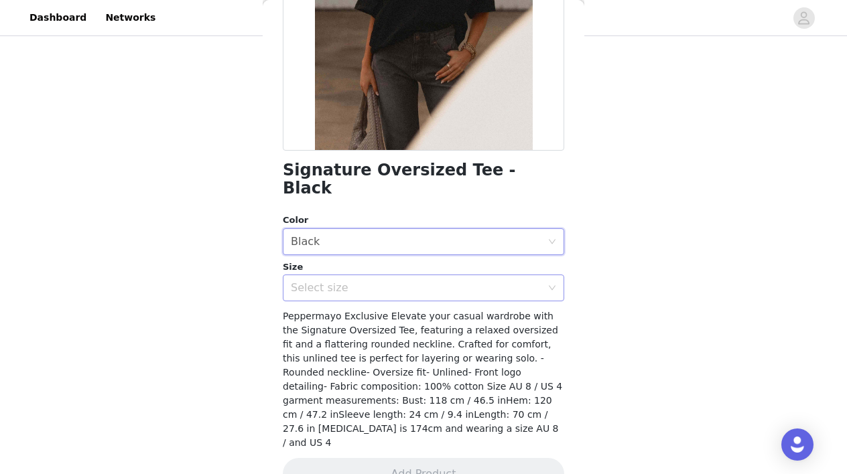
scroll to position [217, 0]
click at [427, 276] on div "Select size" at bounding box center [419, 288] width 257 height 25
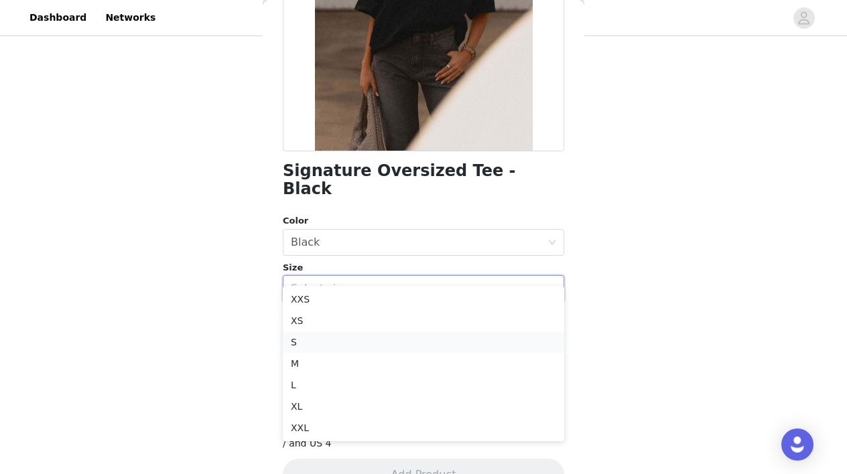
click at [361, 340] on li "S" at bounding box center [423, 342] width 281 height 21
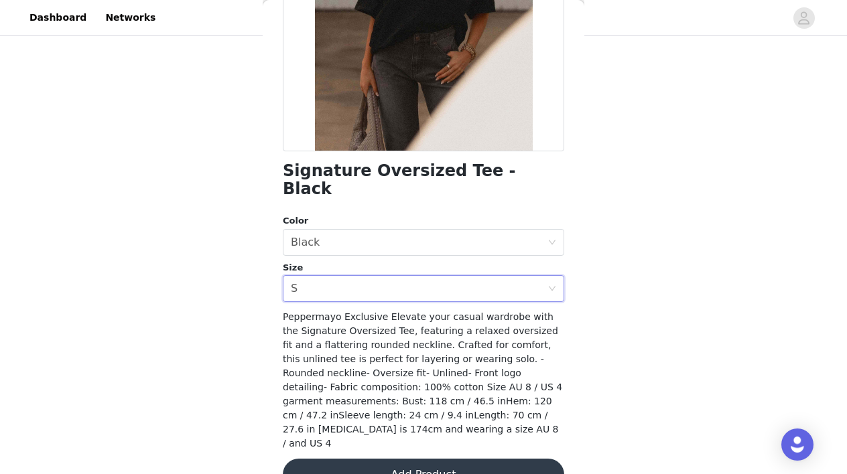
click at [434, 459] on button "Add Product" at bounding box center [423, 475] width 281 height 32
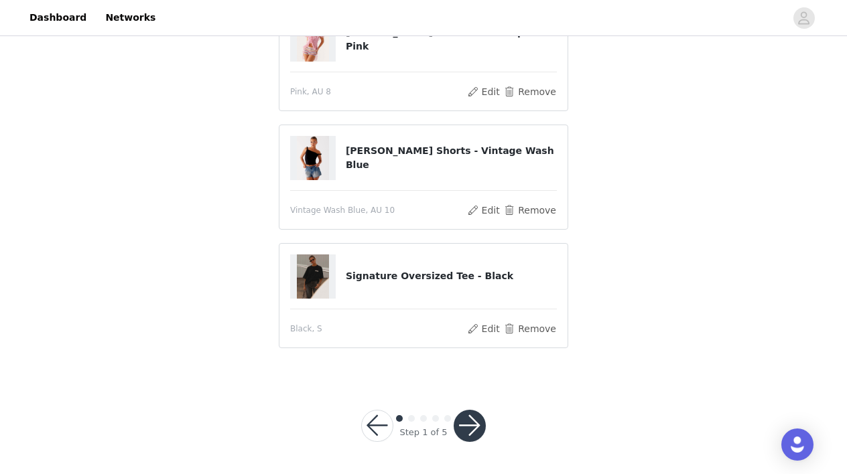
scroll to position [498, 0]
click at [472, 431] on button "button" at bounding box center [469, 427] width 32 height 32
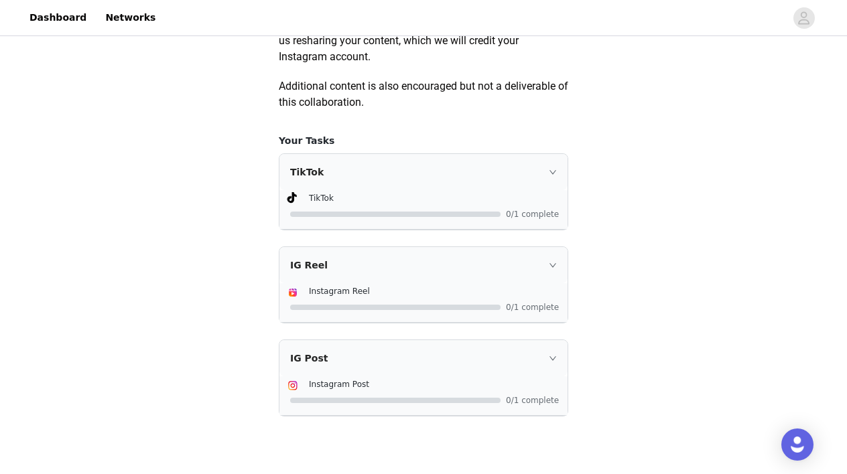
scroll to position [829, 0]
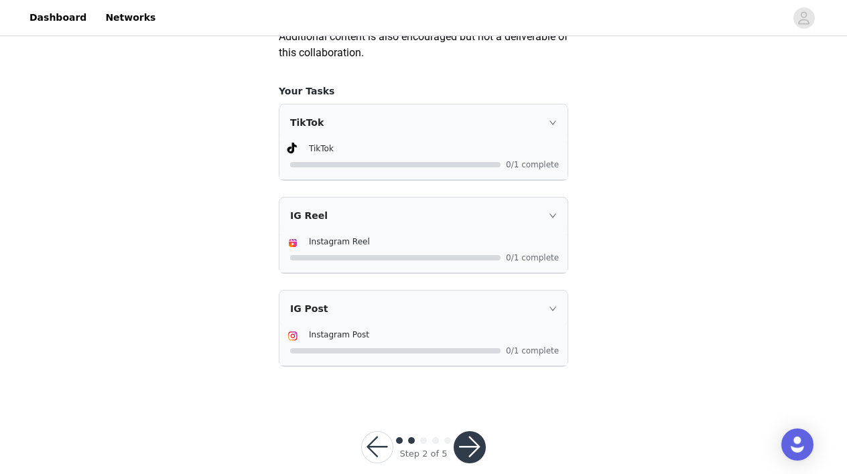
click at [552, 127] on icon "icon: right" at bounding box center [553, 123] width 8 height 8
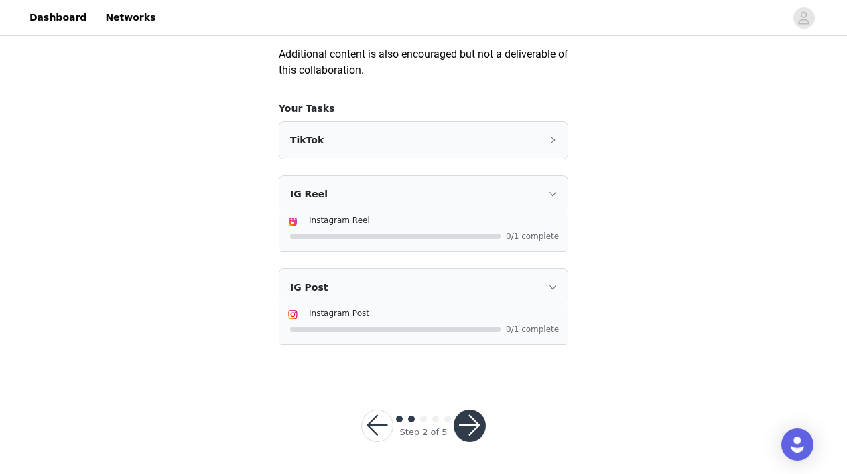
scroll to position [824, 0]
click at [546, 138] on div "TikTok" at bounding box center [423, 141] width 288 height 36
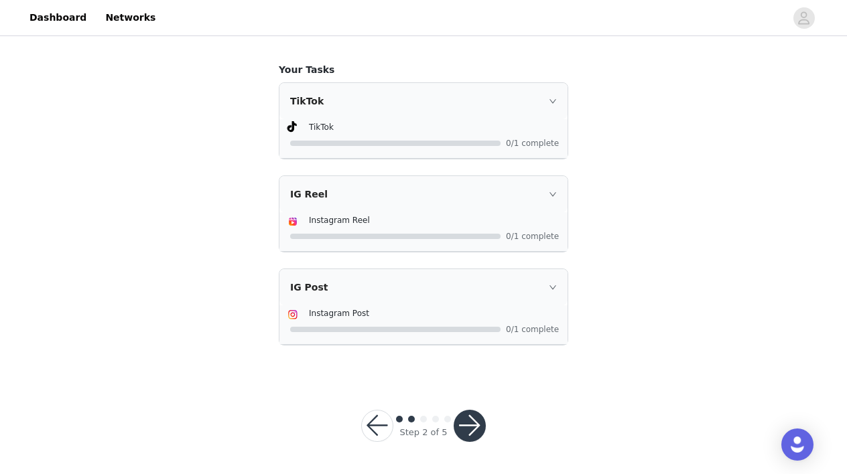
scroll to position [864, 0]
click at [467, 427] on button "button" at bounding box center [469, 426] width 32 height 32
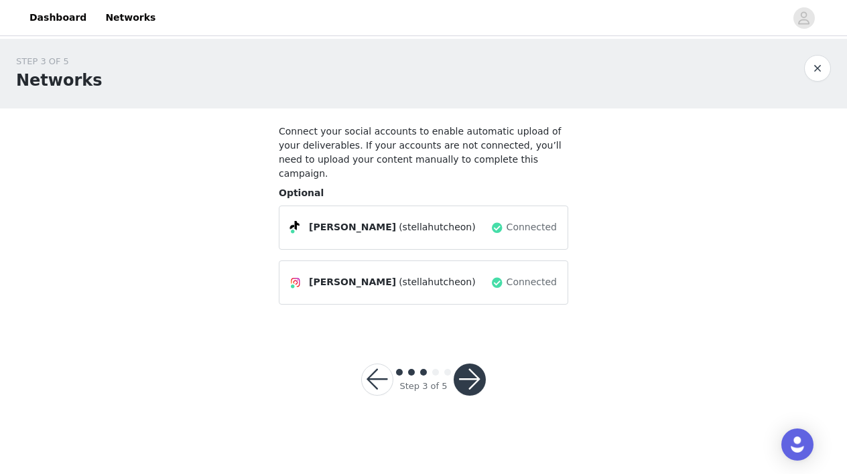
click at [469, 368] on button "button" at bounding box center [469, 380] width 32 height 32
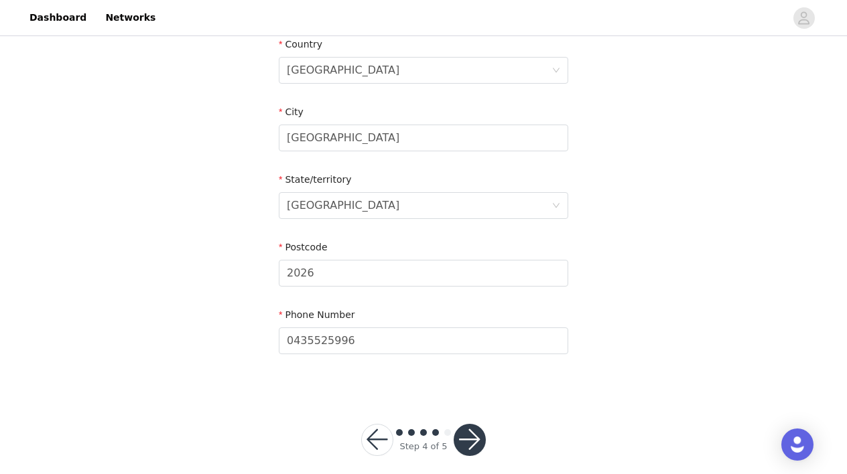
scroll to position [495, 0]
click at [473, 426] on button "button" at bounding box center [469, 441] width 32 height 32
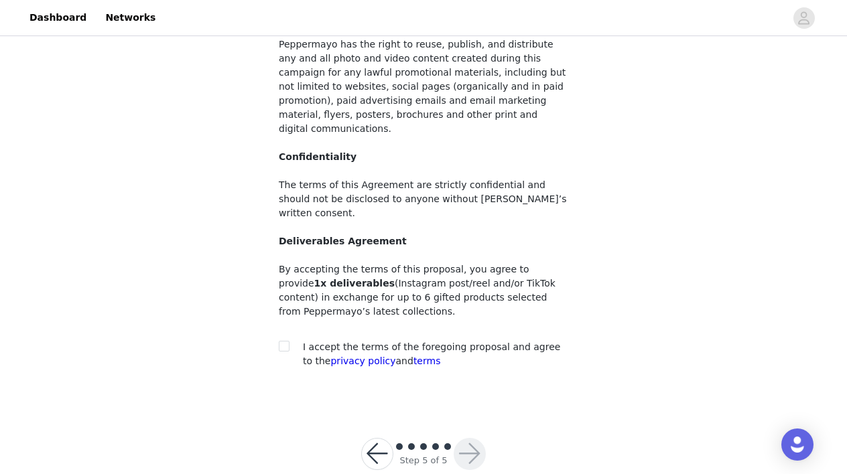
scroll to position [145, 0]
click at [281, 342] on input "checkbox" at bounding box center [283, 346] width 9 height 9
checkbox input "true"
click at [475, 439] on button "button" at bounding box center [469, 455] width 32 height 32
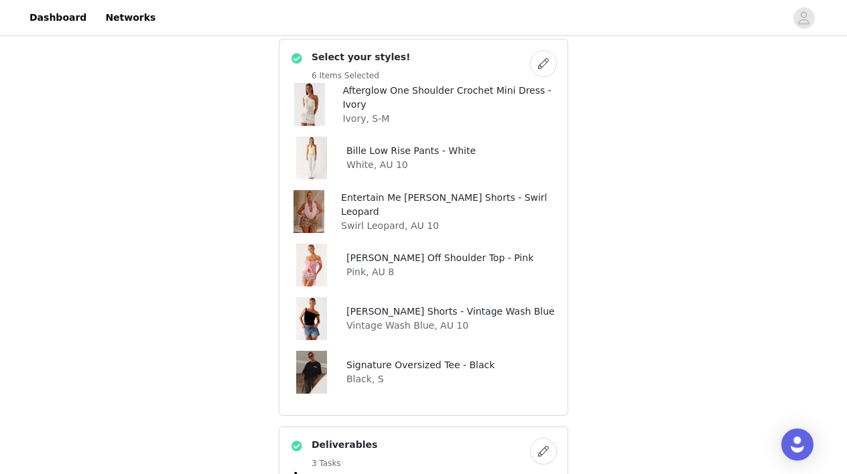
scroll to position [288, 0]
